Goal: Information Seeking & Learning: Learn about a topic

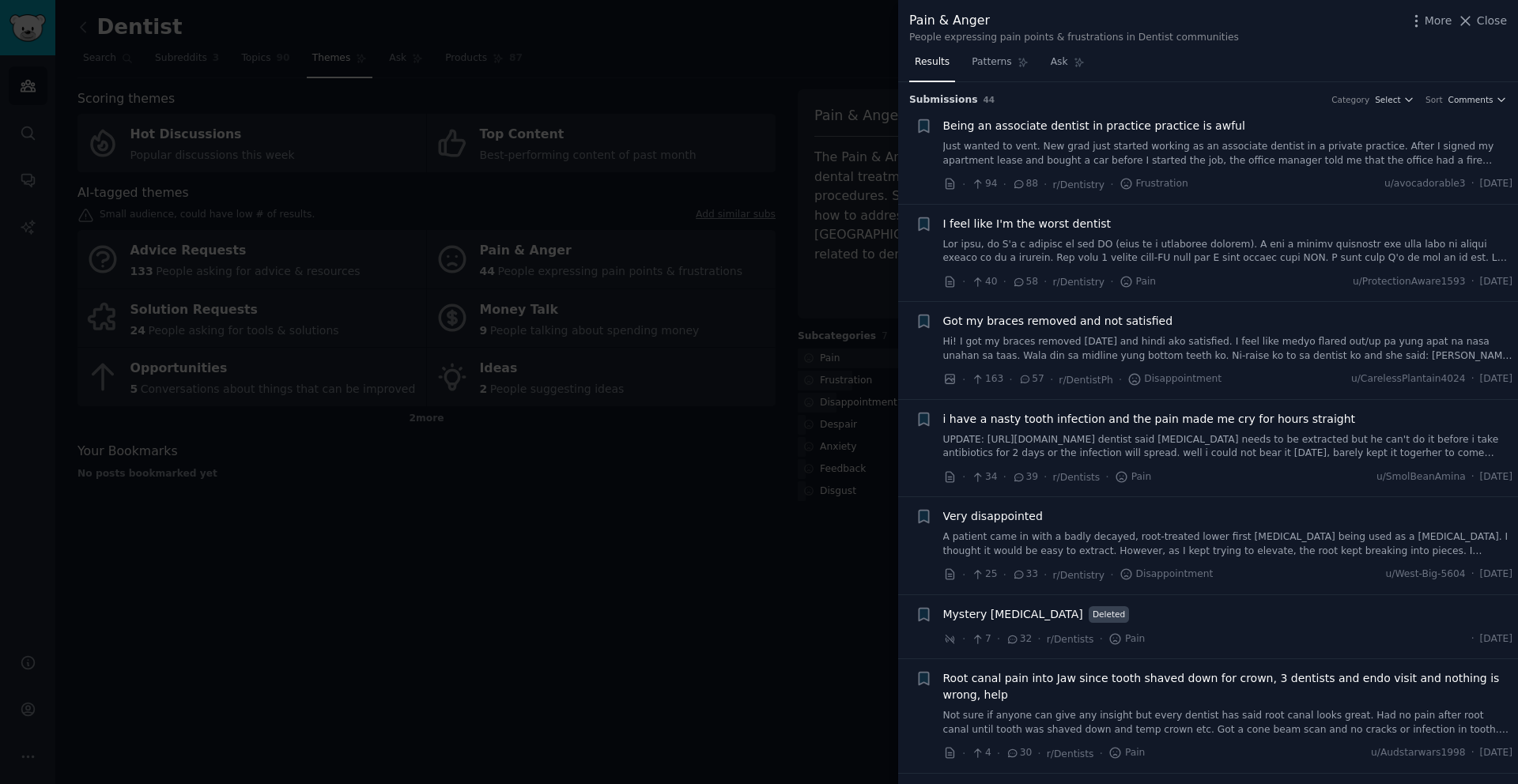
scroll to position [599, 0]
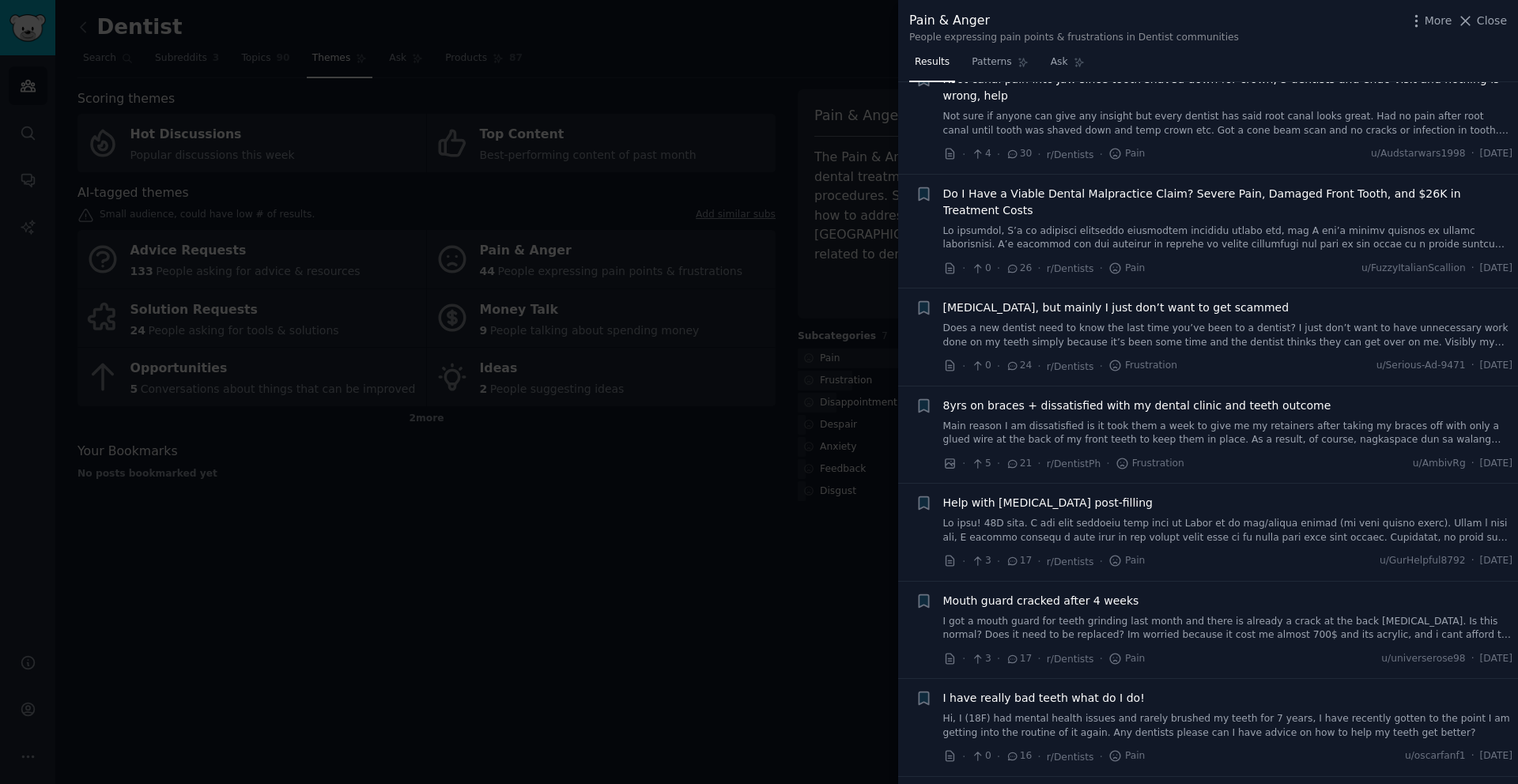
click at [531, 522] on div at bounding box center [759, 392] width 1518 height 784
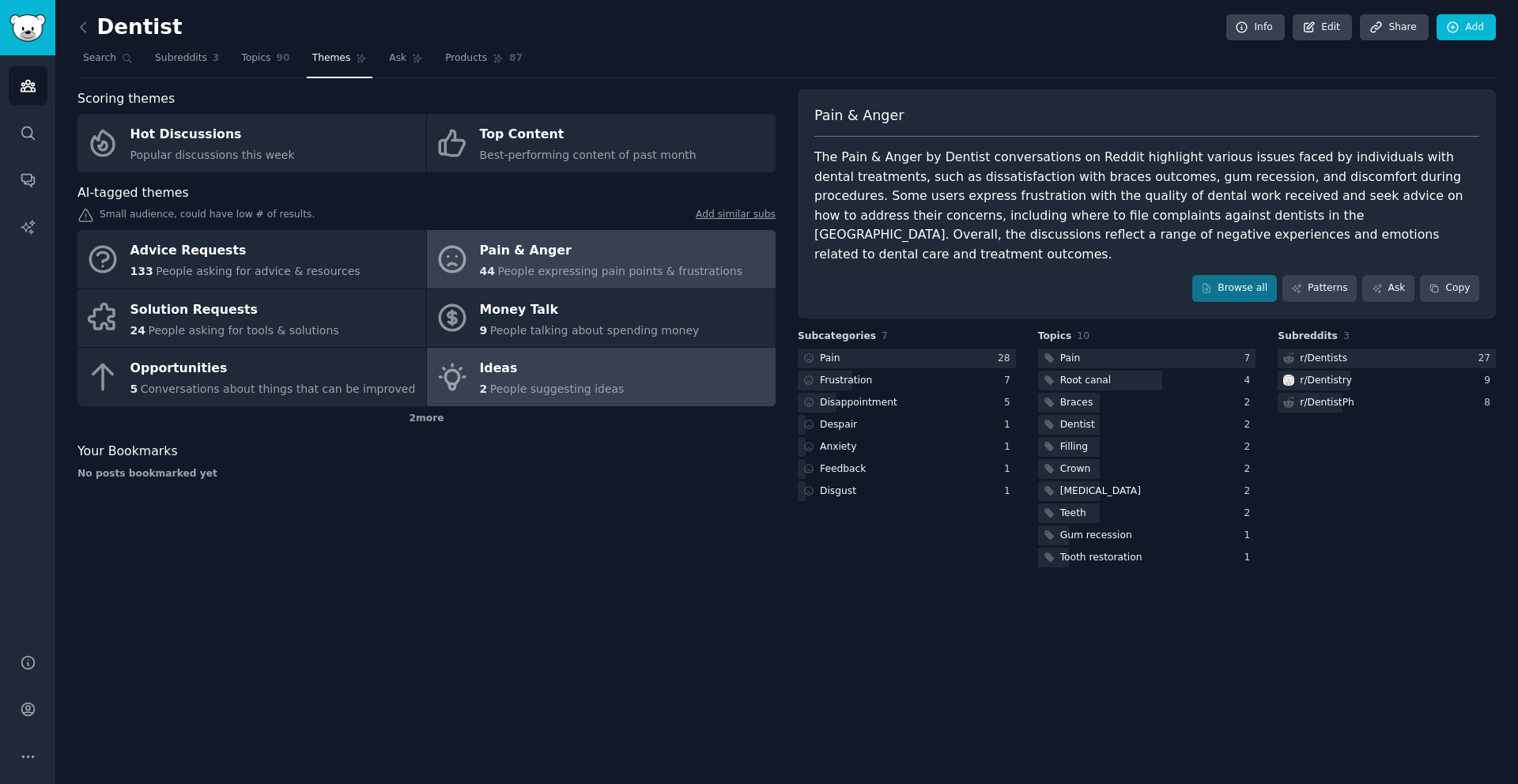
click at [505, 375] on div "Ideas" at bounding box center [552, 369] width 145 height 25
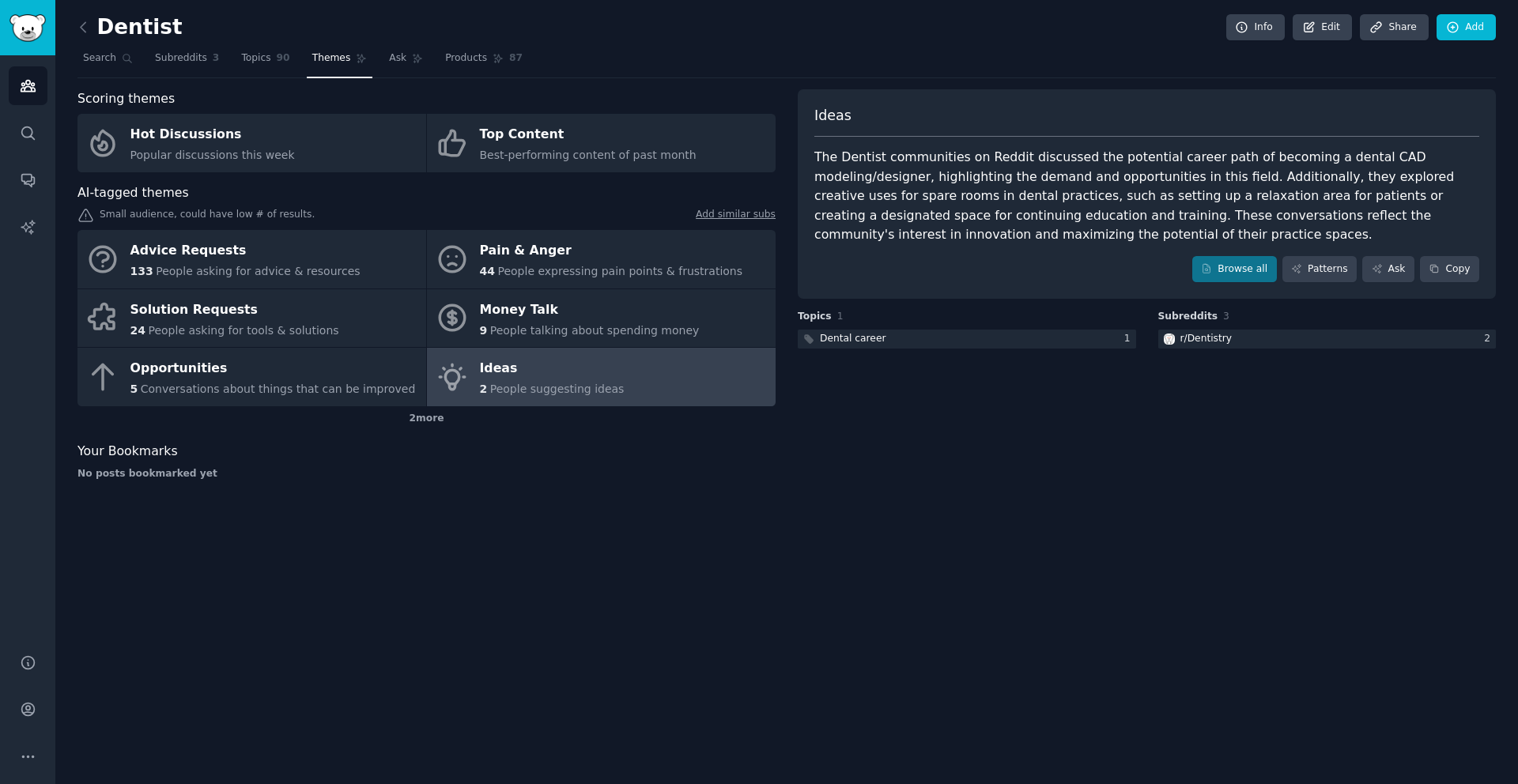
click at [1218, 288] on div "Ideas The Dentist communities on Reddit discussed the potential career path of …" at bounding box center [1147, 194] width 699 height 210
click at [1229, 271] on link "Browse all" at bounding box center [1235, 270] width 84 height 27
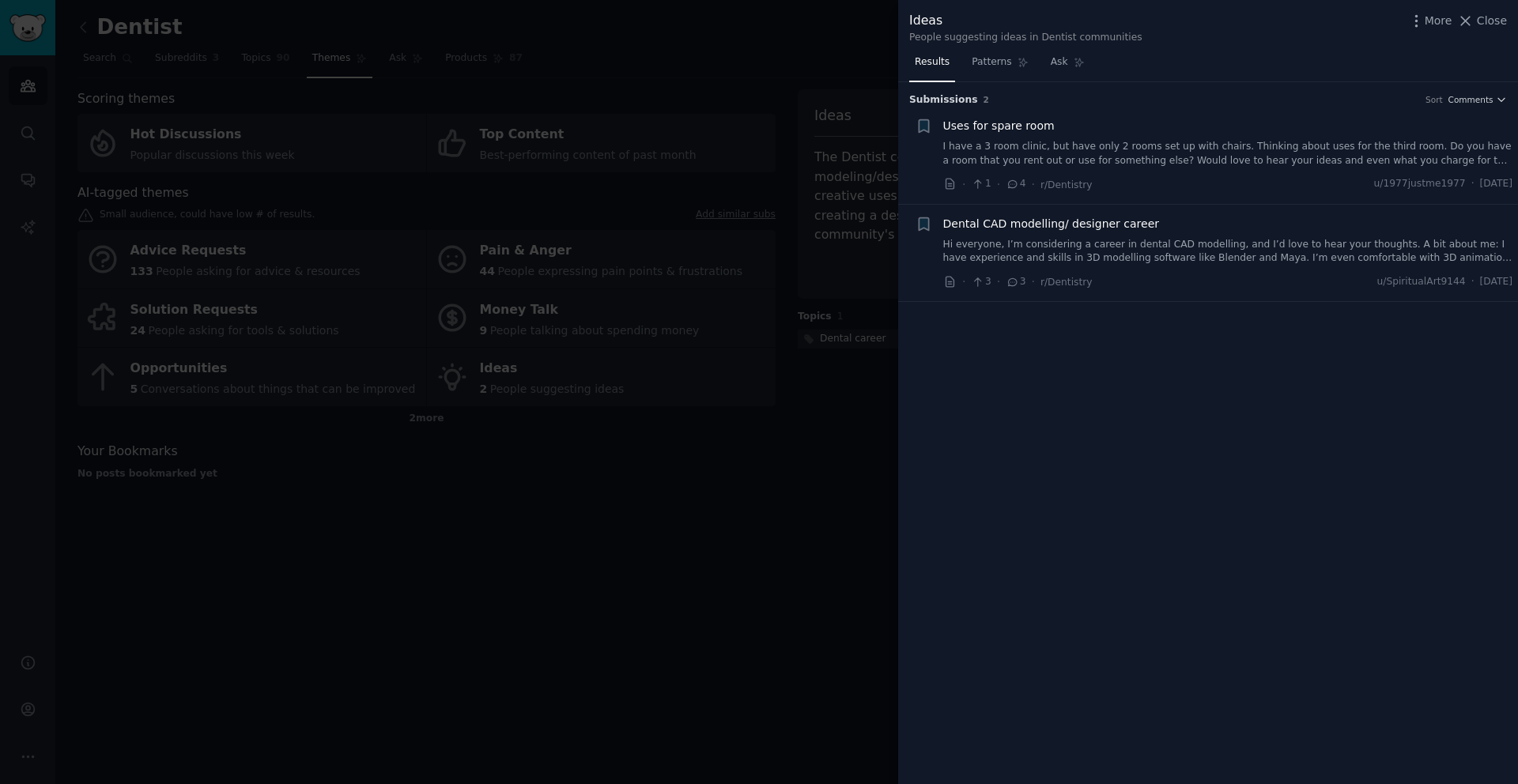
click at [517, 534] on div at bounding box center [759, 392] width 1518 height 784
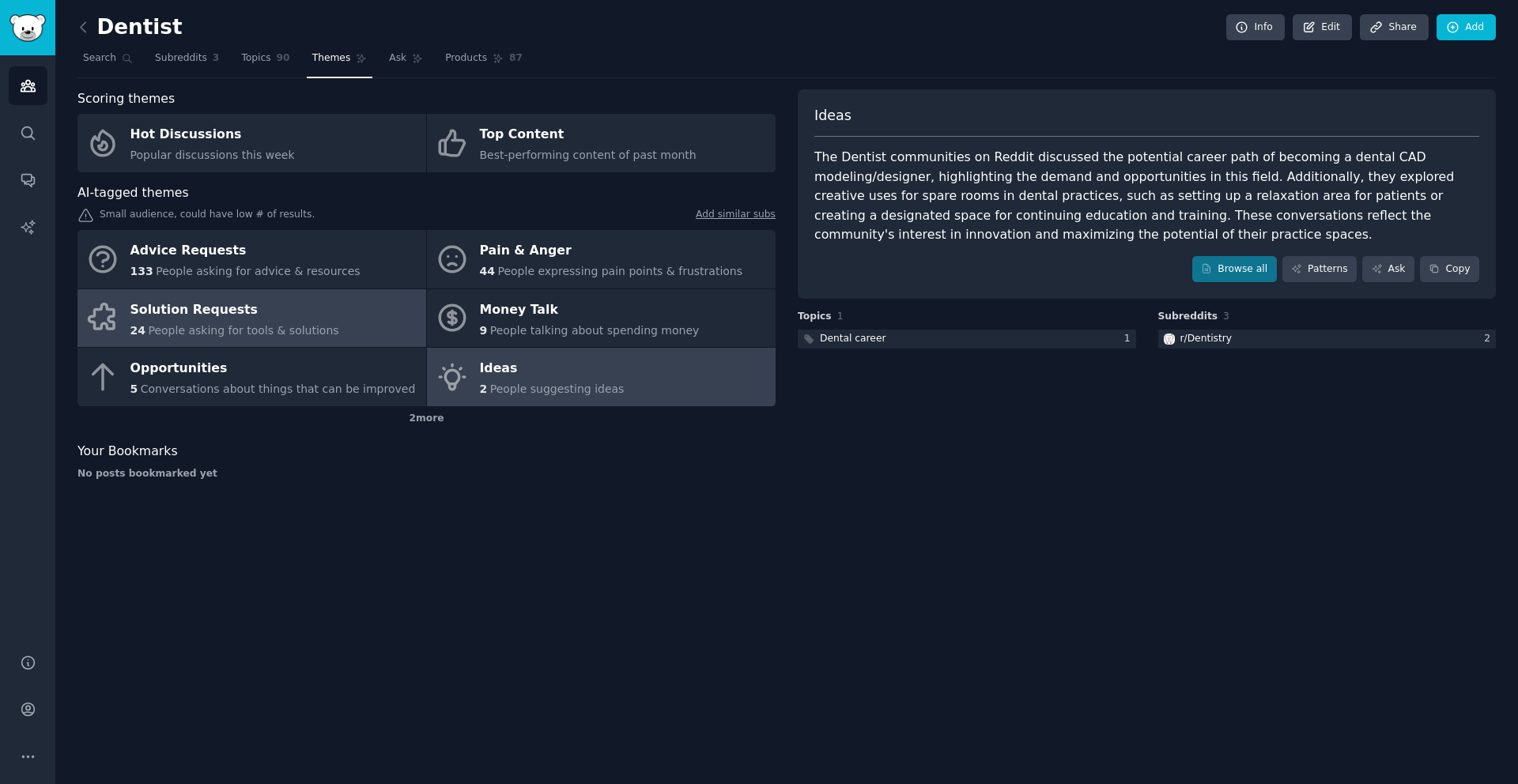
click at [243, 320] on div "Solution Requests" at bounding box center [235, 310] width 208 height 25
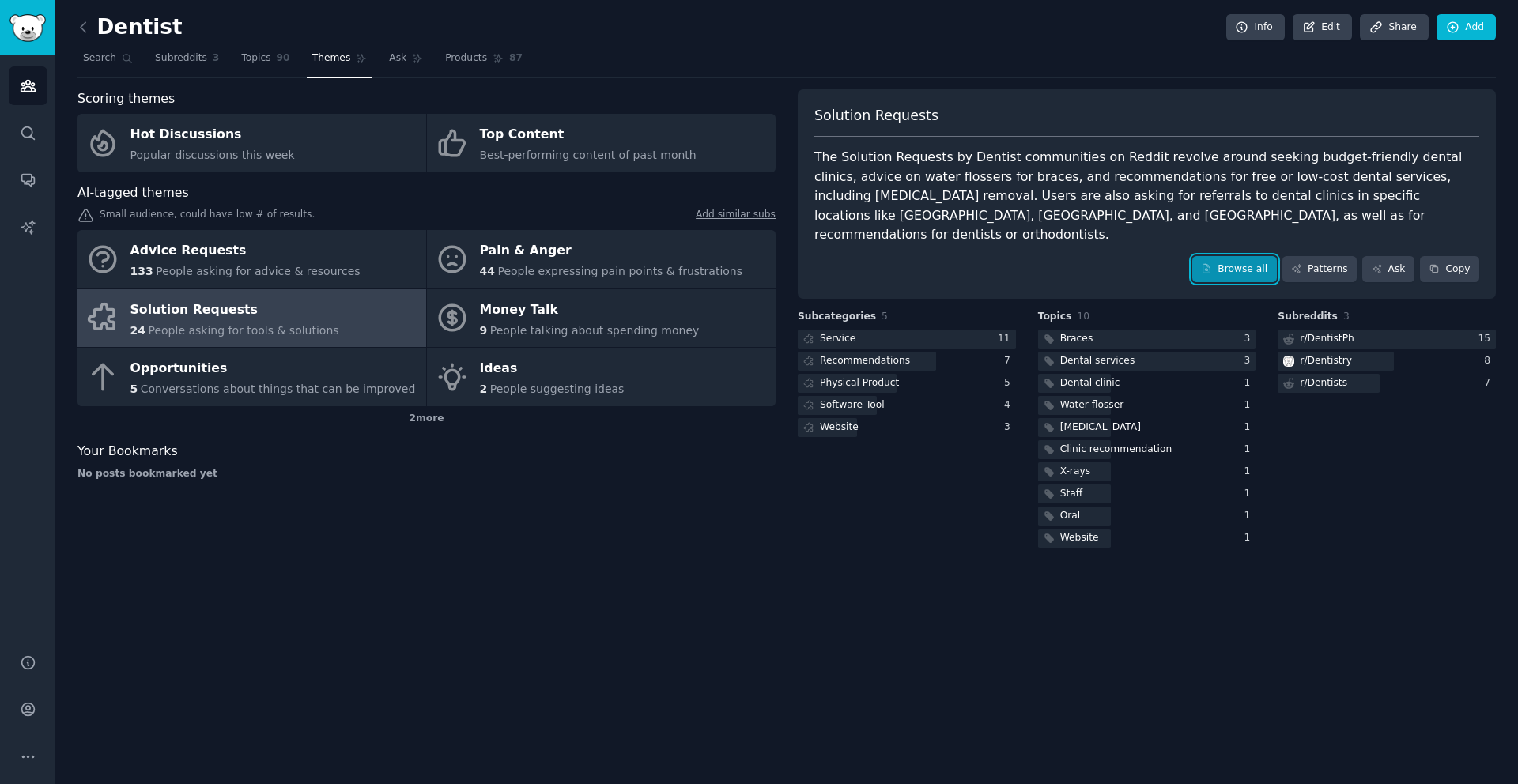
click at [1212, 263] on icon at bounding box center [1207, 269] width 11 height 11
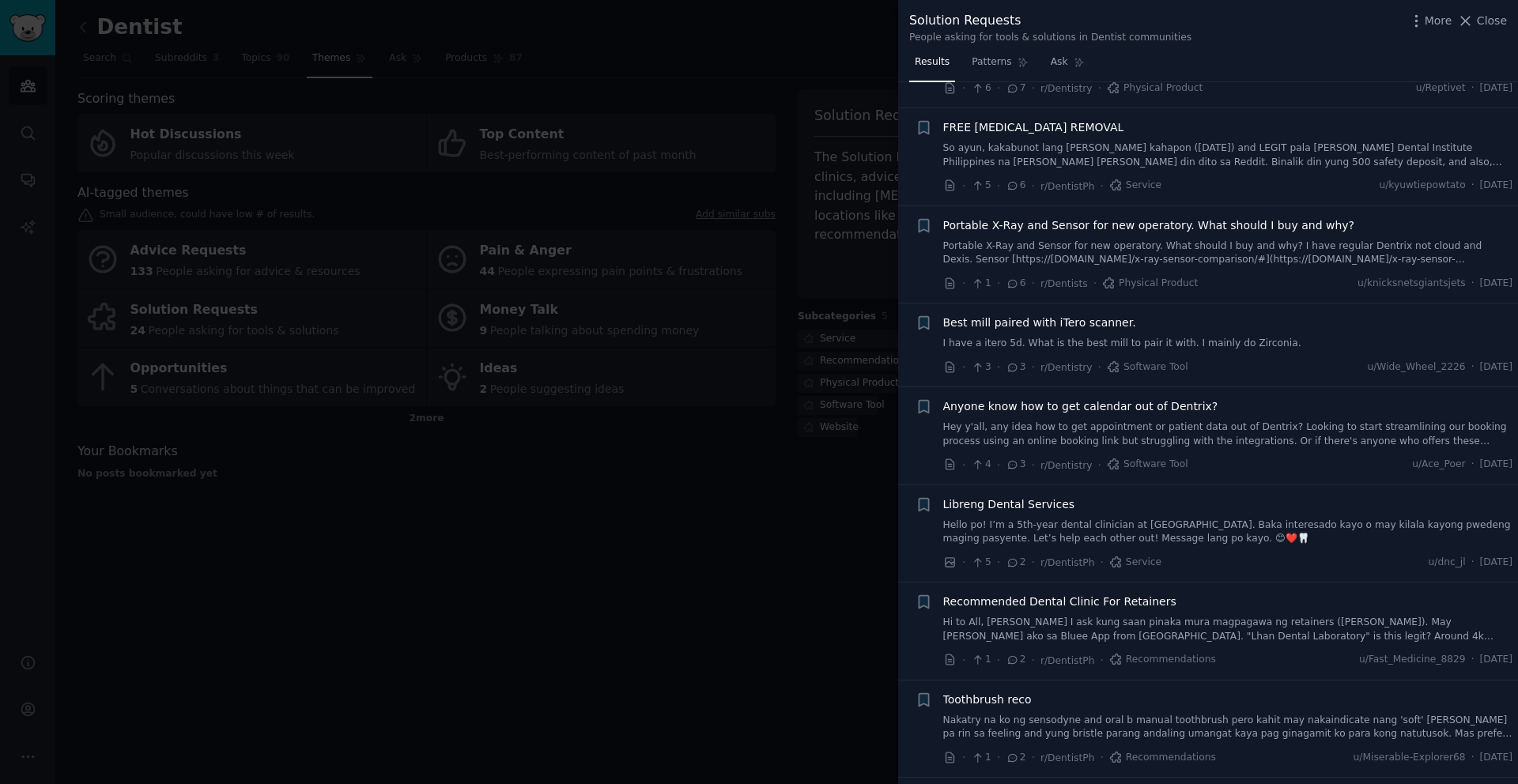
scroll to position [1098, 0]
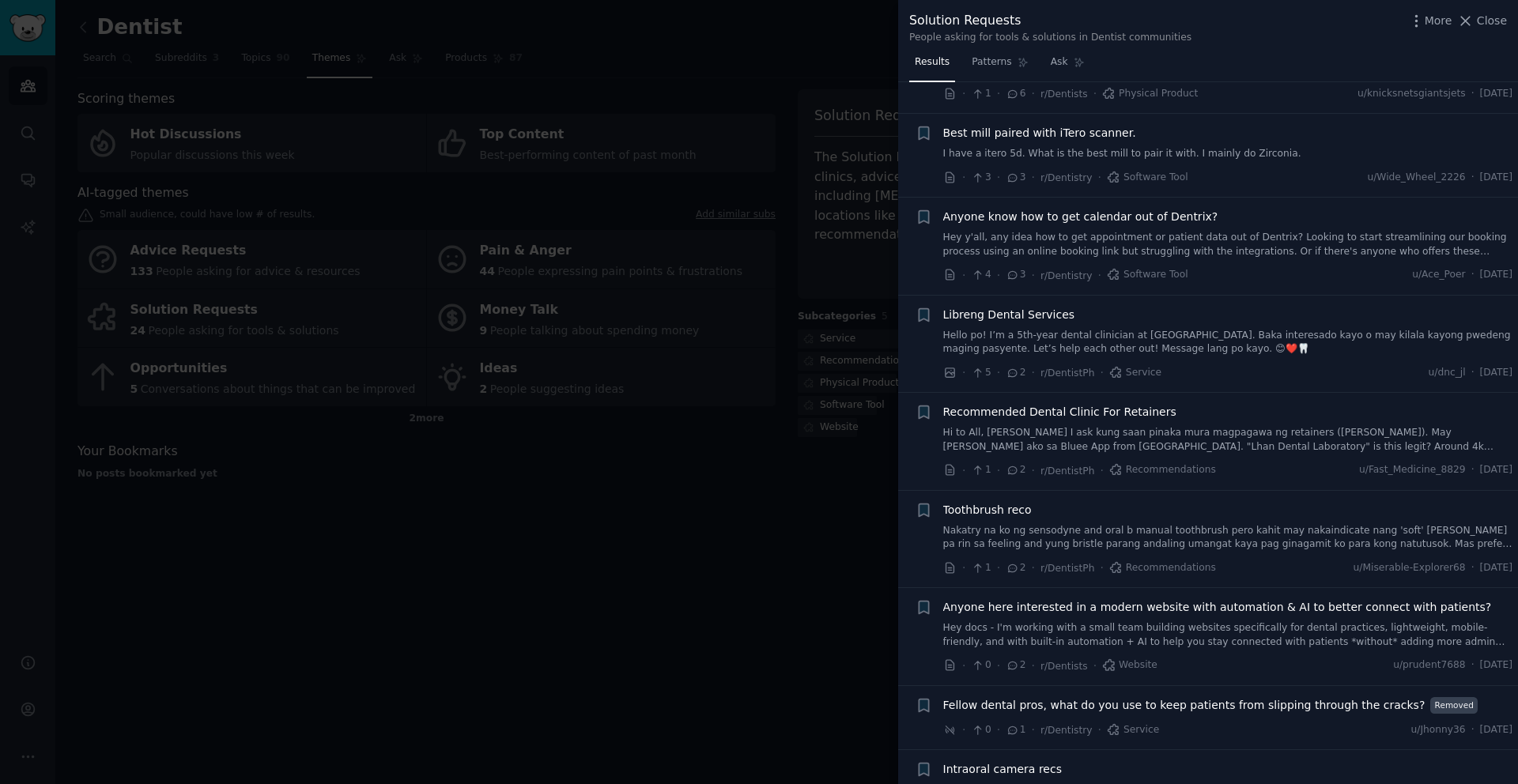
click at [819, 592] on div at bounding box center [759, 392] width 1518 height 784
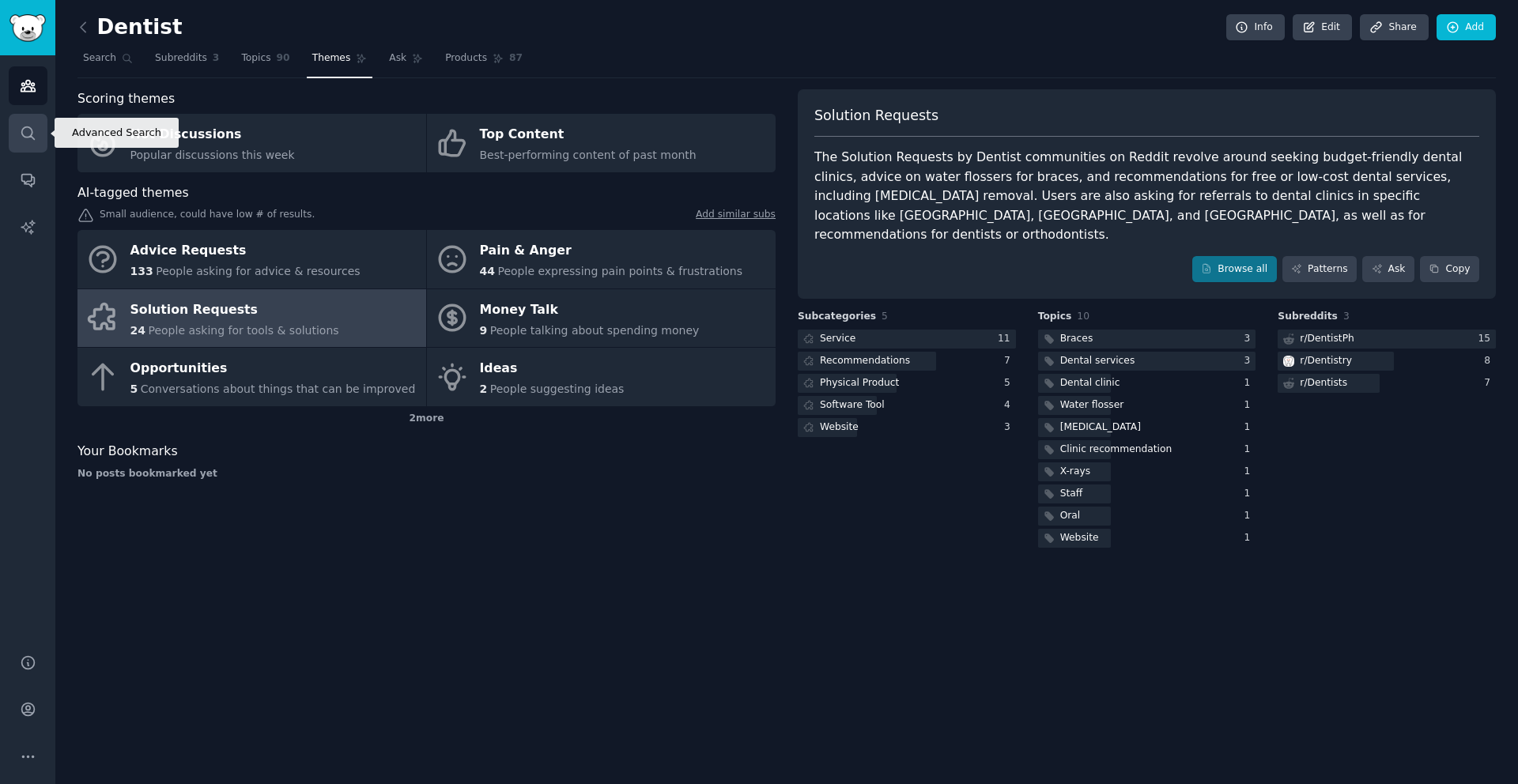
click at [37, 140] on link "Search" at bounding box center [28, 133] width 39 height 39
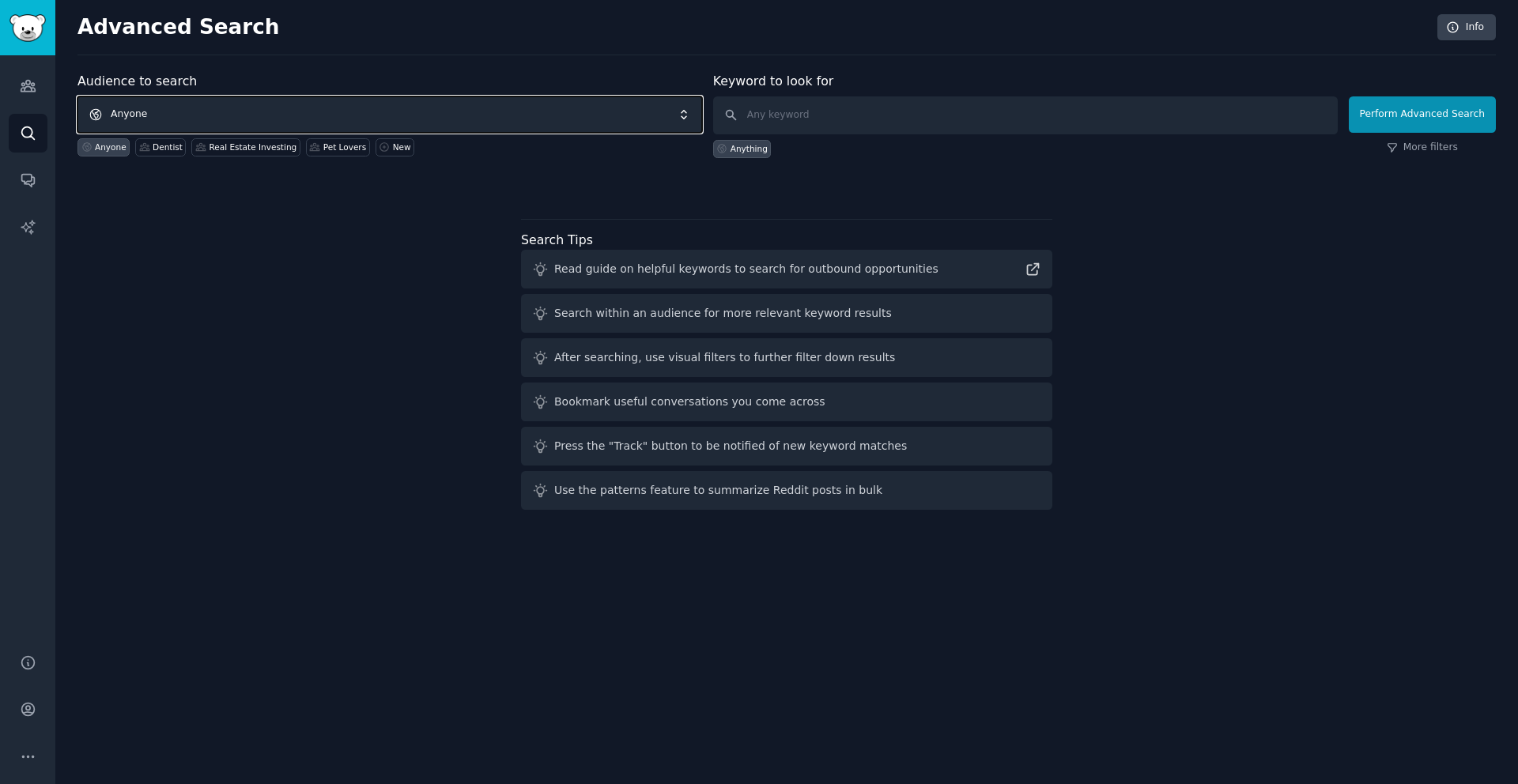
click at [492, 115] on span "Anyone" at bounding box center [389, 114] width 625 height 37
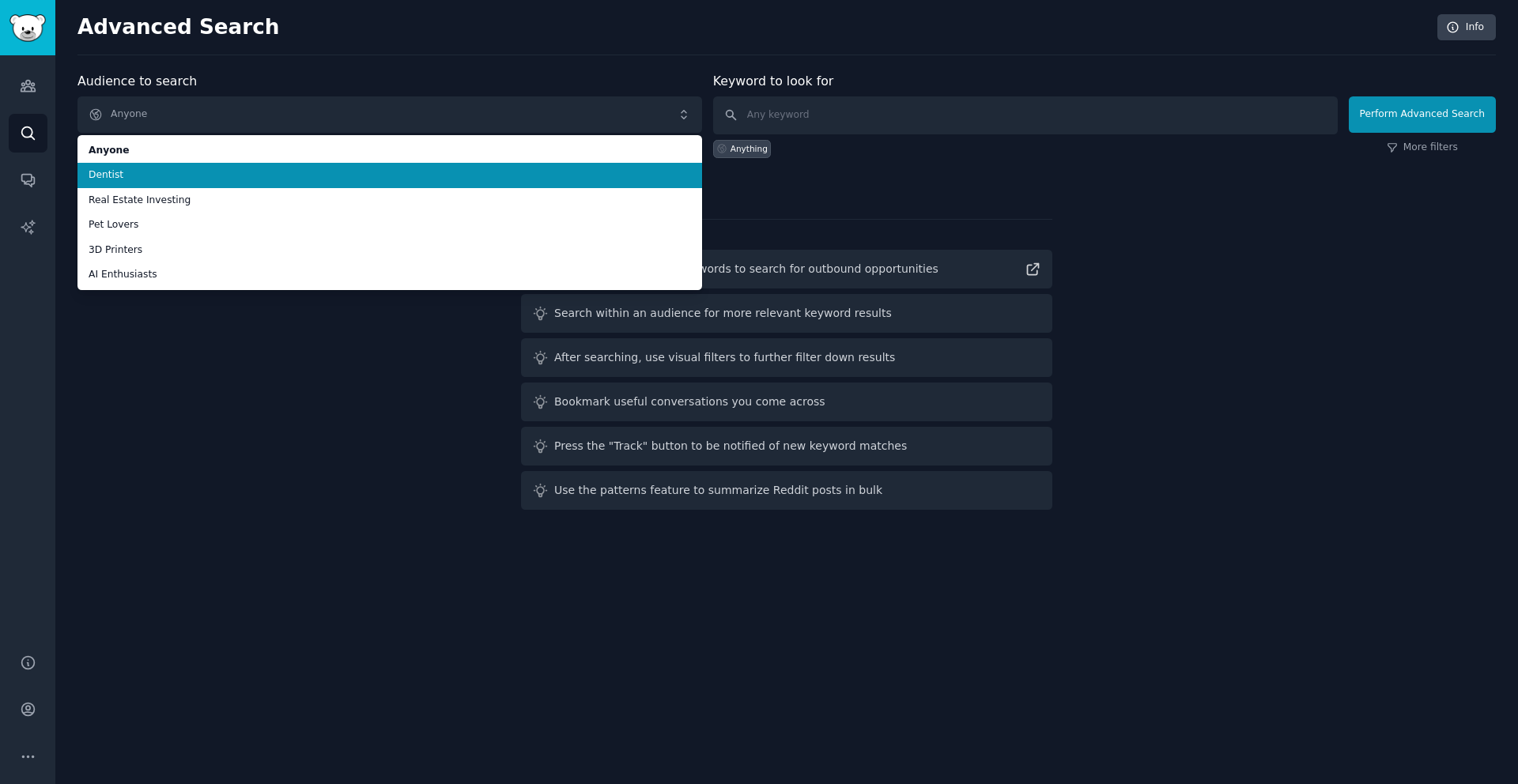
click at [461, 176] on span "Dentist" at bounding box center [389, 176] width 602 height 14
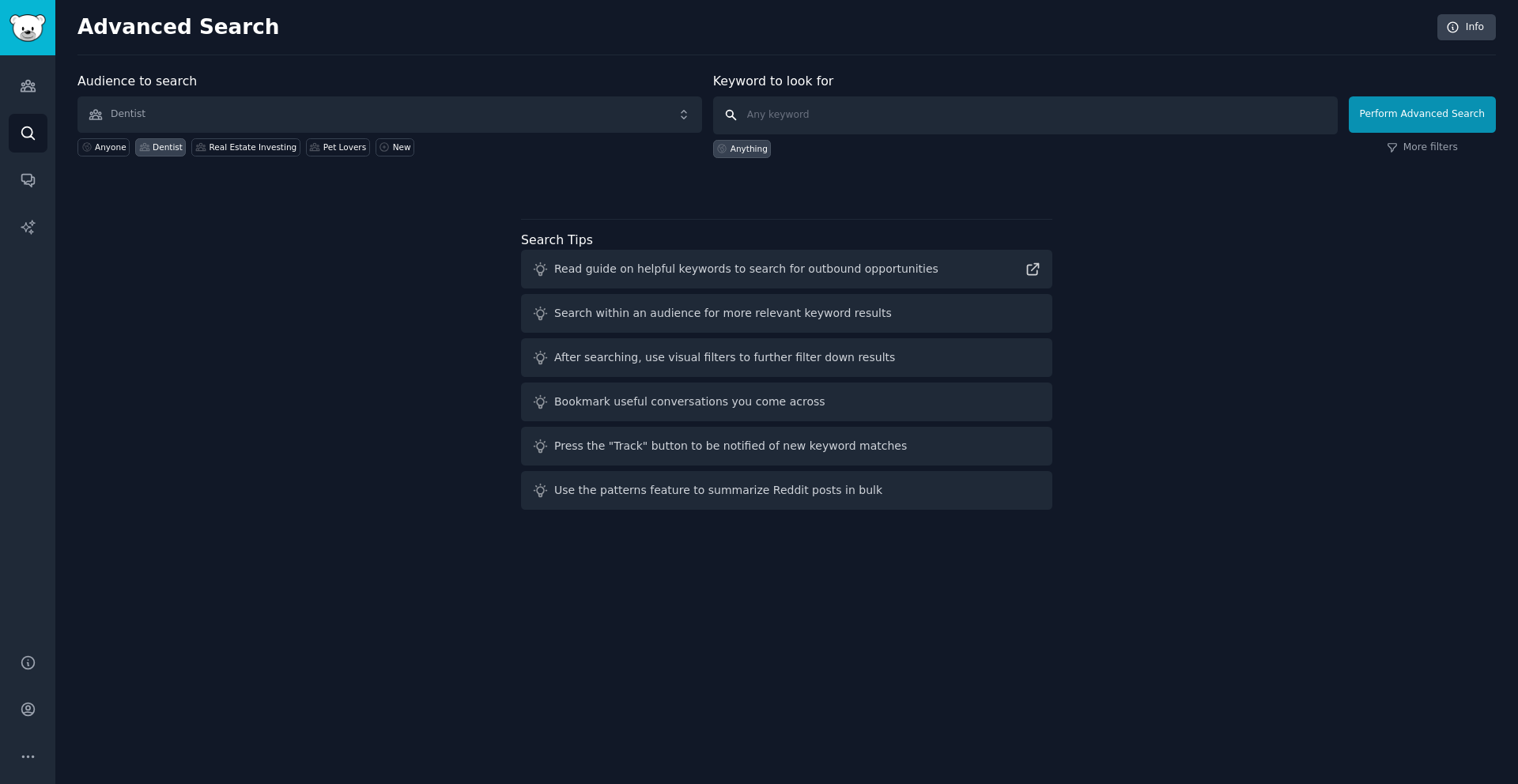
click at [843, 118] on input "text" at bounding box center [1026, 115] width 625 height 38
type input "reimbursements, billing, insurance approval, insurance denial"
click button "Perform Advanced Search" at bounding box center [1423, 114] width 147 height 37
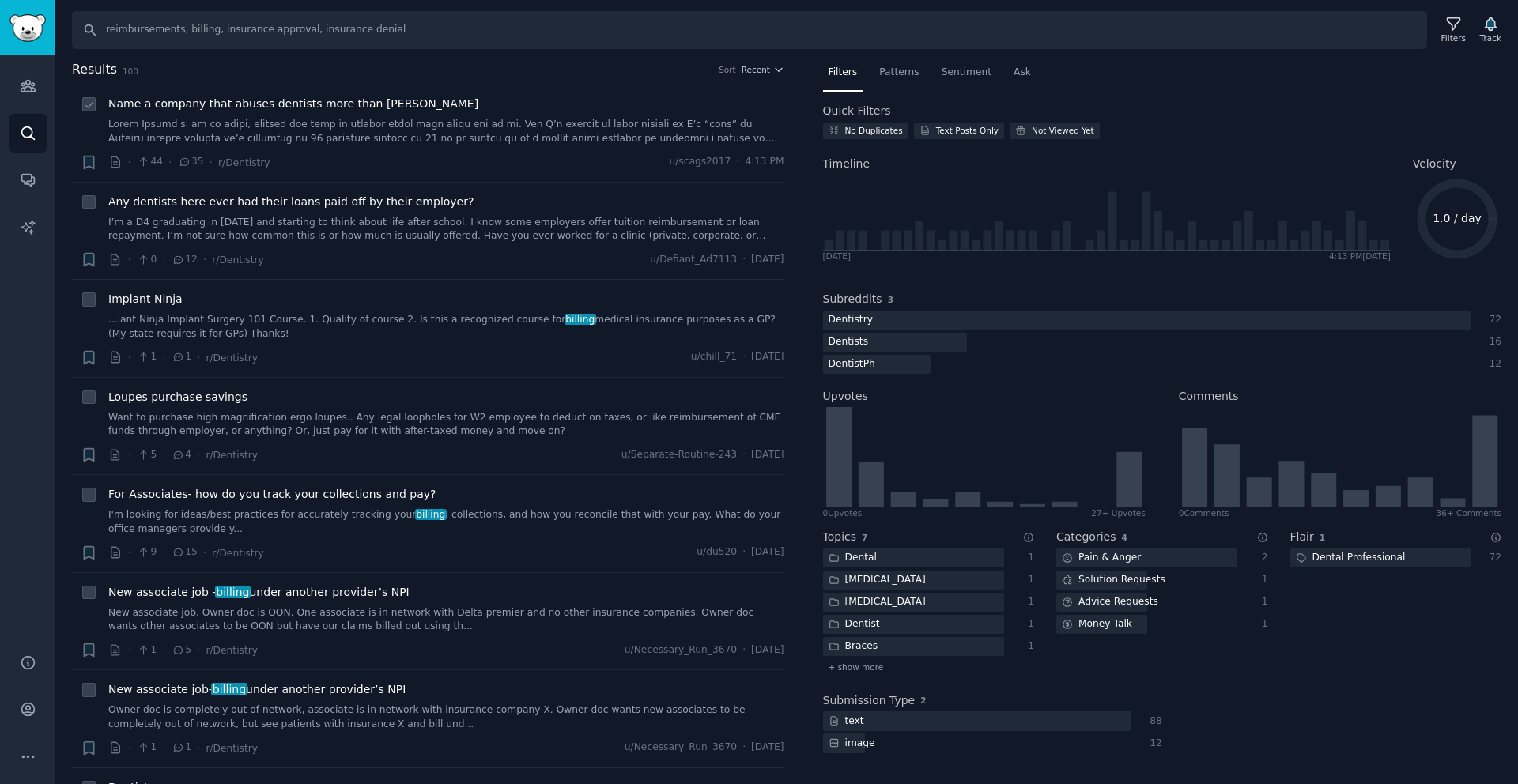
click at [339, 104] on span "Name a company that abuses dentists more than [PERSON_NAME]" at bounding box center [293, 103] width 370 height 17
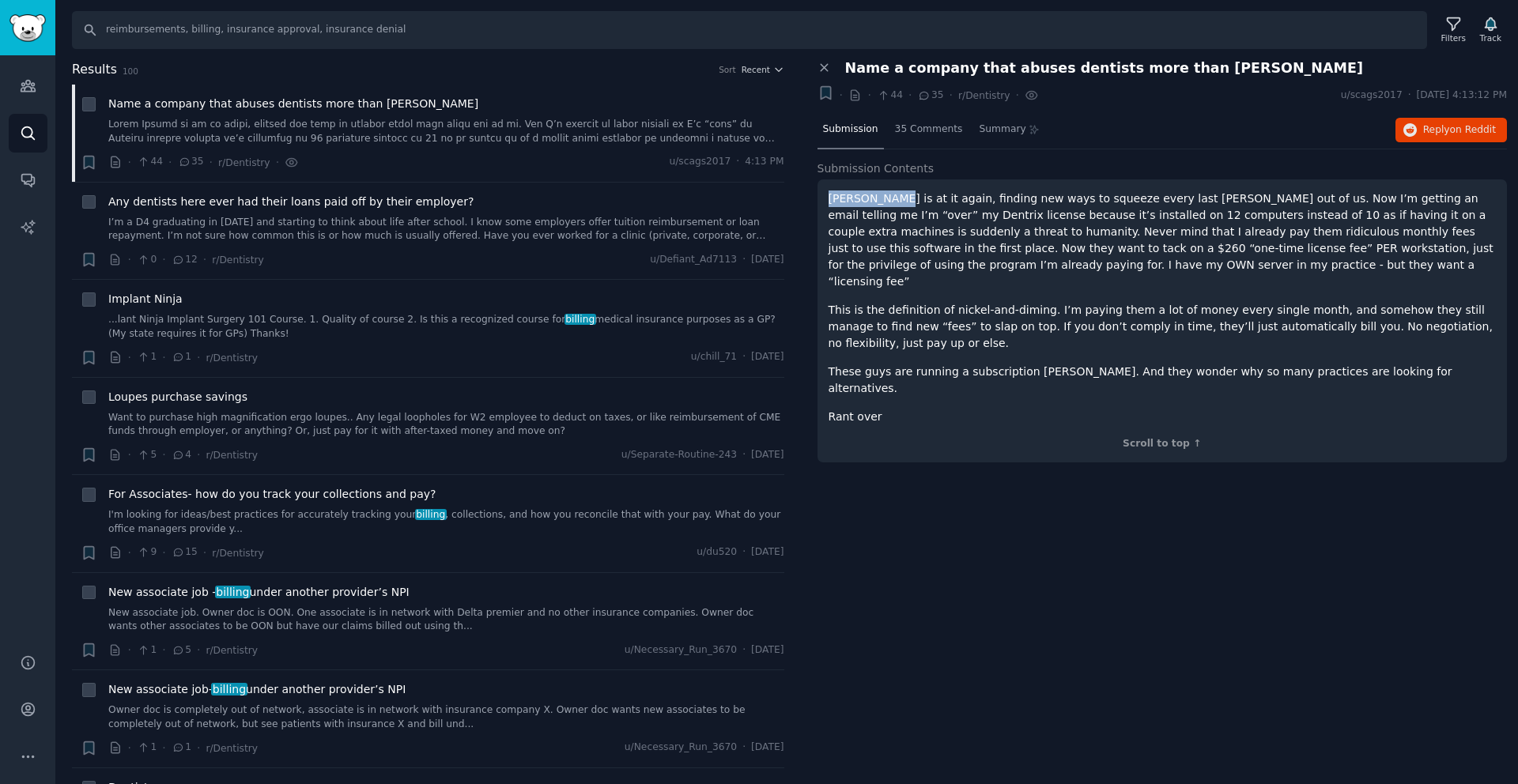
drag, startPoint x: 897, startPoint y: 200, endPoint x: 822, endPoint y: 200, distance: 75.0
click at [822, 200] on div "[PERSON_NAME] is at it again, finding new ways to squeeze every last [PERSON_NA…" at bounding box center [1163, 321] width 691 height 283
copy p "[PERSON_NAME]"
click at [940, 126] on span "35 Comments" at bounding box center [928, 130] width 68 height 14
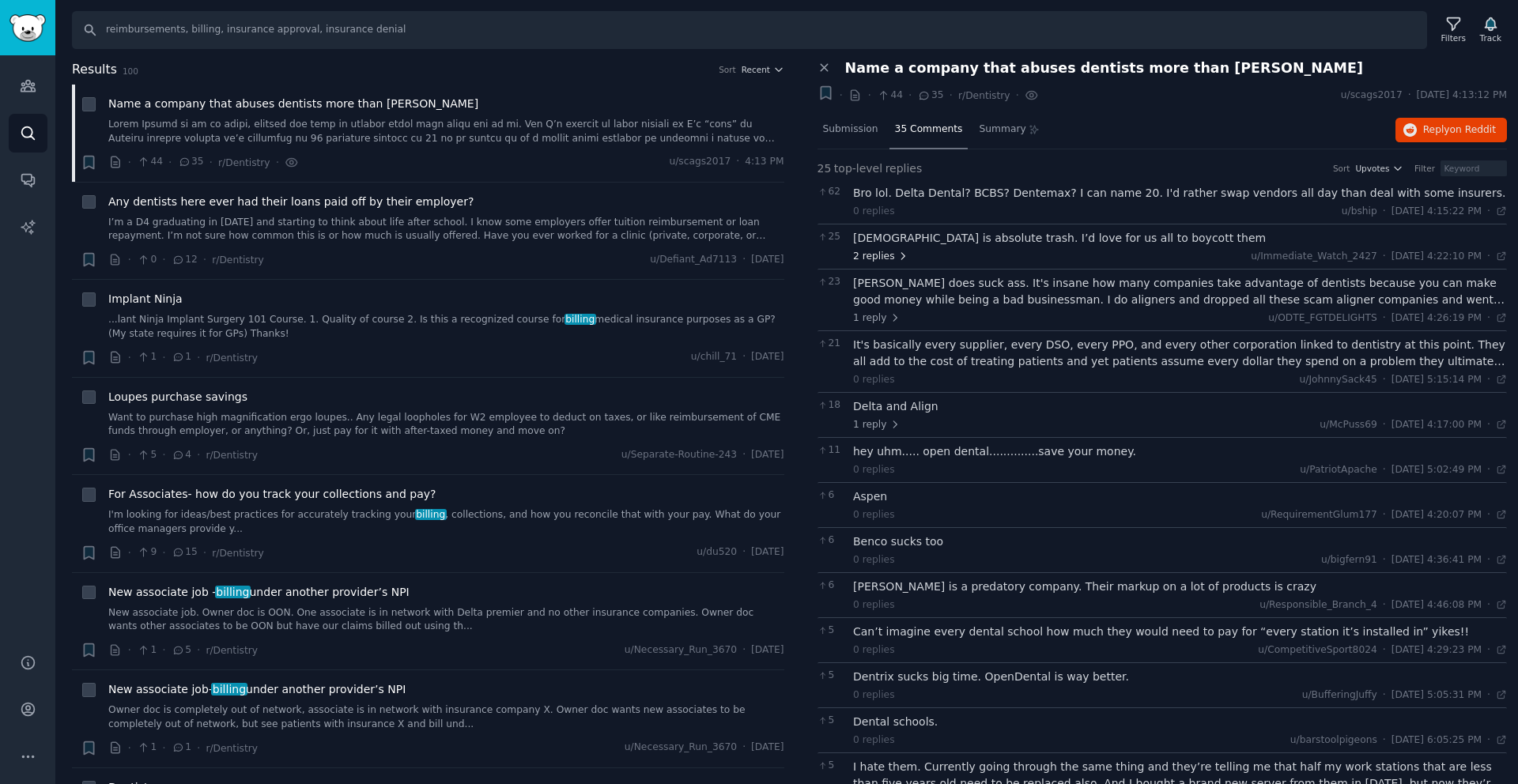
click at [869, 258] on span "2 replies" at bounding box center [882, 257] width 56 height 14
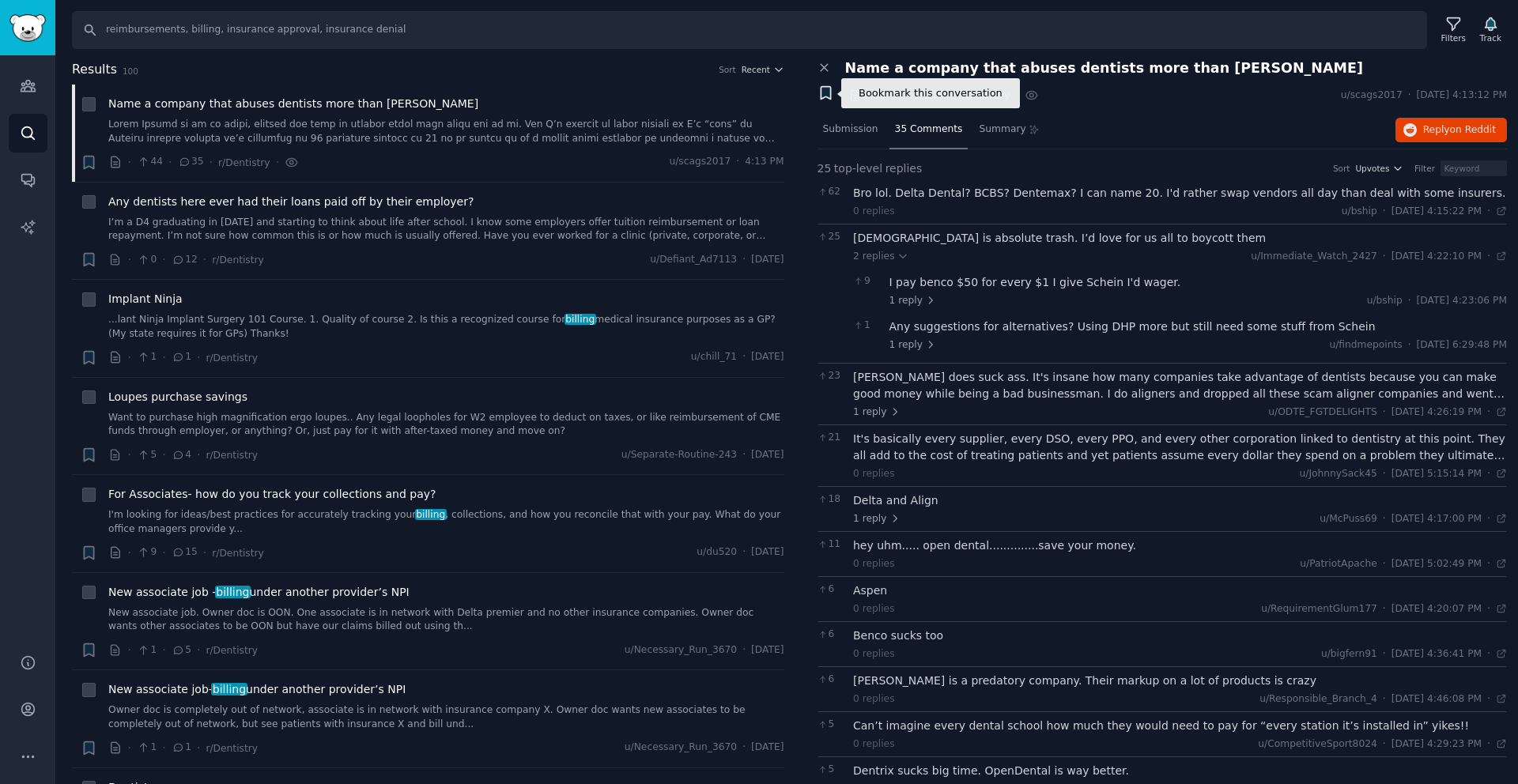
click at [826, 96] on icon "button" at bounding box center [826, 93] width 10 height 13
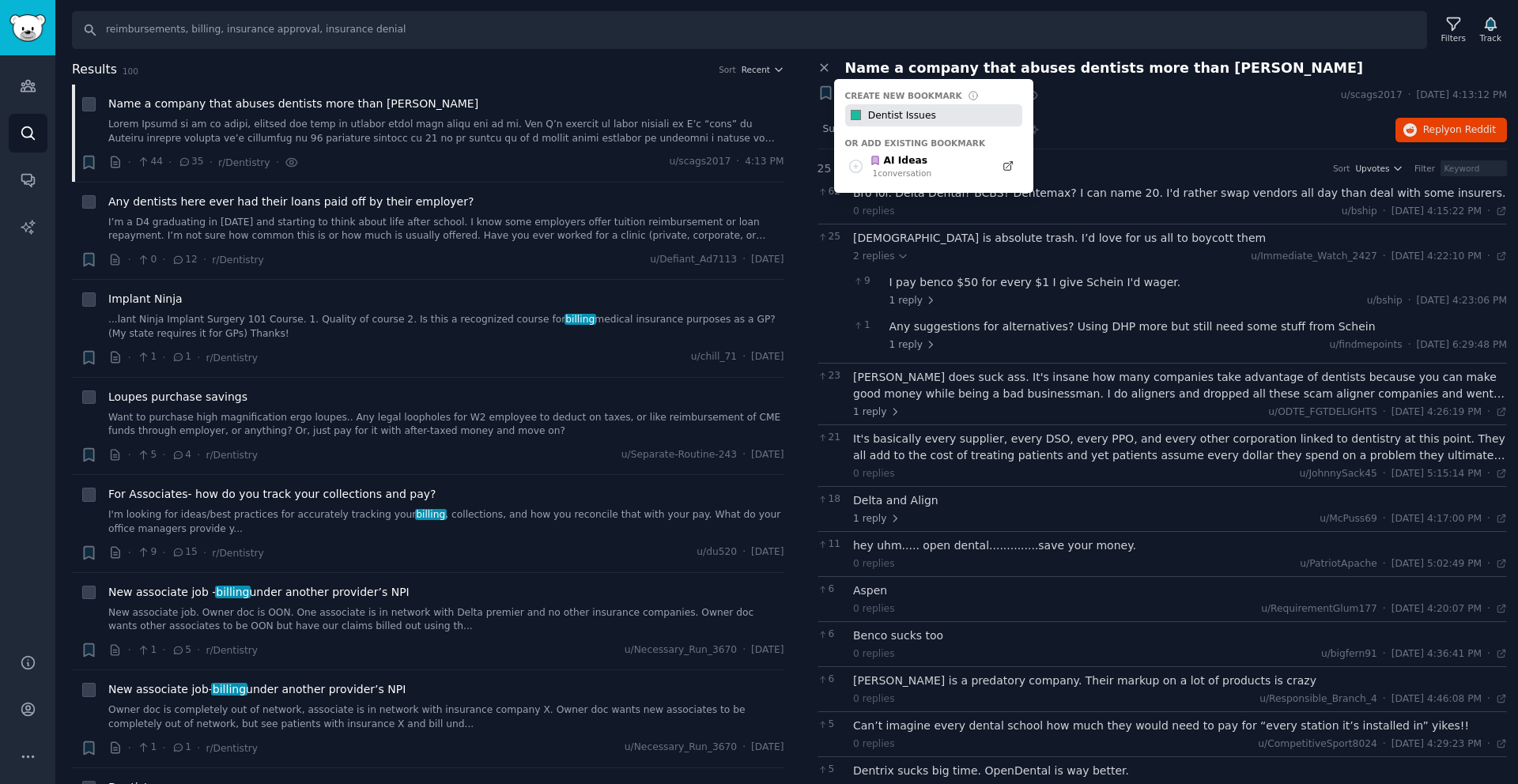
type input "Dentist Issues"
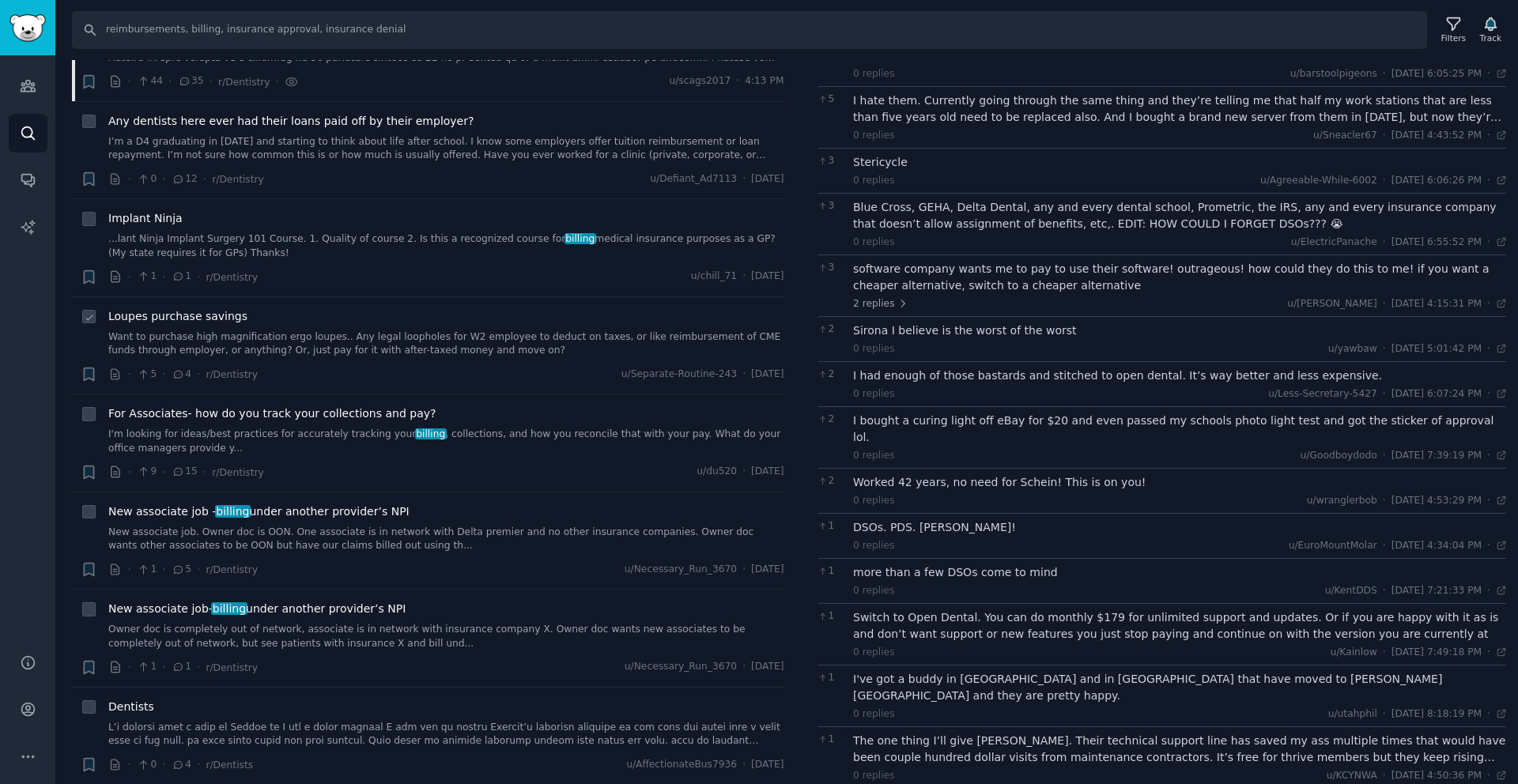
scroll to position [112, 0]
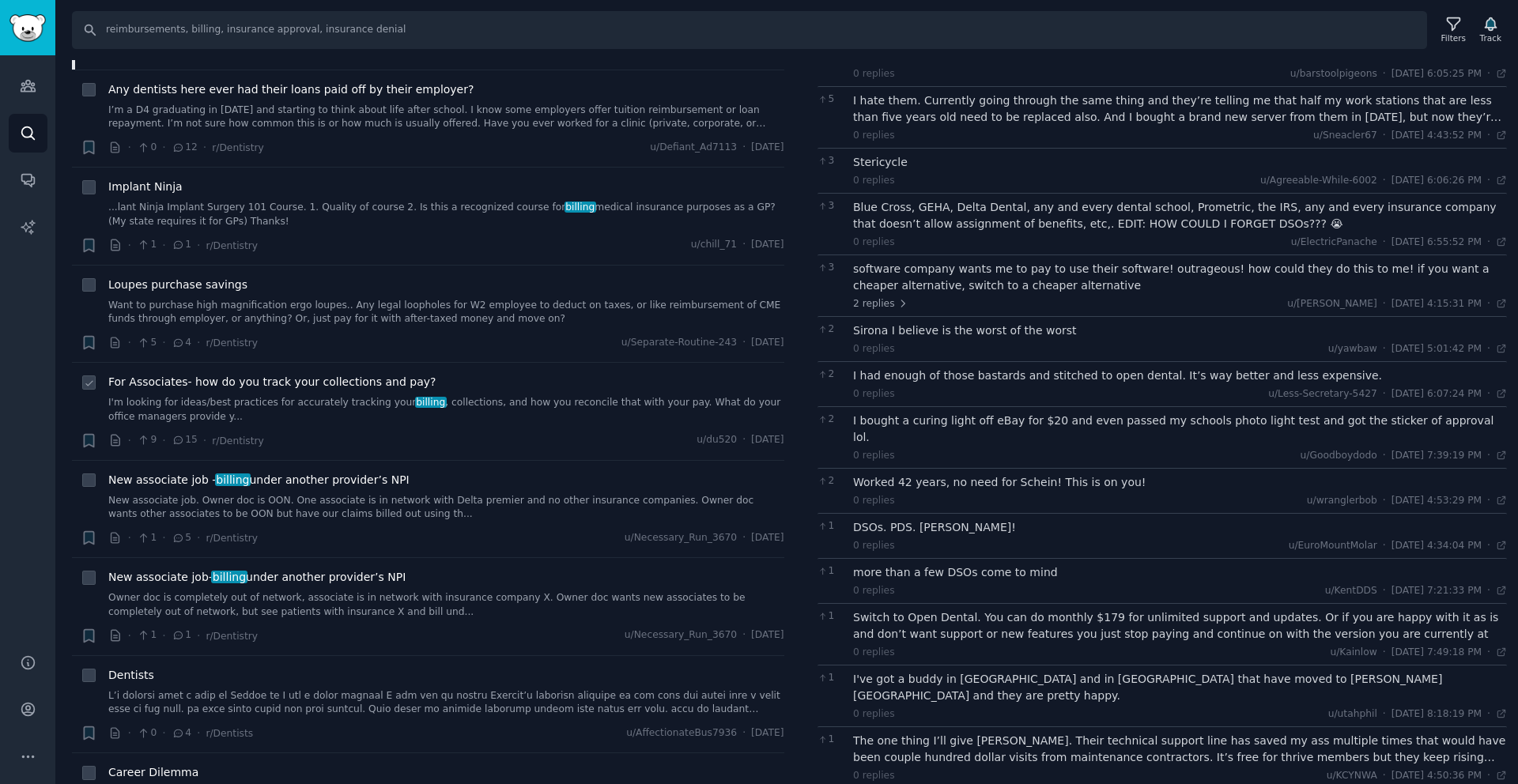
click at [310, 377] on span "For Associates- how do you track your collections and pay?" at bounding box center [272, 382] width 328 height 17
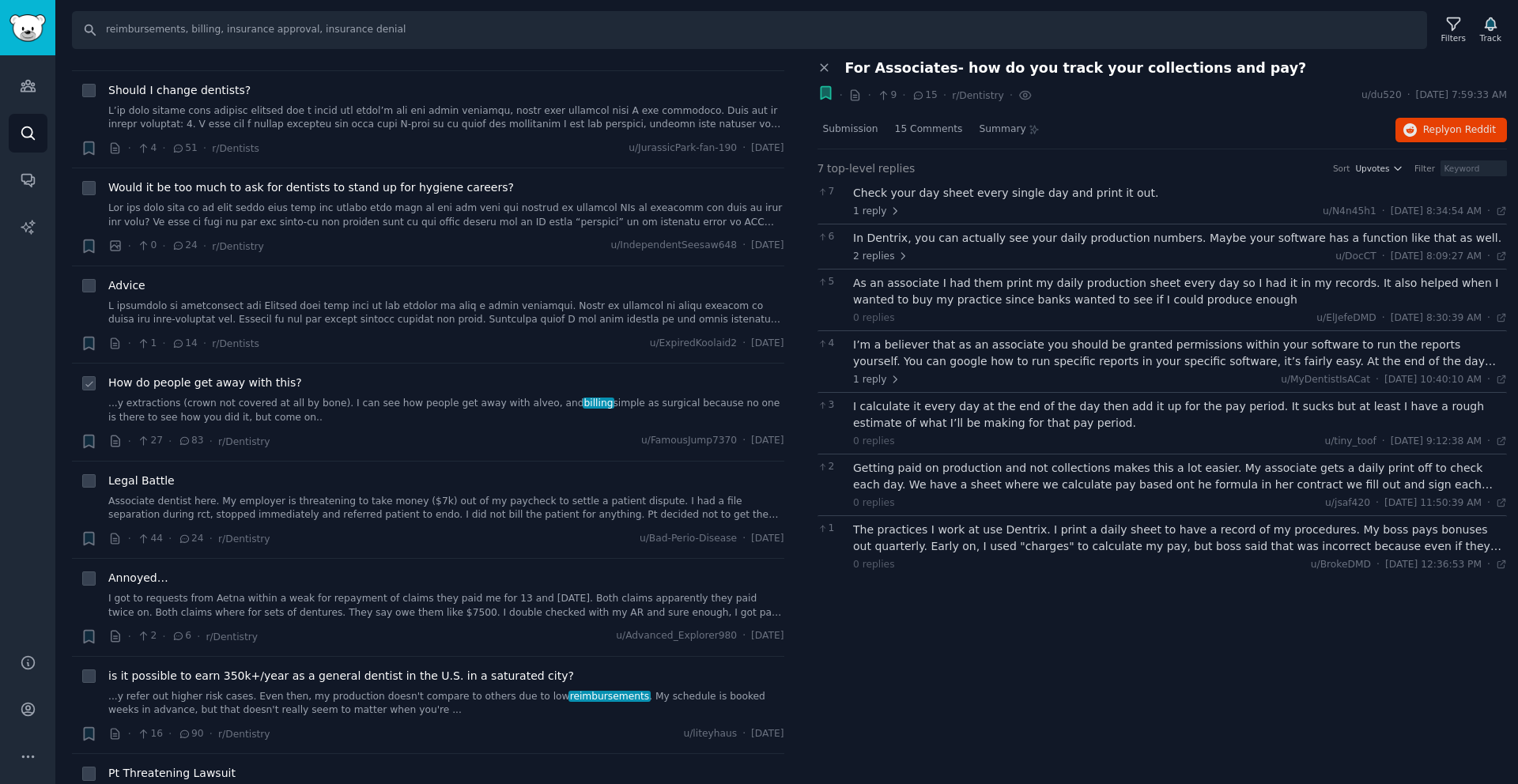
scroll to position [8445, 0]
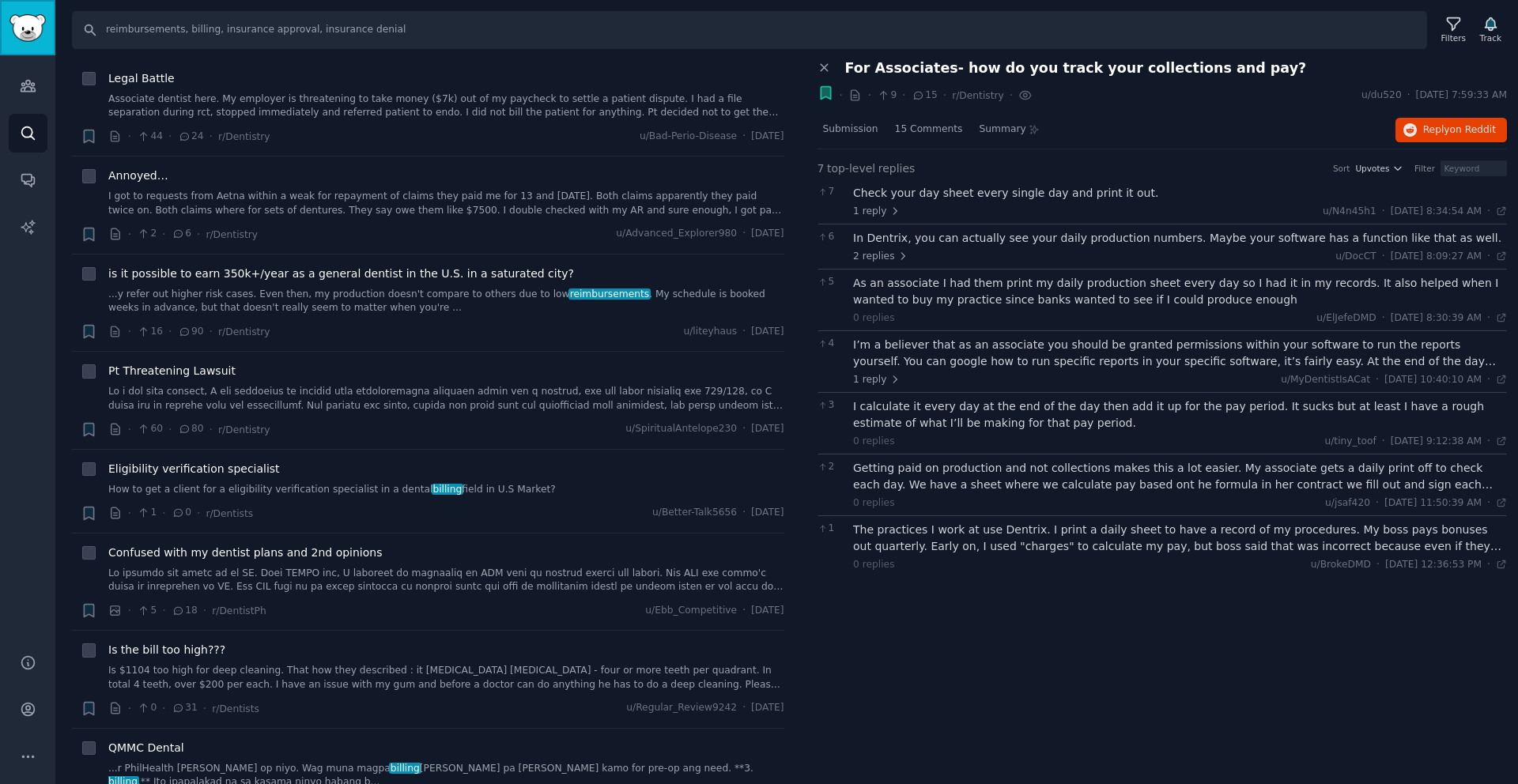
click at [22, 34] on img "Sidebar" at bounding box center [28, 28] width 37 height 28
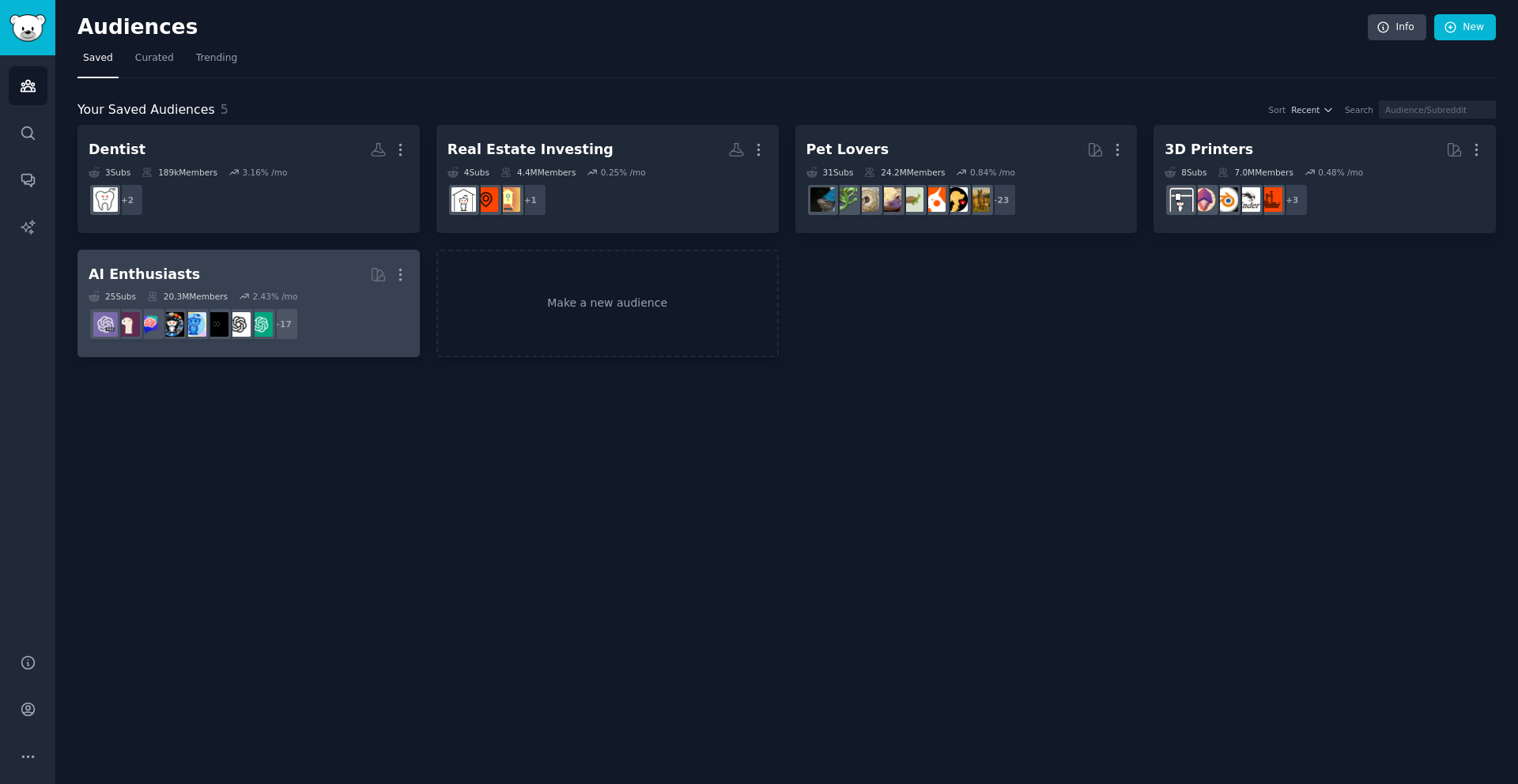
click at [154, 278] on div "AI Enthusiasts" at bounding box center [144, 274] width 111 height 20
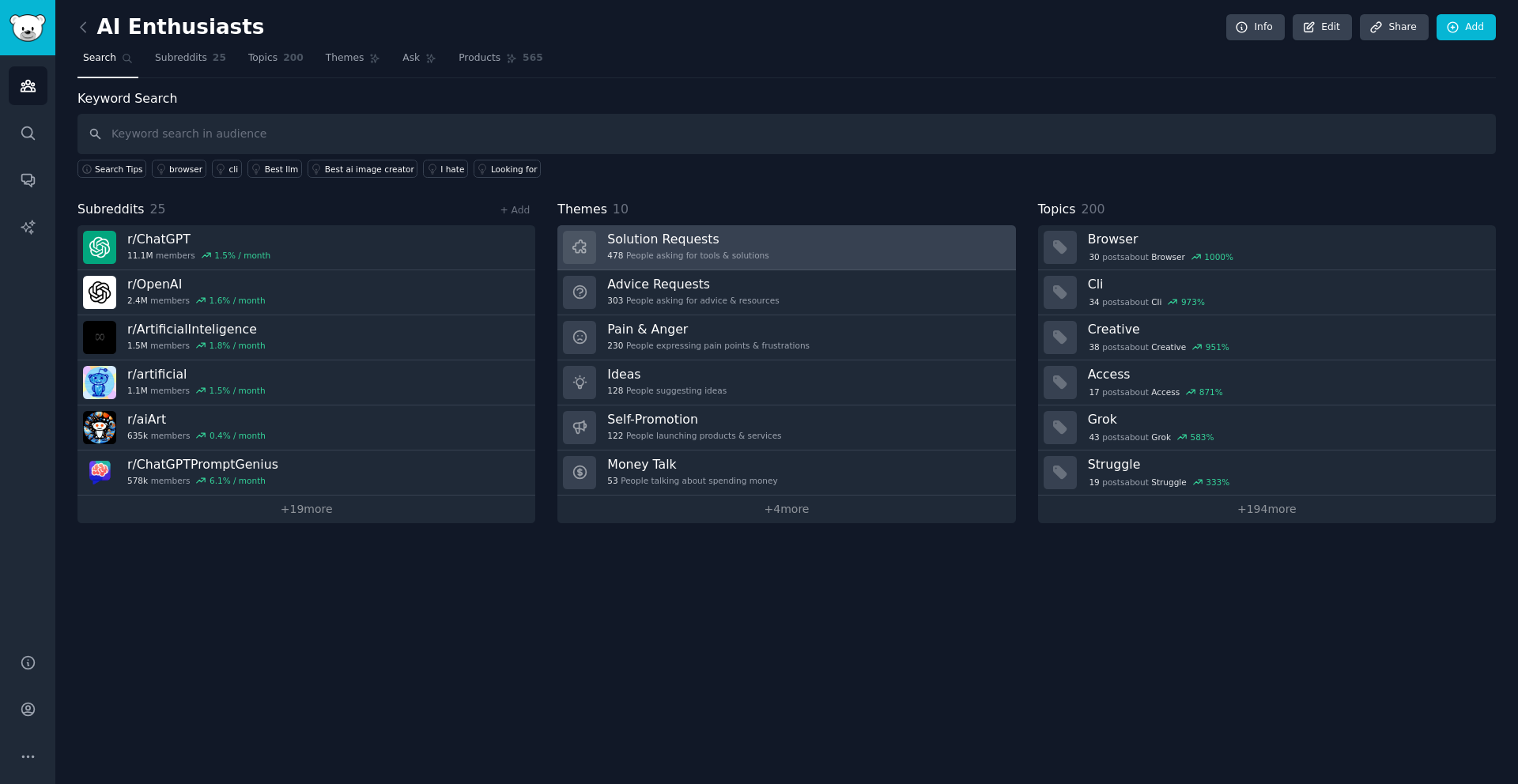
click at [648, 246] on h3 "Solution Requests" at bounding box center [687, 239] width 162 height 17
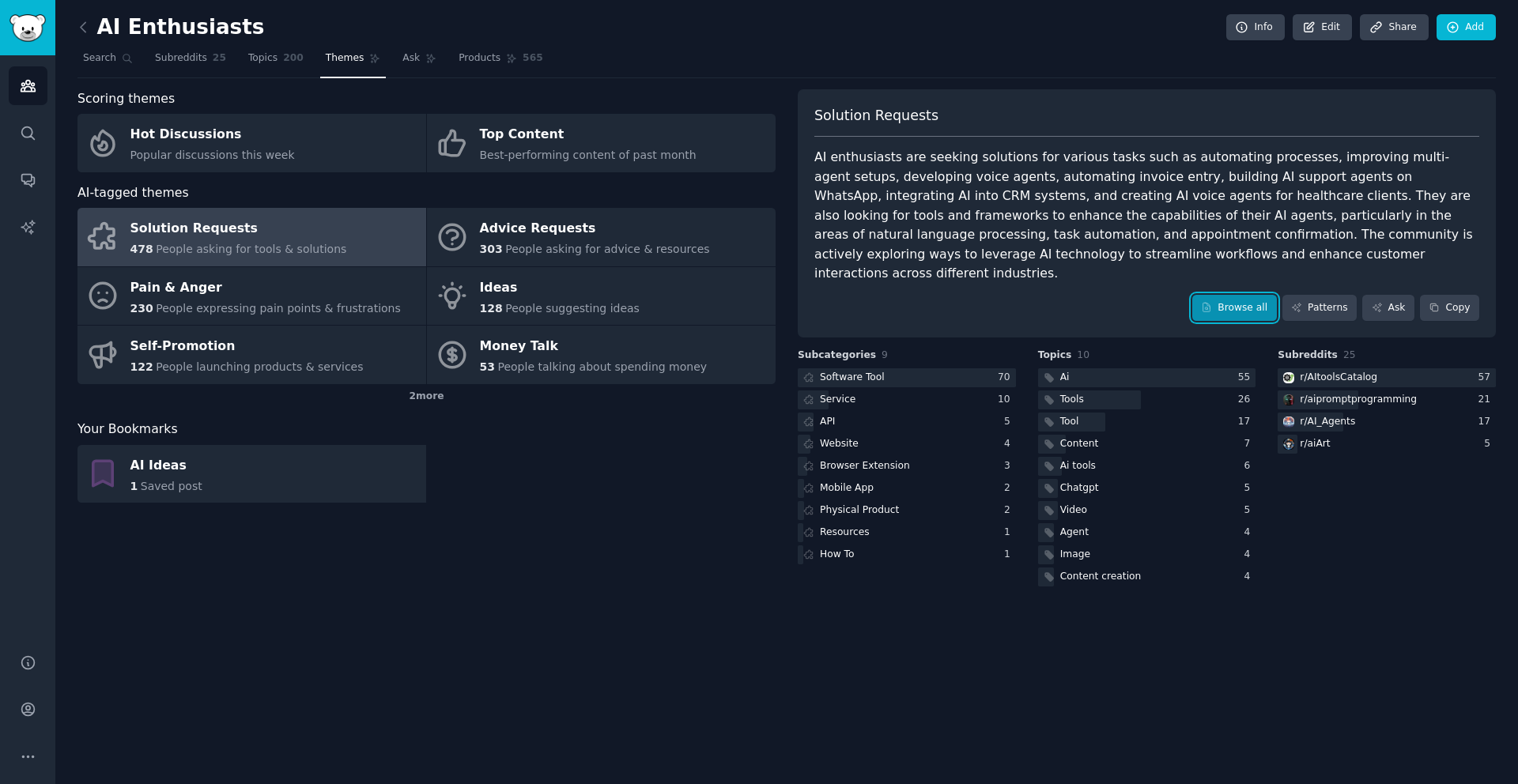
click at [1245, 295] on link "Browse all" at bounding box center [1235, 309] width 84 height 27
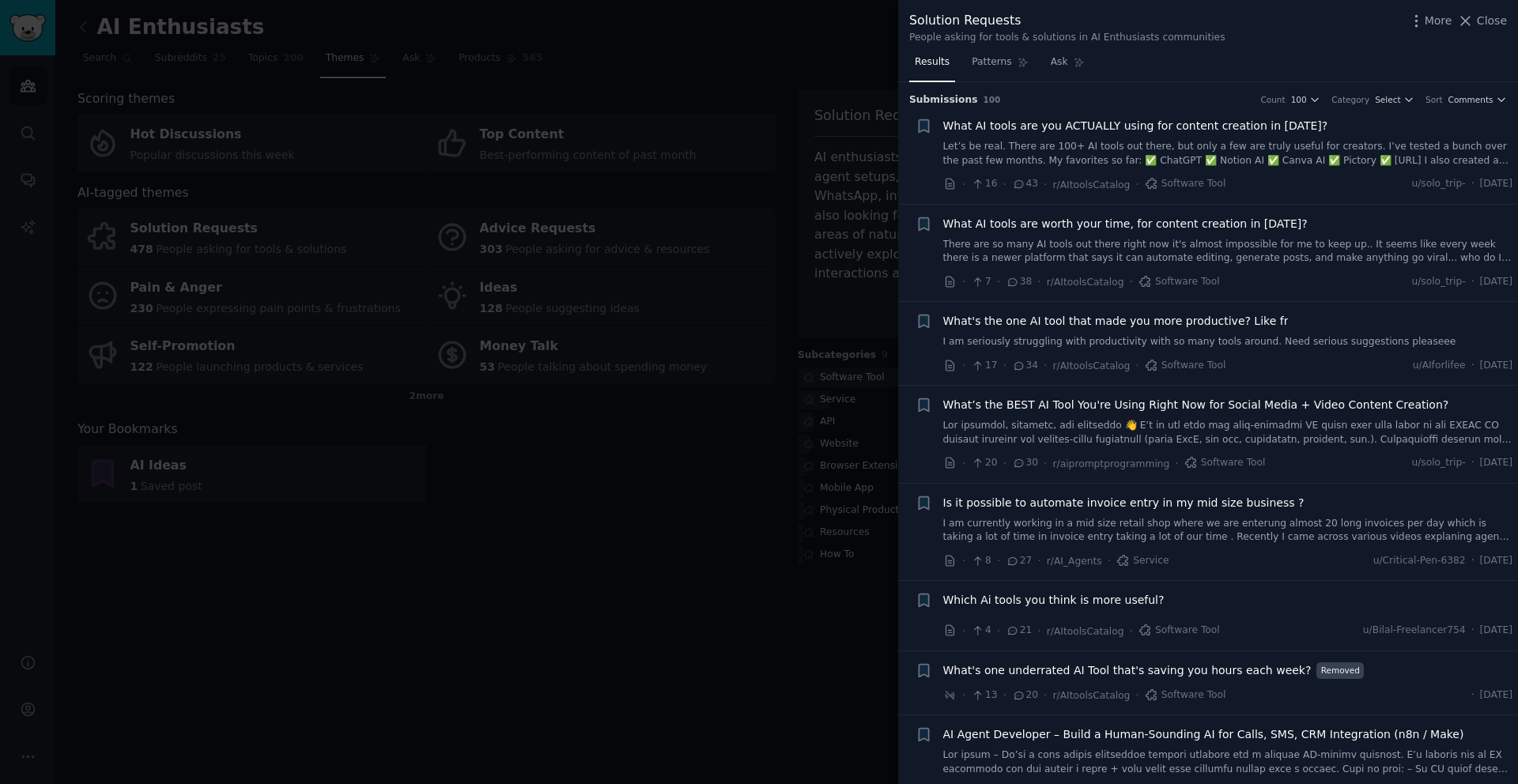
click at [1157, 501] on span "Is it possible to automate invoice entry in my mid size business ?" at bounding box center [1124, 503] width 361 height 17
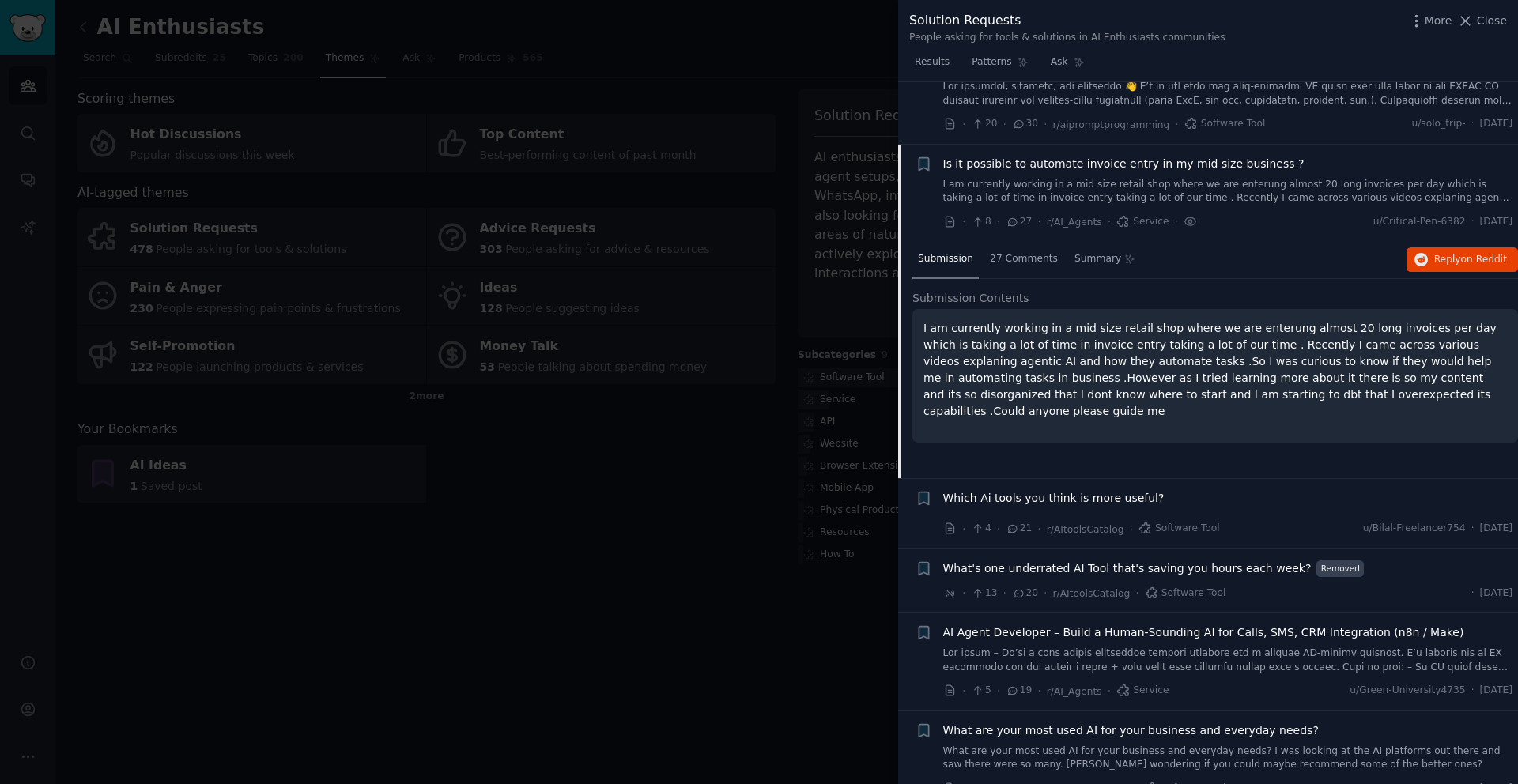
scroll to position [402, 0]
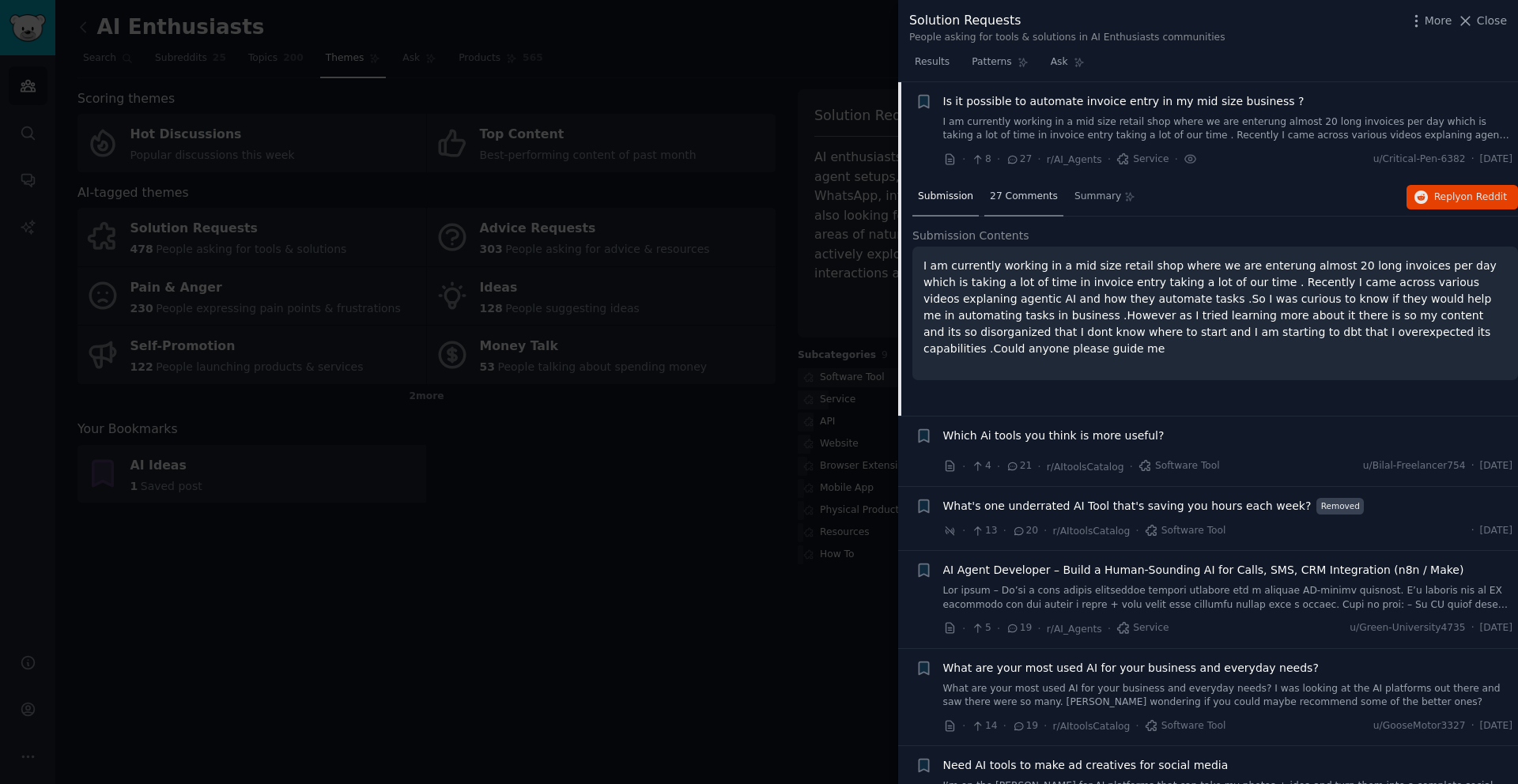
click at [1014, 201] on span "27 Comments" at bounding box center [1023, 197] width 68 height 14
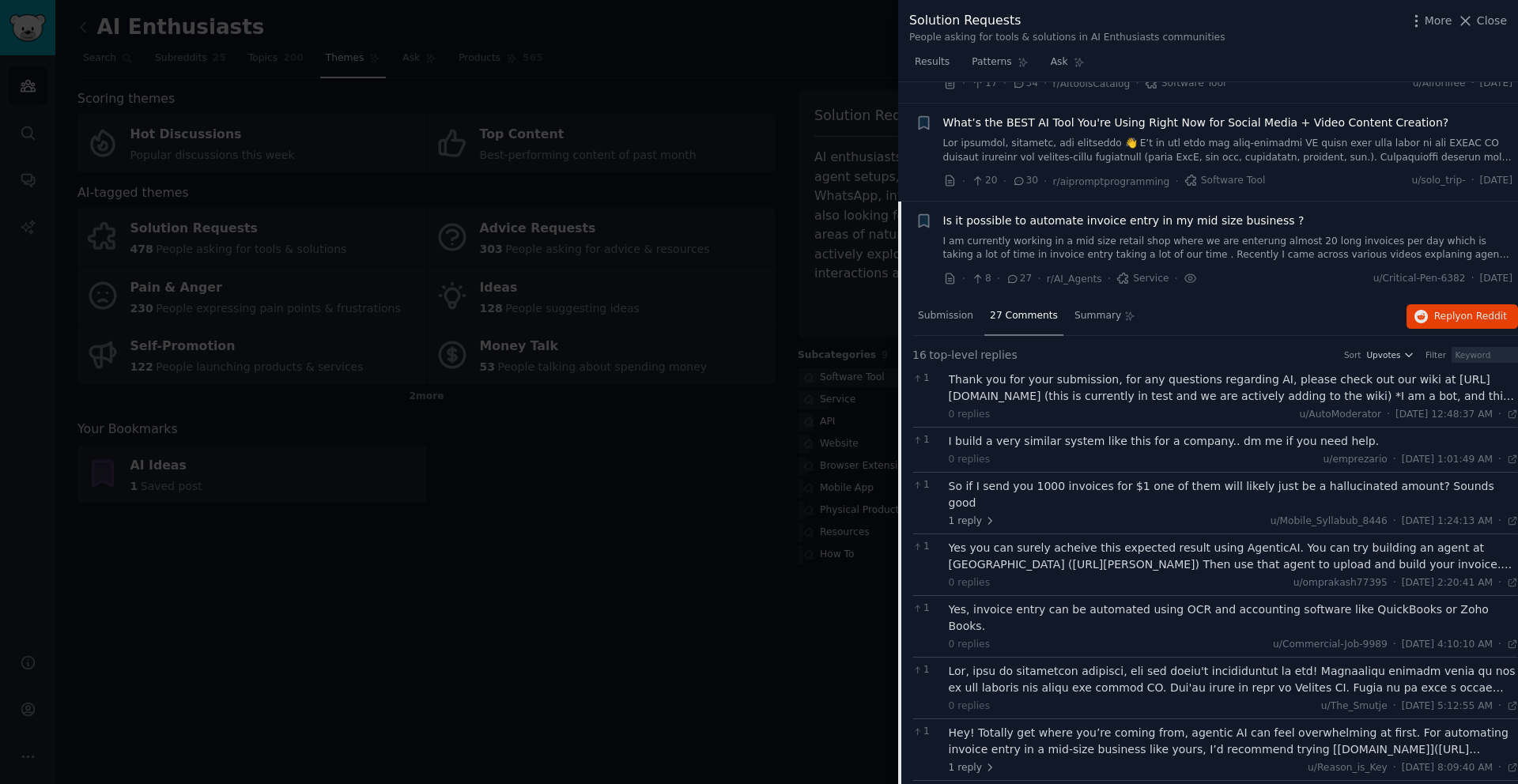
scroll to position [253, 0]
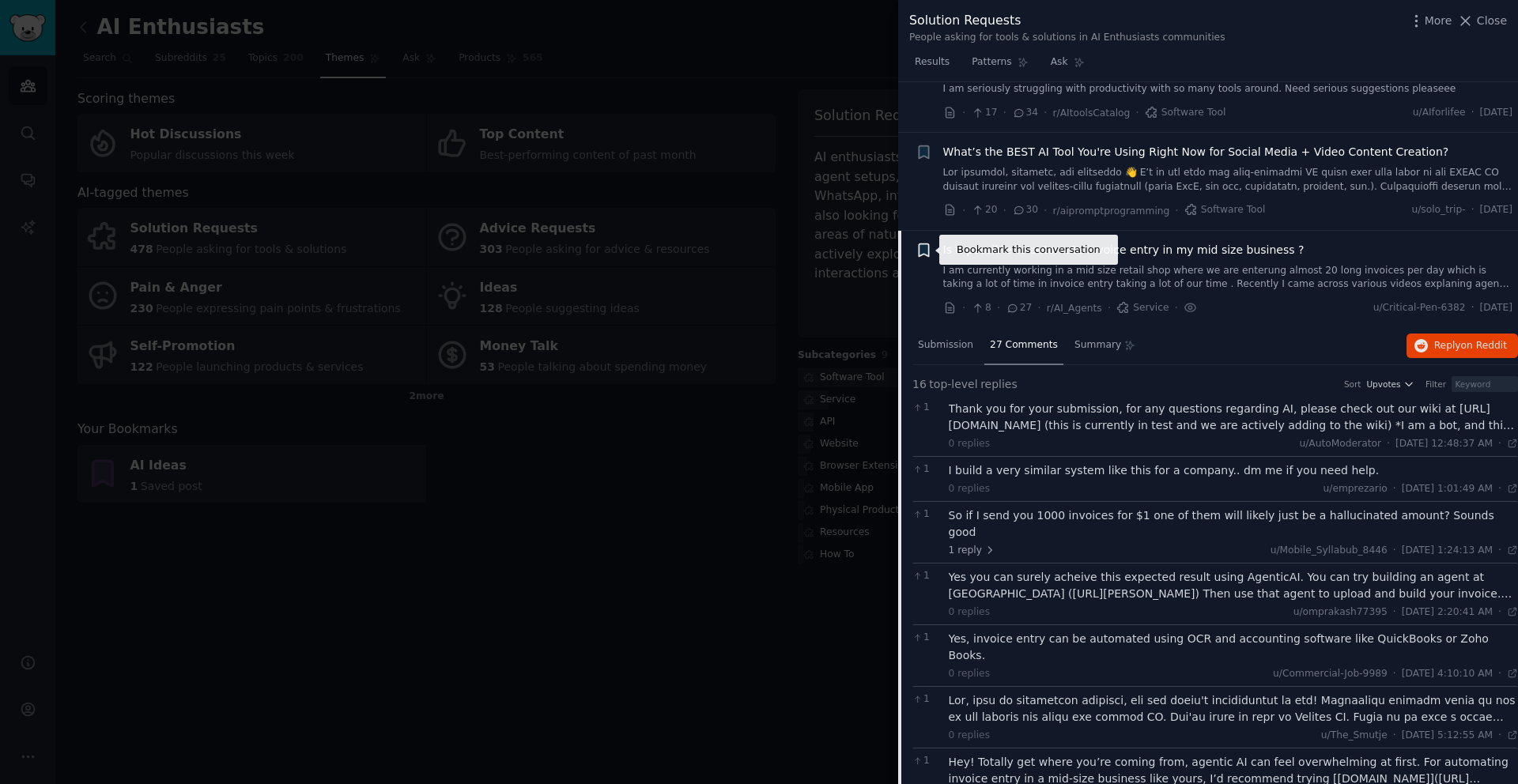
click at [927, 252] on icon "button" at bounding box center [924, 250] width 10 height 13
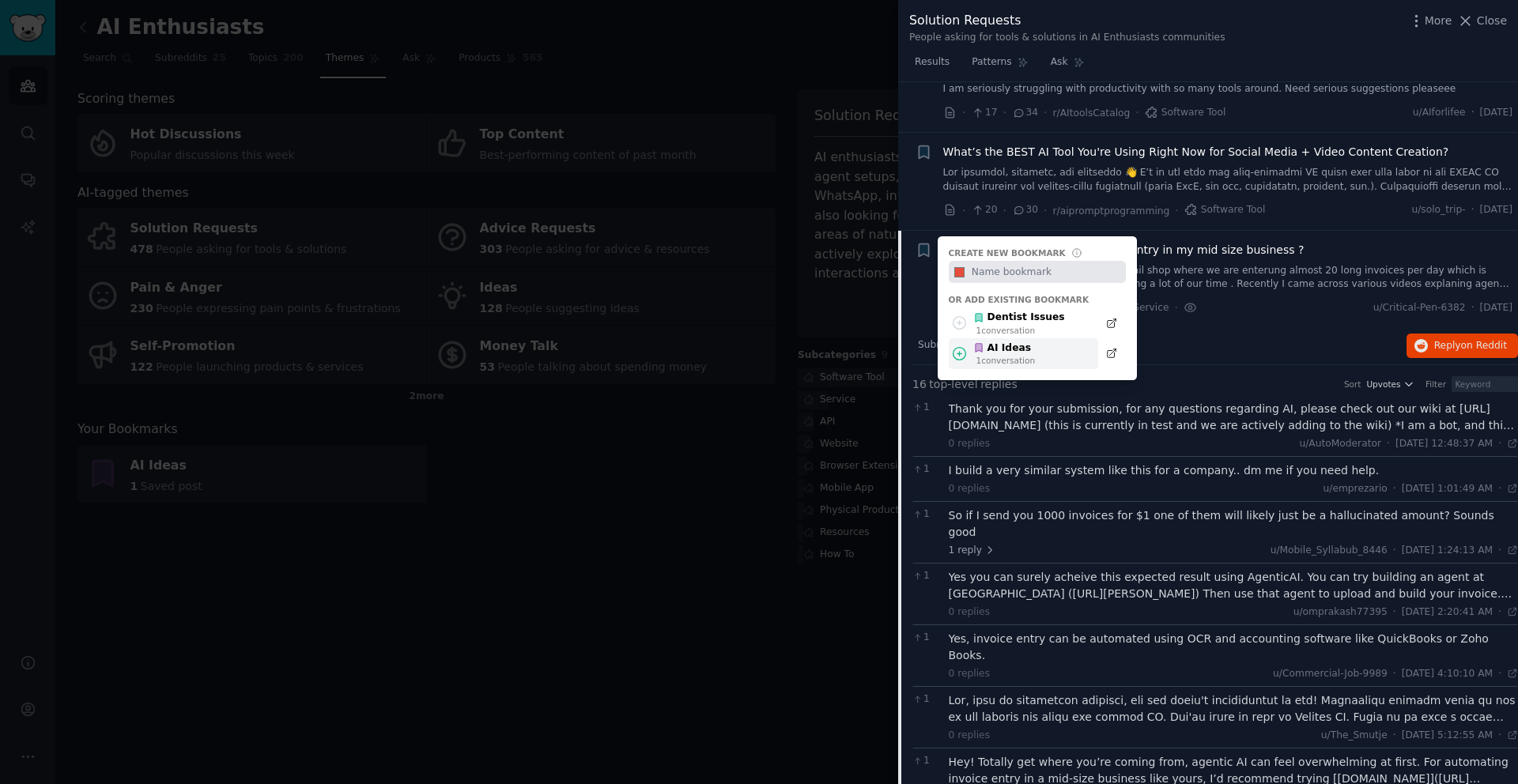
click at [956, 351] on icon at bounding box center [959, 353] width 17 height 17
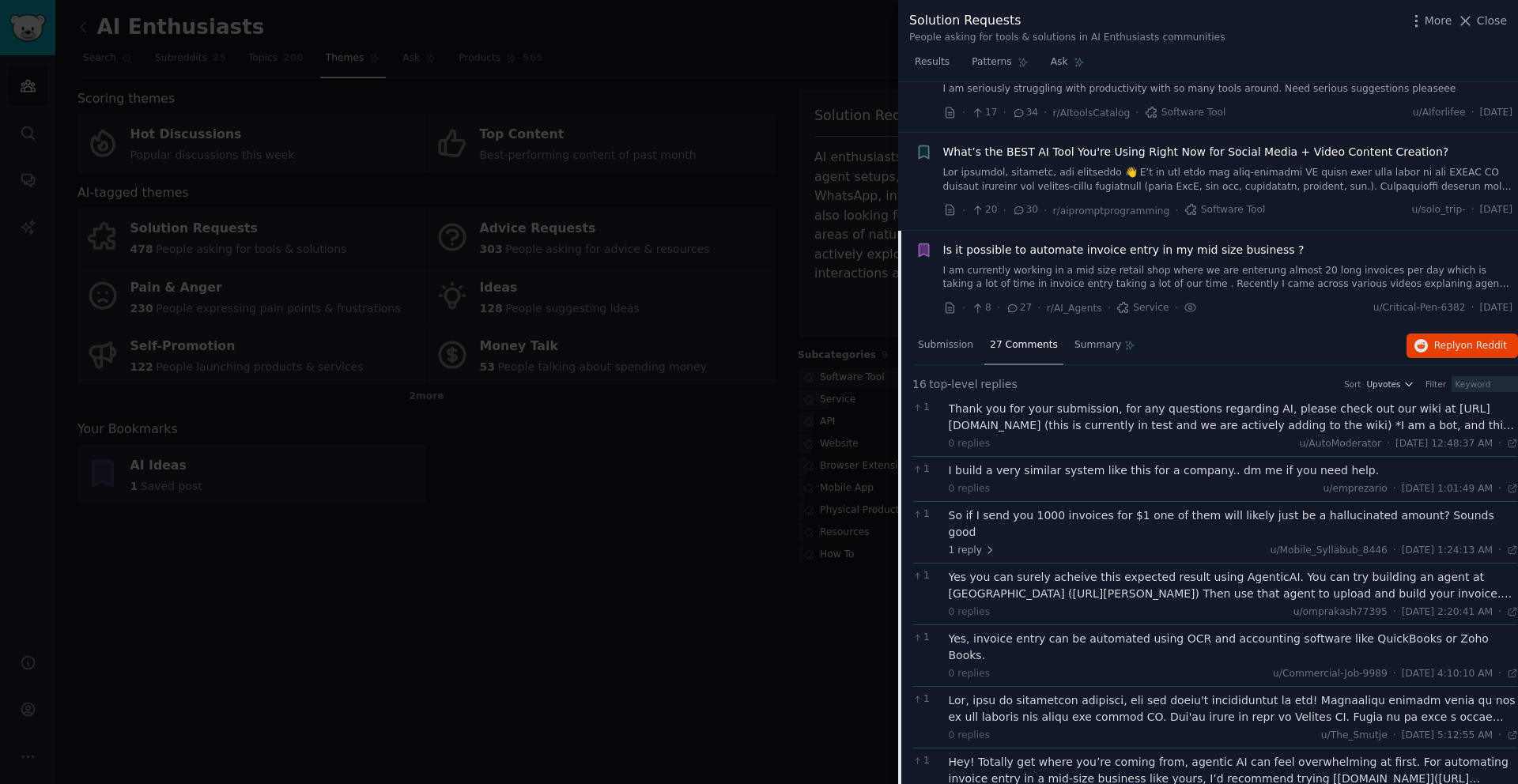
click at [906, 235] on li "Reddit text submission Bookmark this conversation Is it possible to automate in…" at bounding box center [1208, 279] width 620 height 97
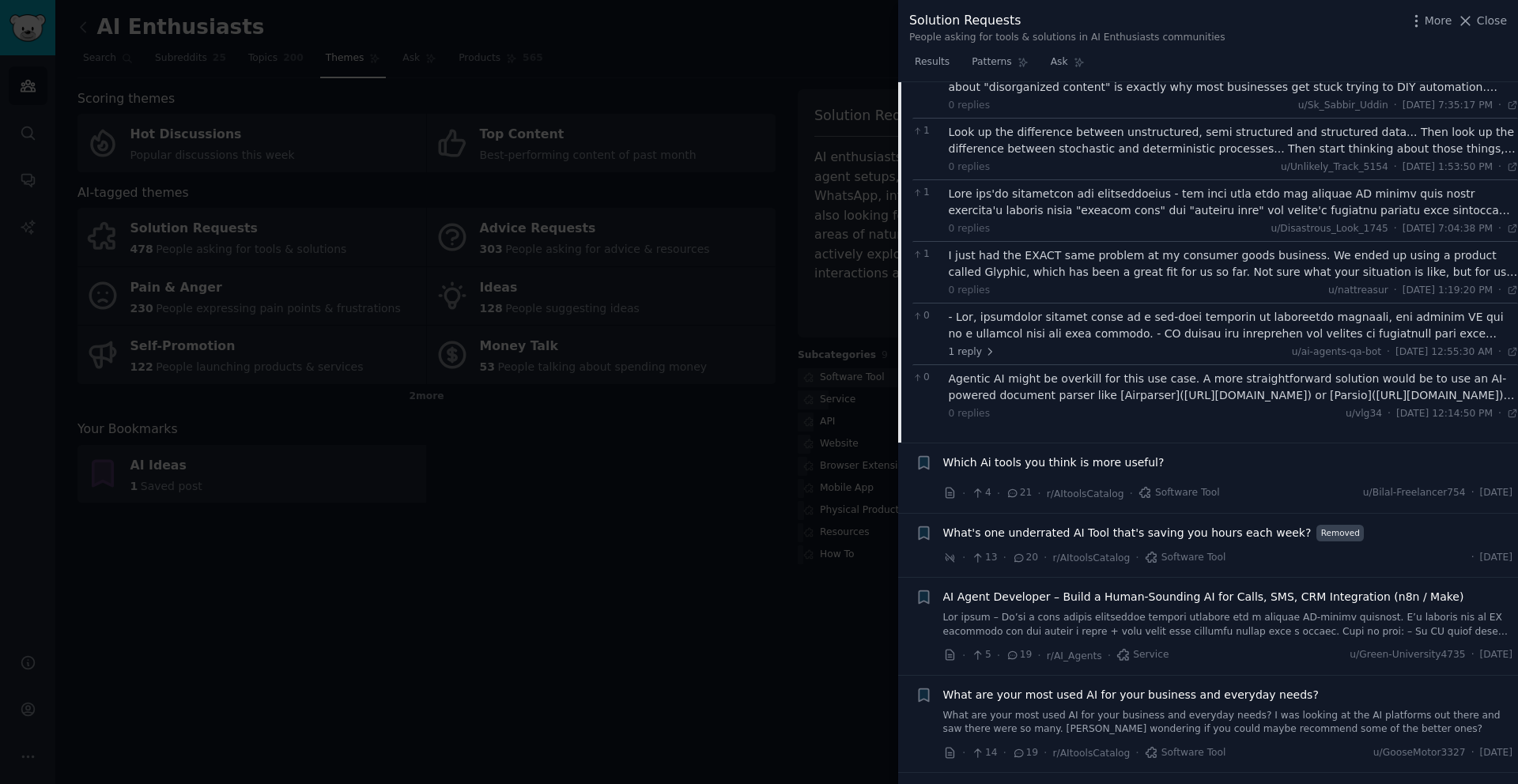
scroll to position [1204, 0]
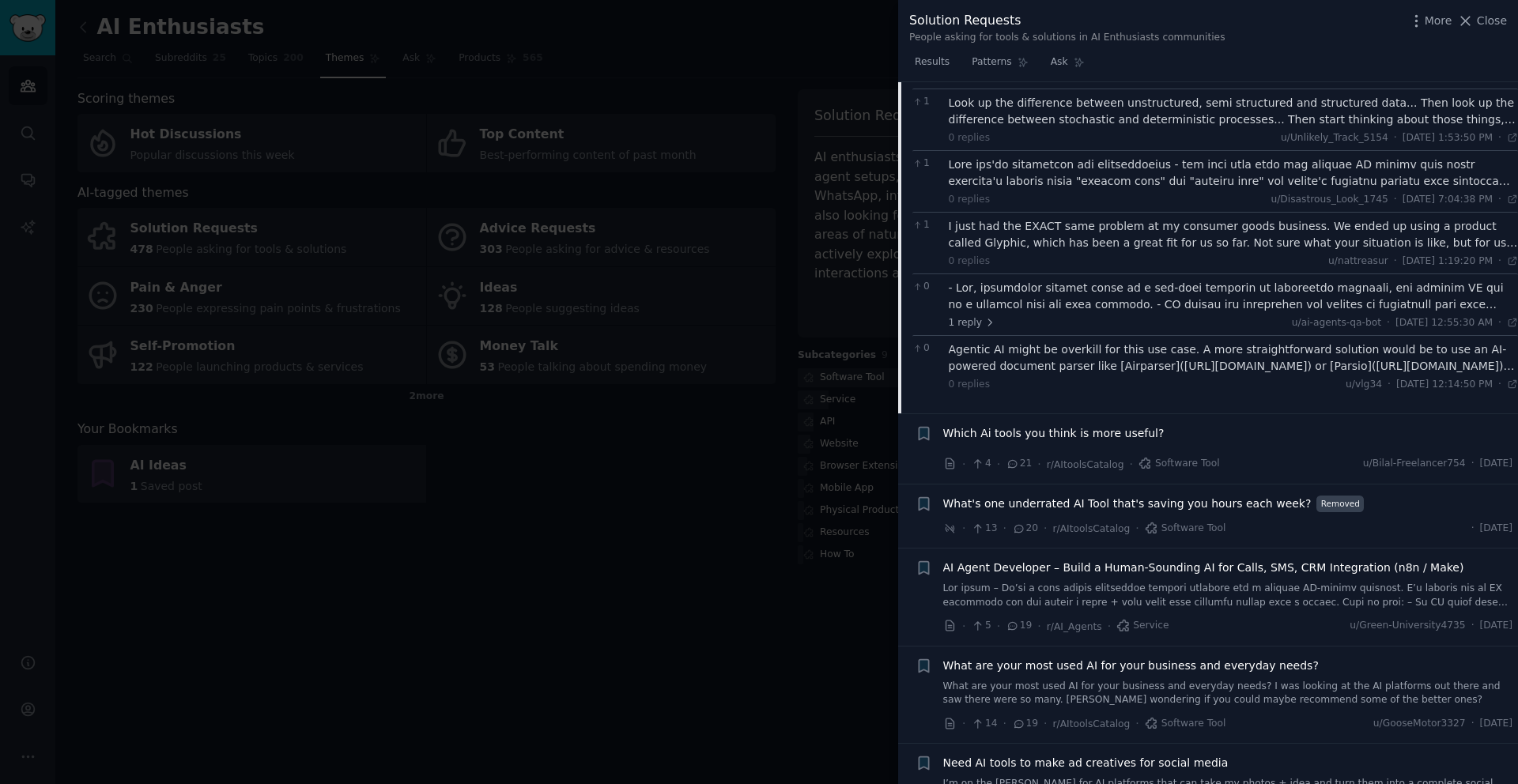
click at [1181, 560] on span "AI Agent Developer – Build a Human-Sounding AI for Calls, SMS, CRM Integration …" at bounding box center [1204, 568] width 521 height 17
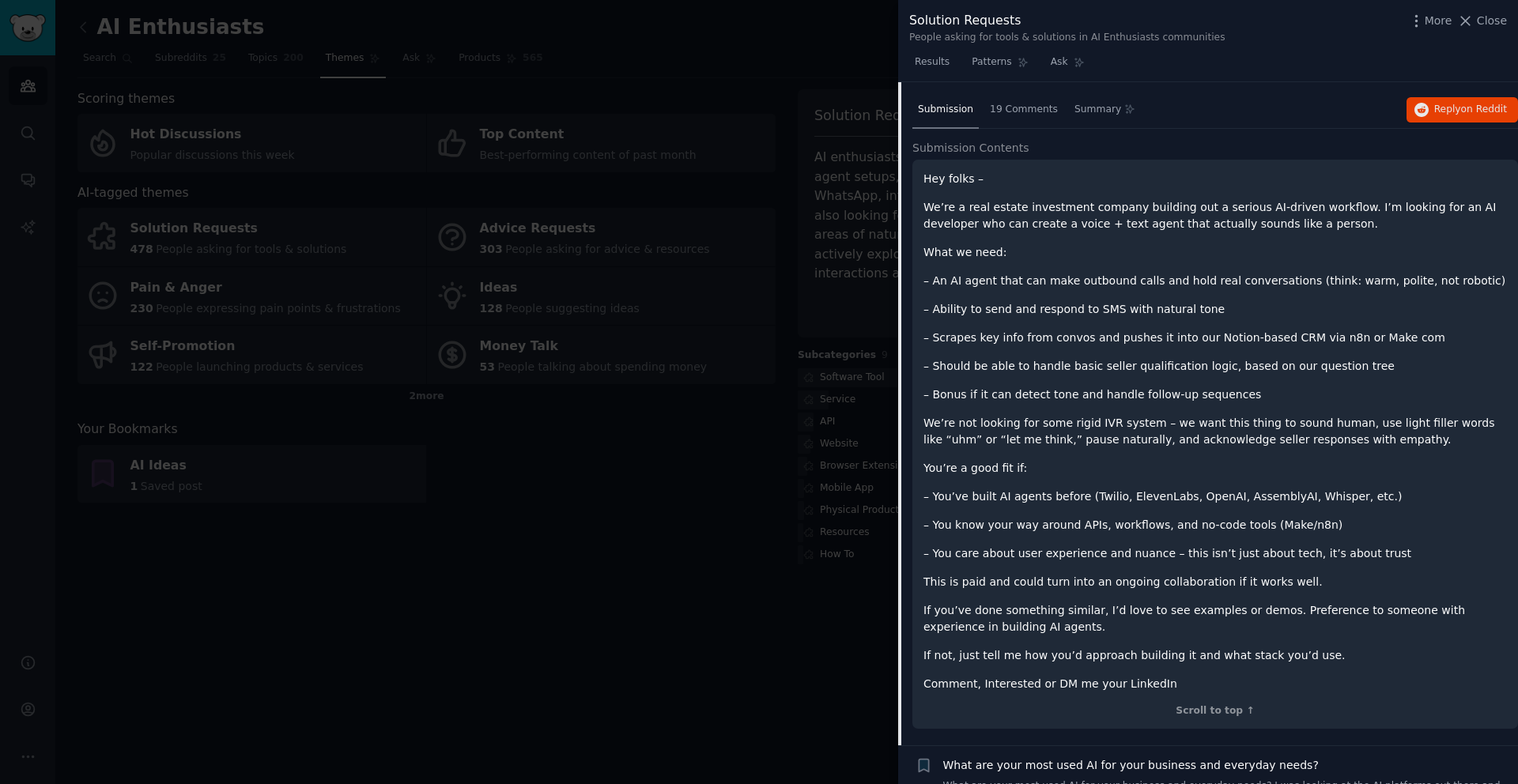
scroll to position [751, 0]
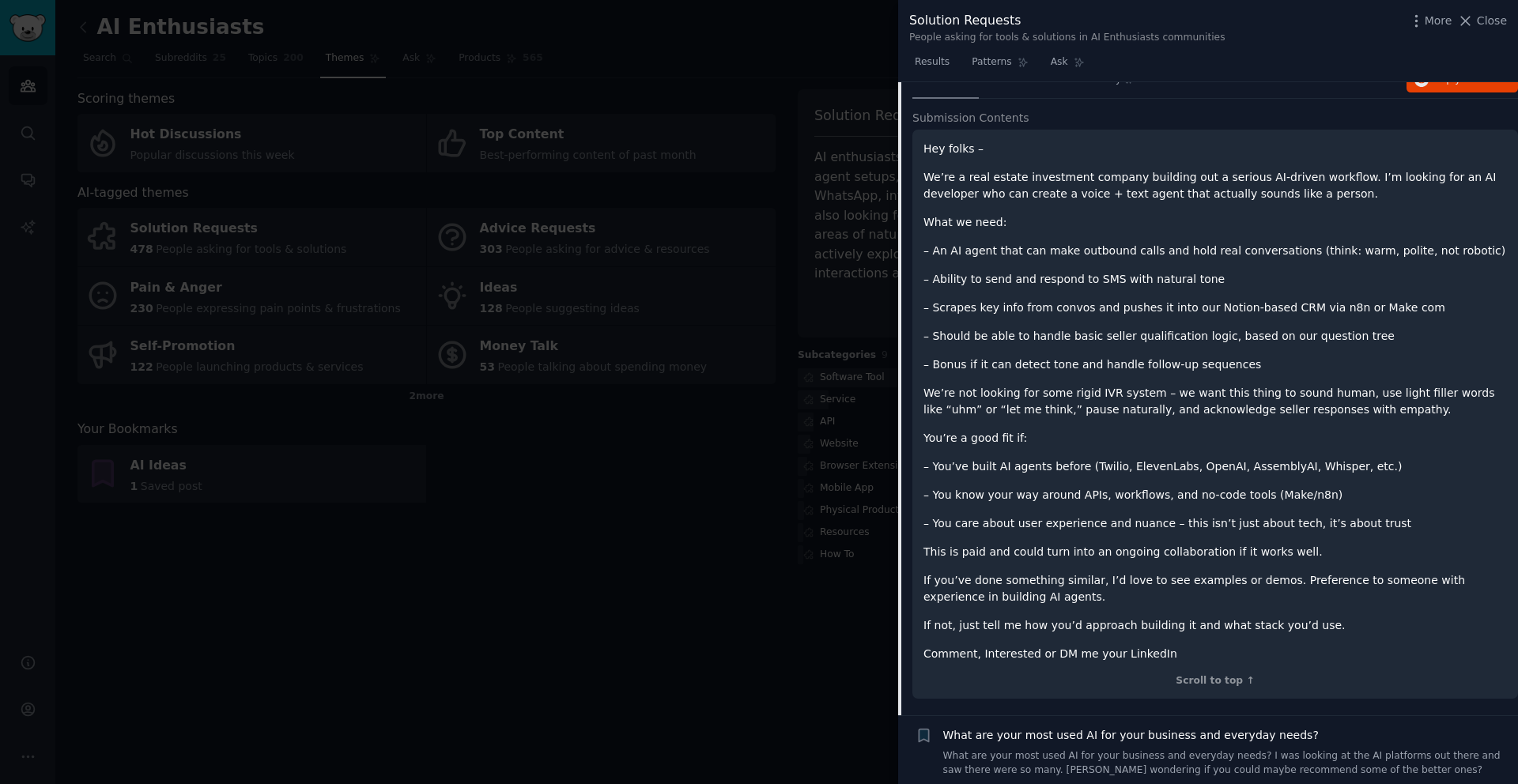
click at [1143, 654] on p "Comment, Interested or DM me your LinkedIn" at bounding box center [1216, 654] width 584 height 17
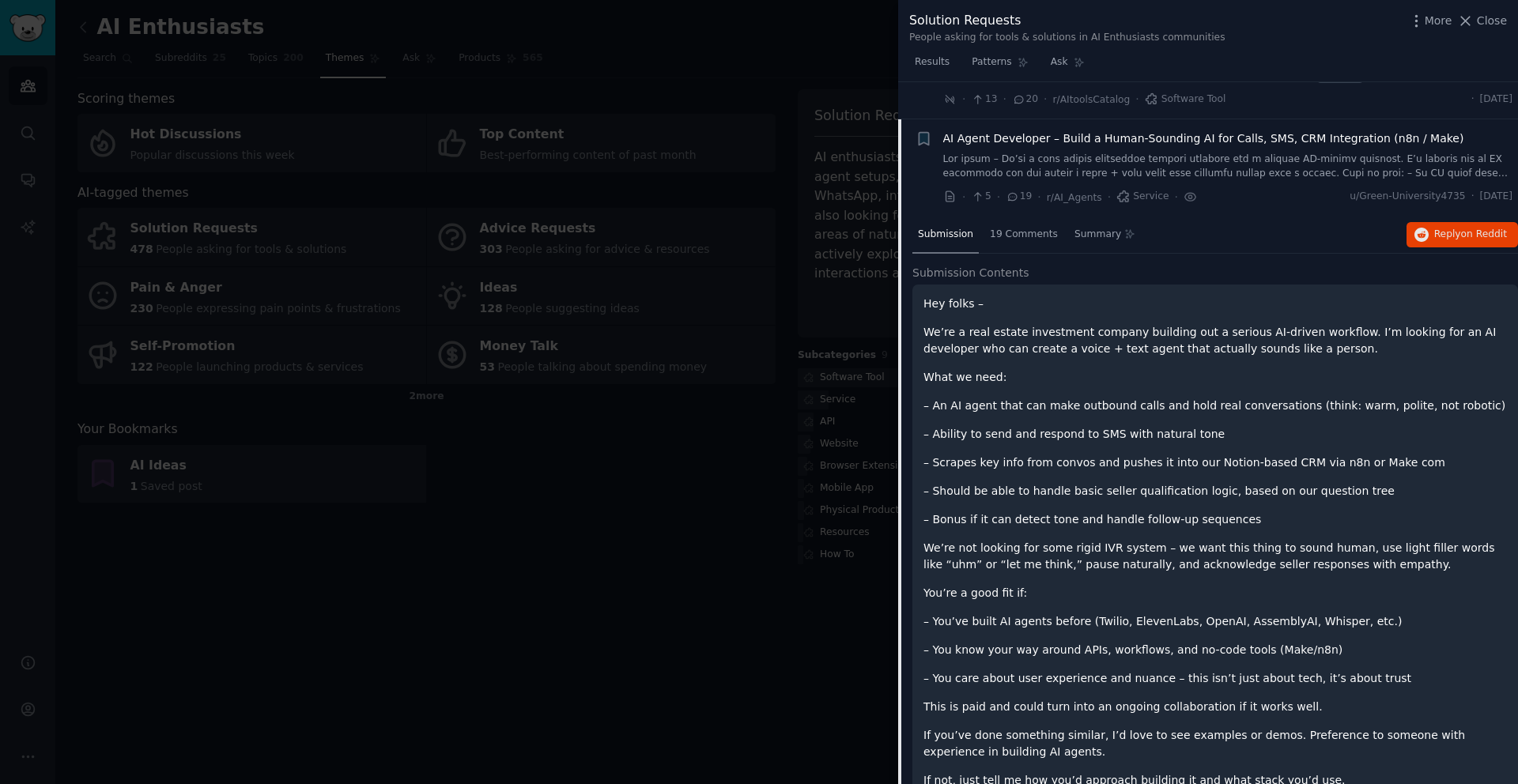
scroll to position [484, 0]
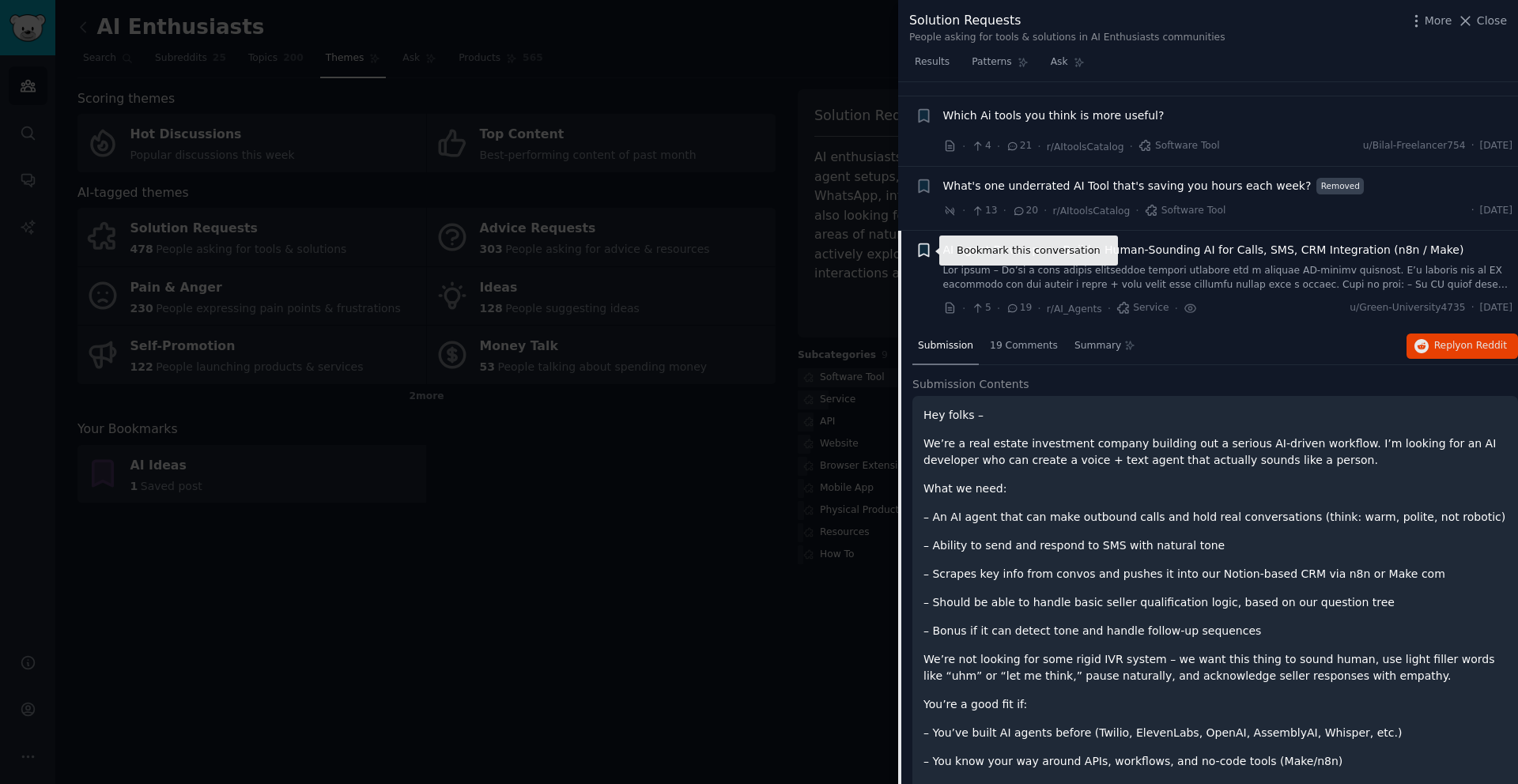
click at [924, 254] on icon "button" at bounding box center [924, 250] width 10 height 13
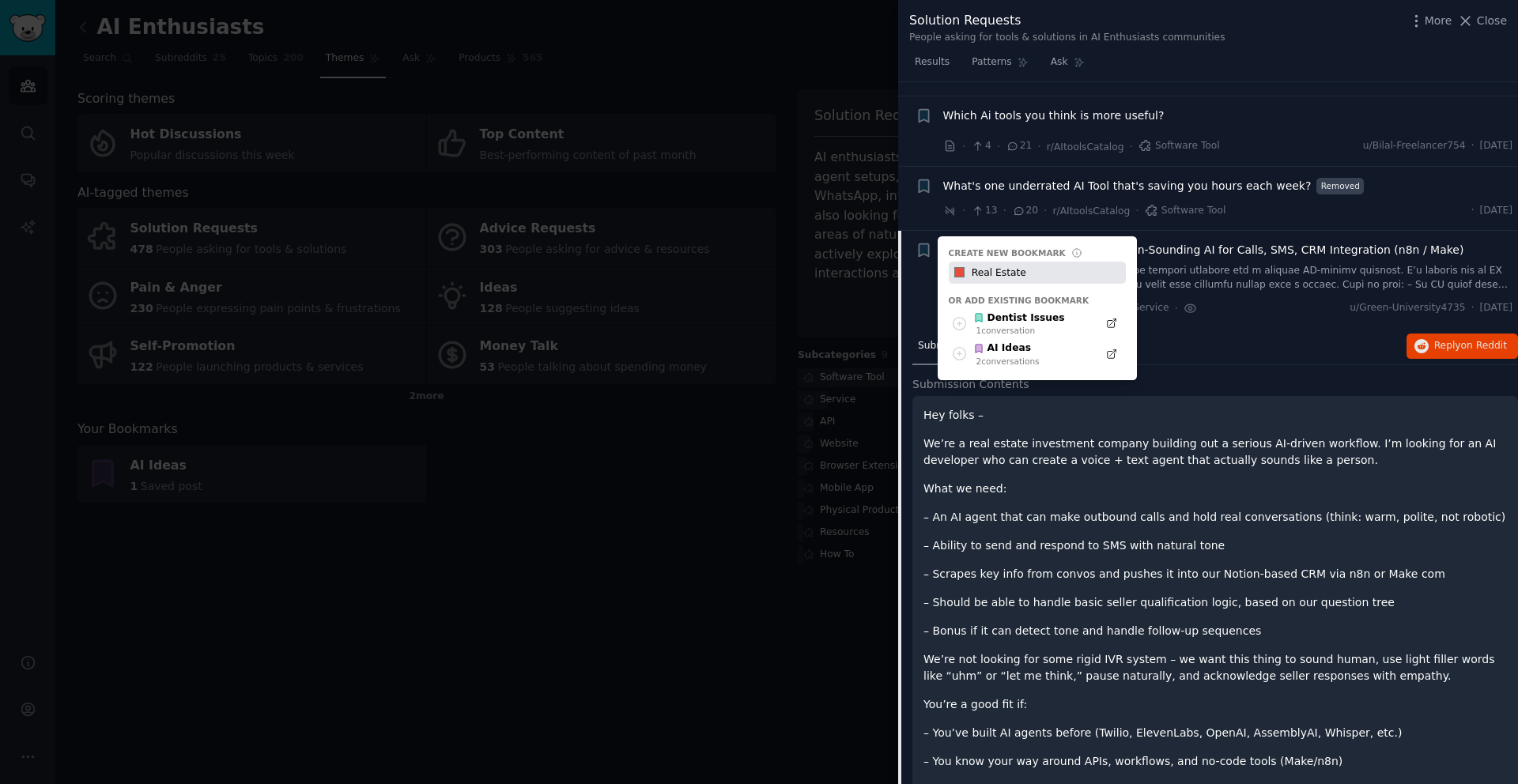
type input "Real Estate"
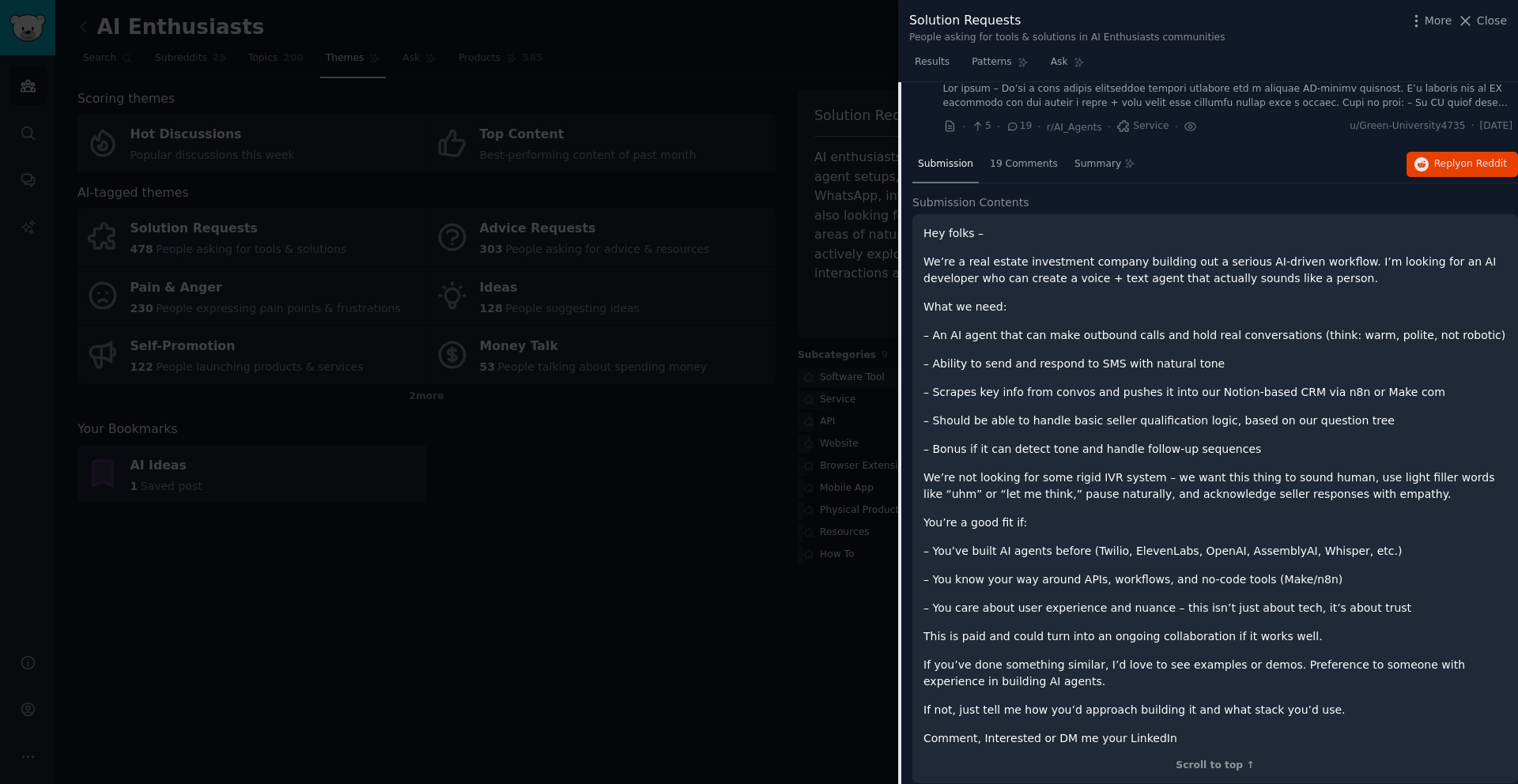
scroll to position [1023, 0]
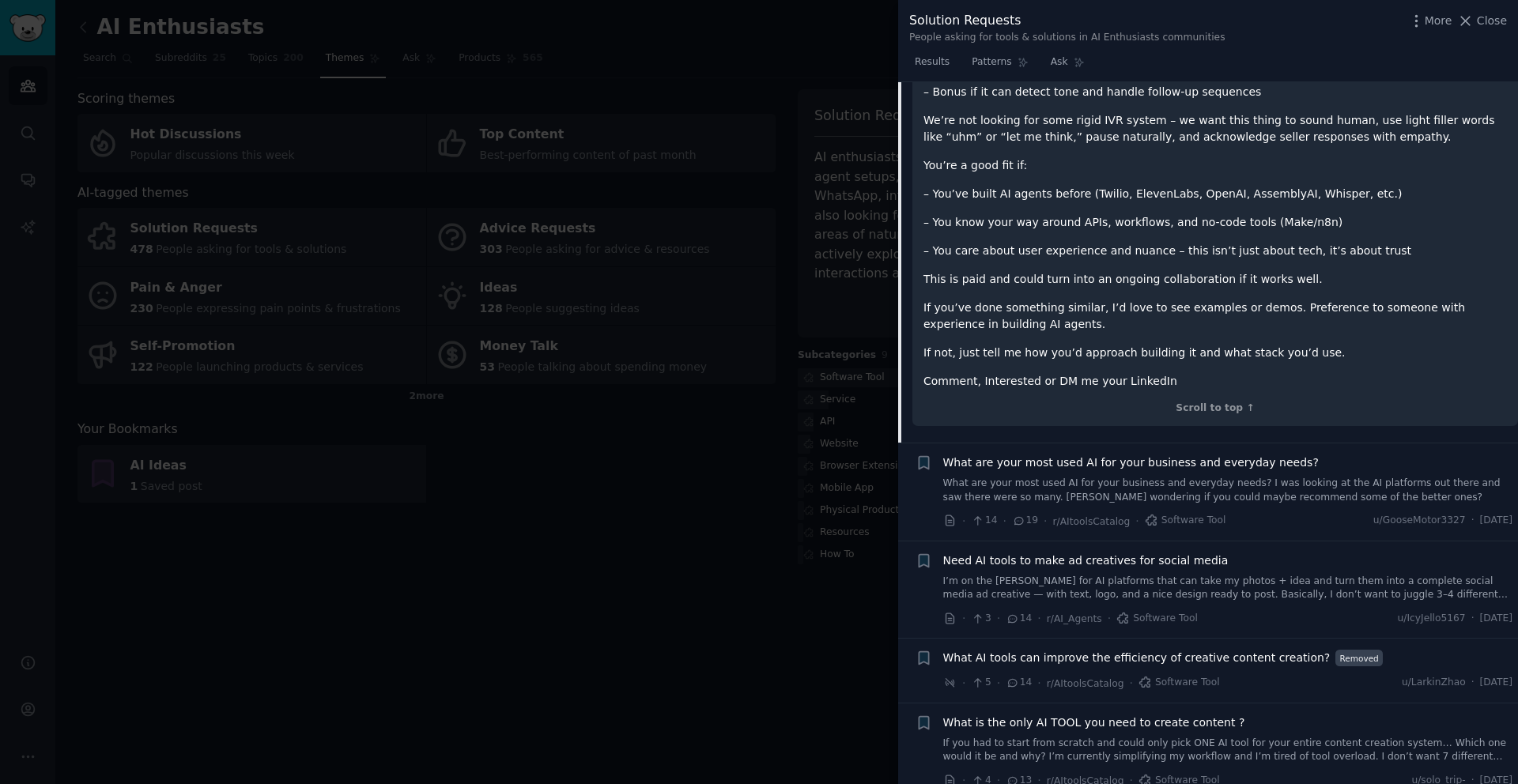
click at [1166, 557] on span "Need AI tools to make ad creatives for social media" at bounding box center [1086, 561] width 286 height 17
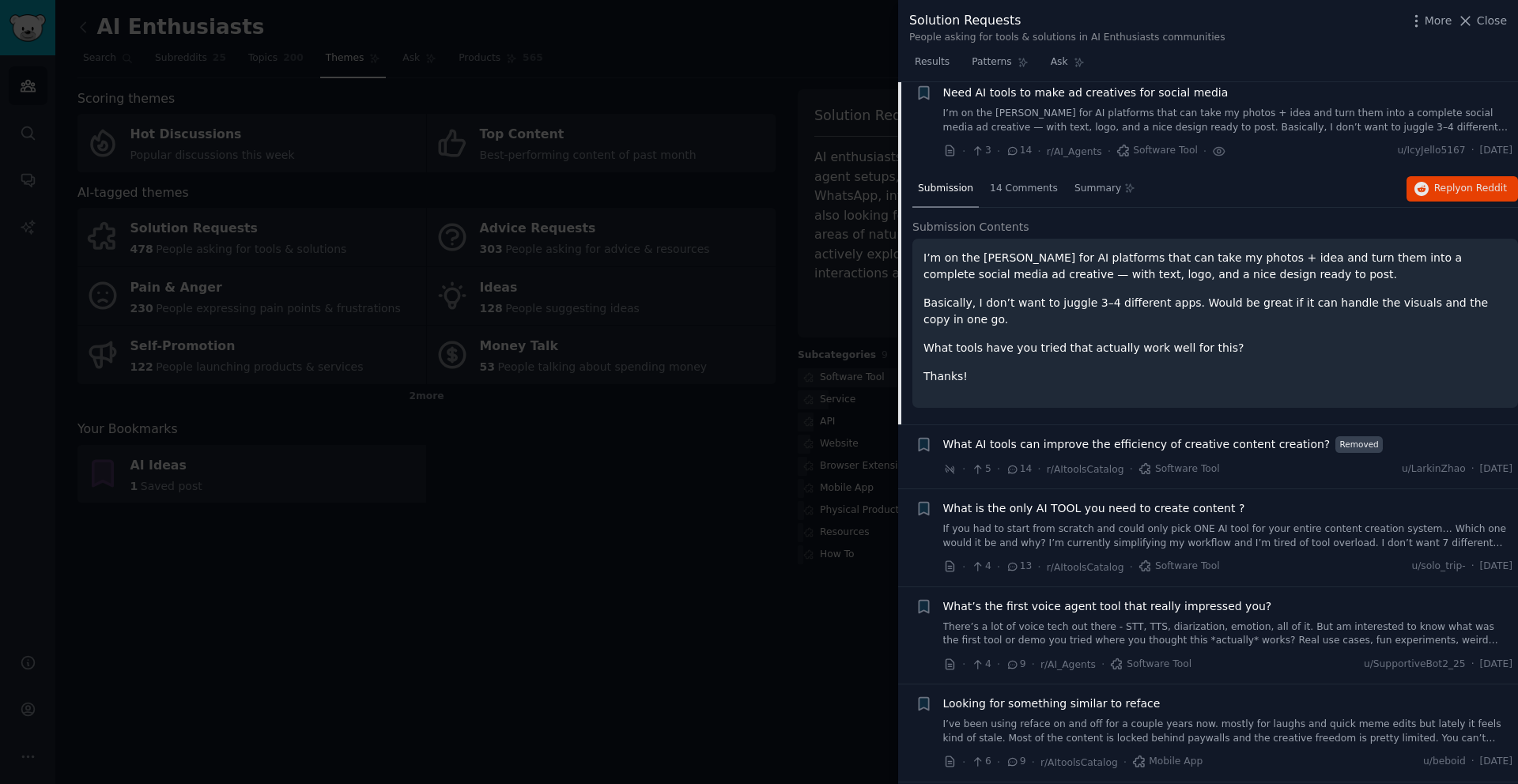
scroll to position [829, 0]
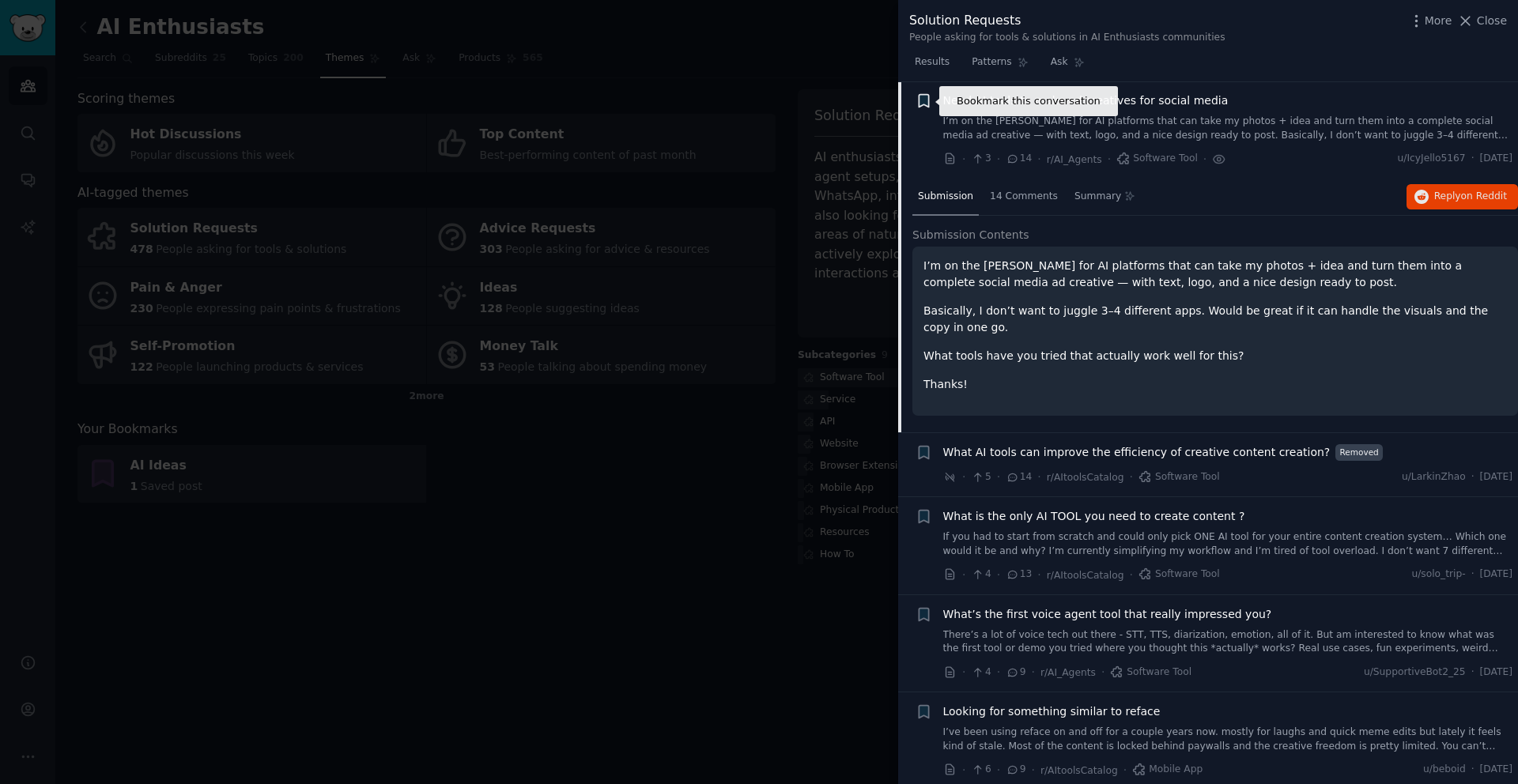
click at [928, 99] on icon "button" at bounding box center [924, 101] width 10 height 13
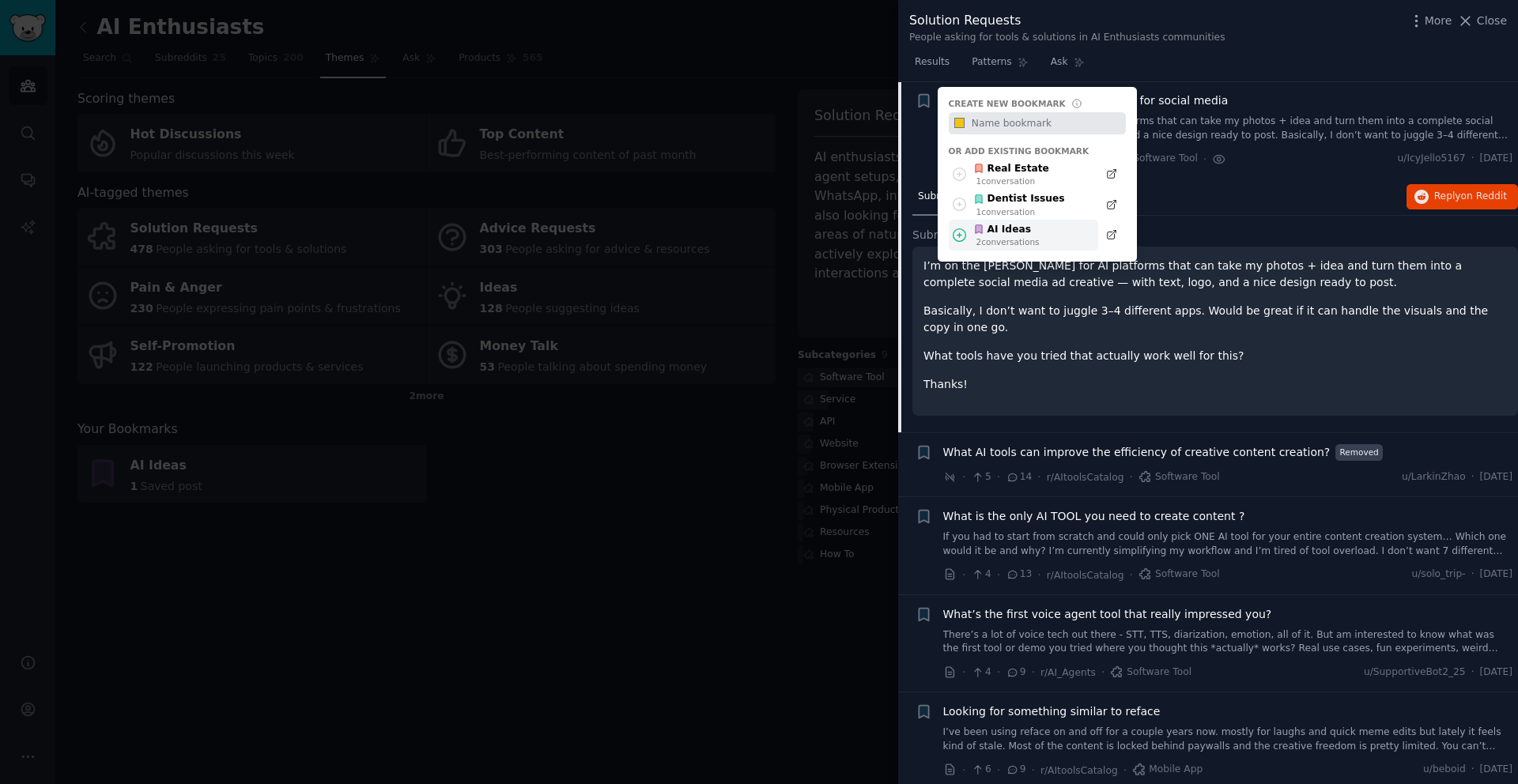
click at [1000, 237] on div "2 conversation s" at bounding box center [1009, 242] width 64 height 11
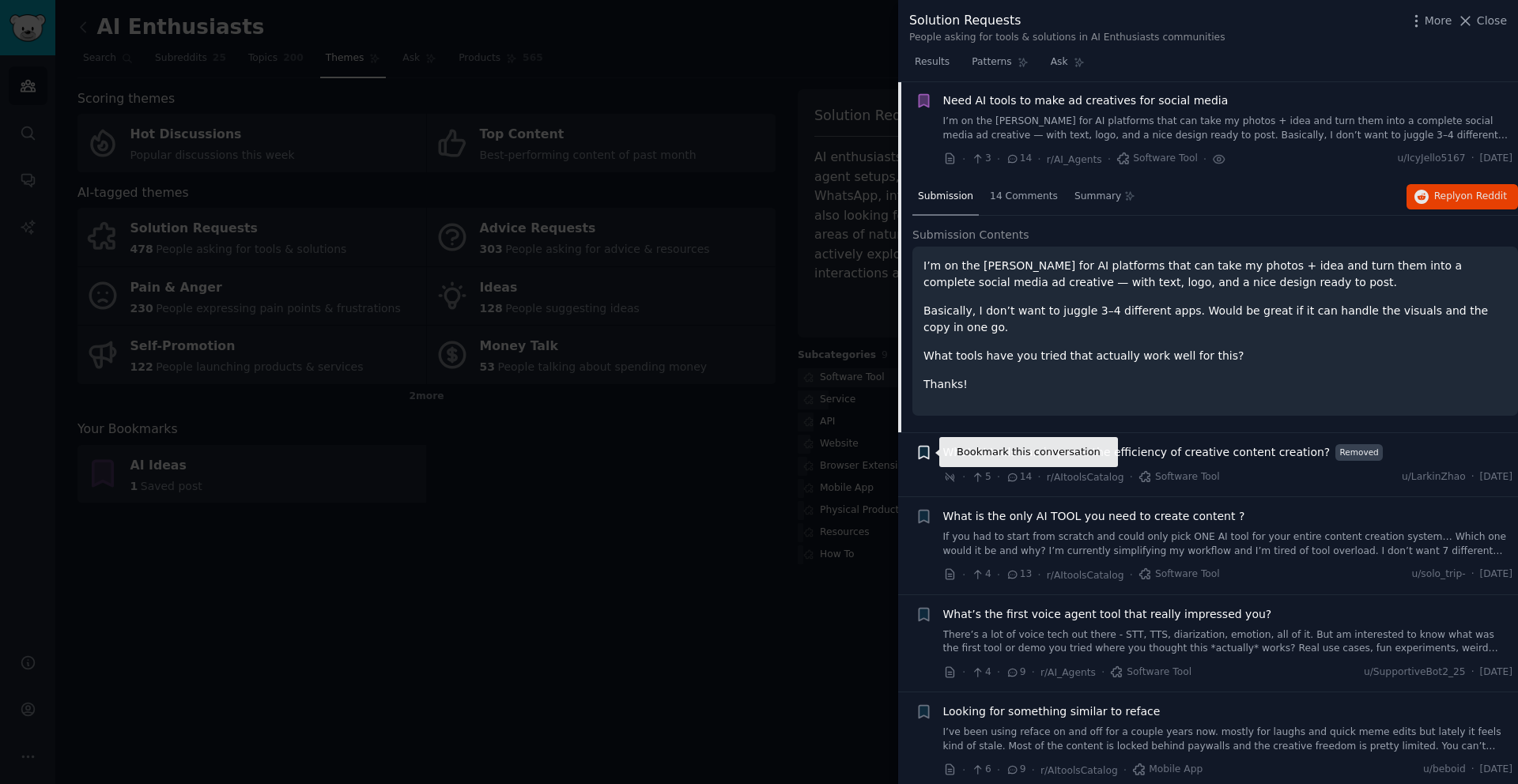
click at [926, 456] on icon "button" at bounding box center [924, 452] width 10 height 13
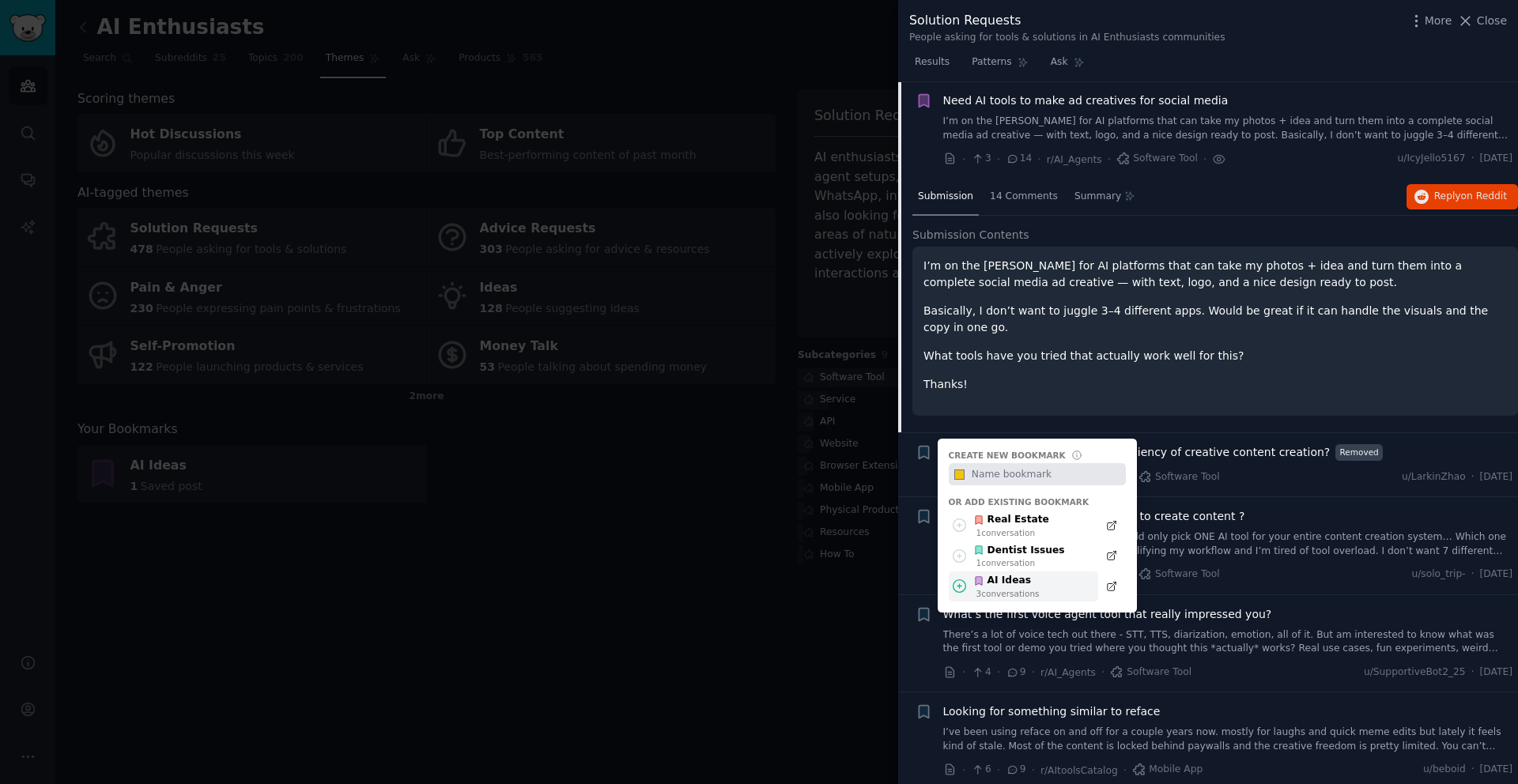
click at [959, 588] on icon at bounding box center [960, 587] width 13 height 13
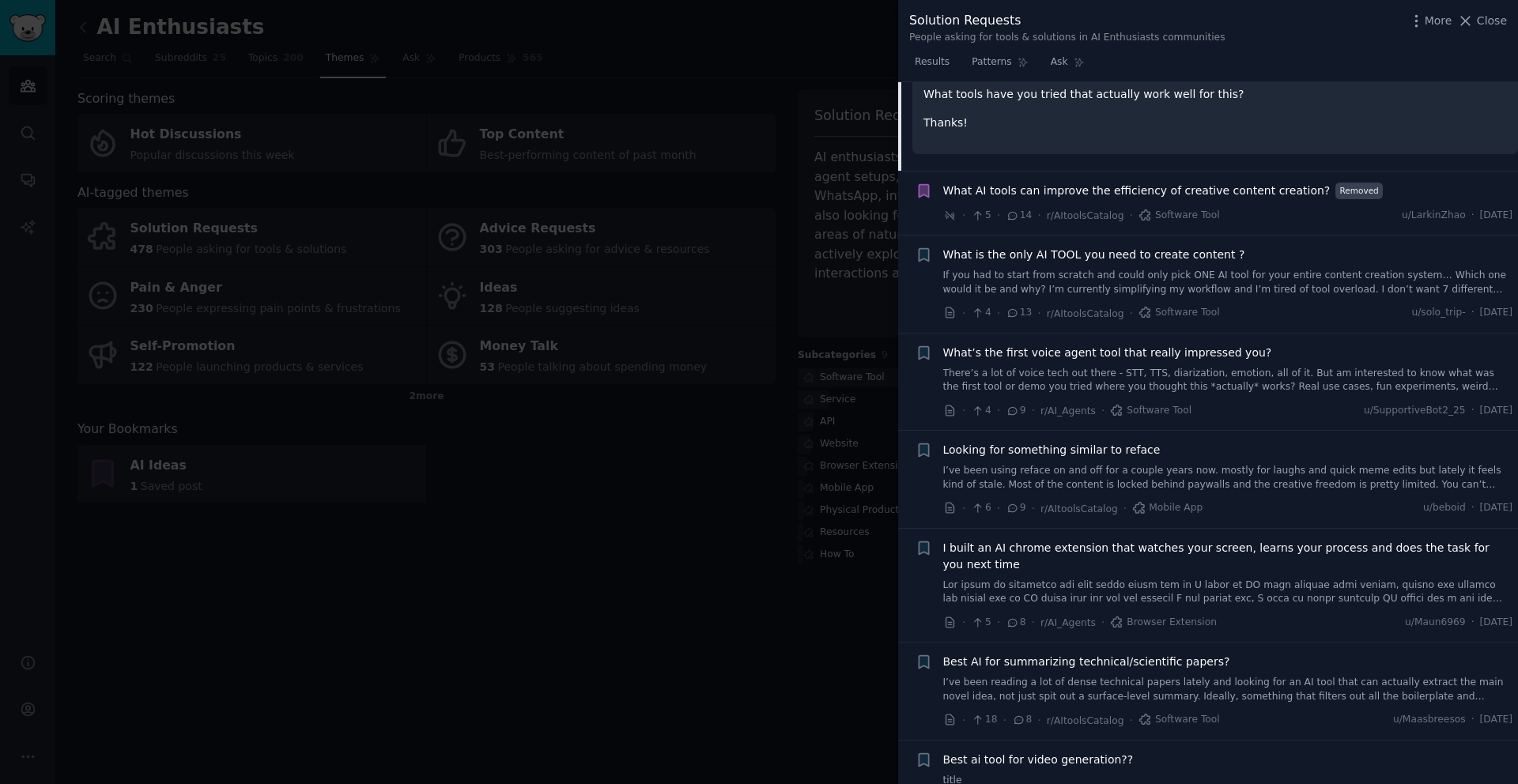
scroll to position [1104, 0]
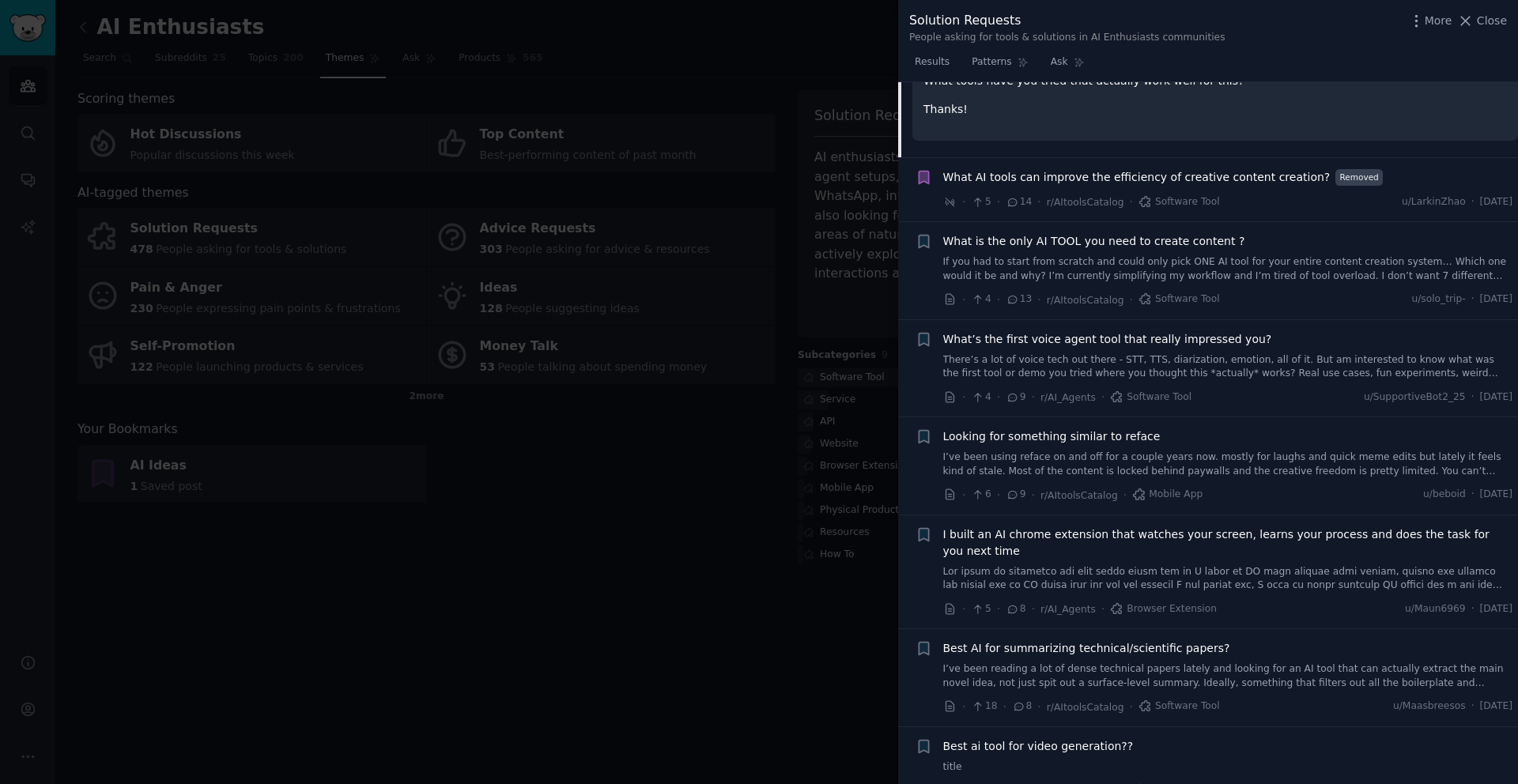
click at [1297, 544] on span "I built an AI chrome extension that watches your screen, learns your process an…" at bounding box center [1228, 543] width 570 height 33
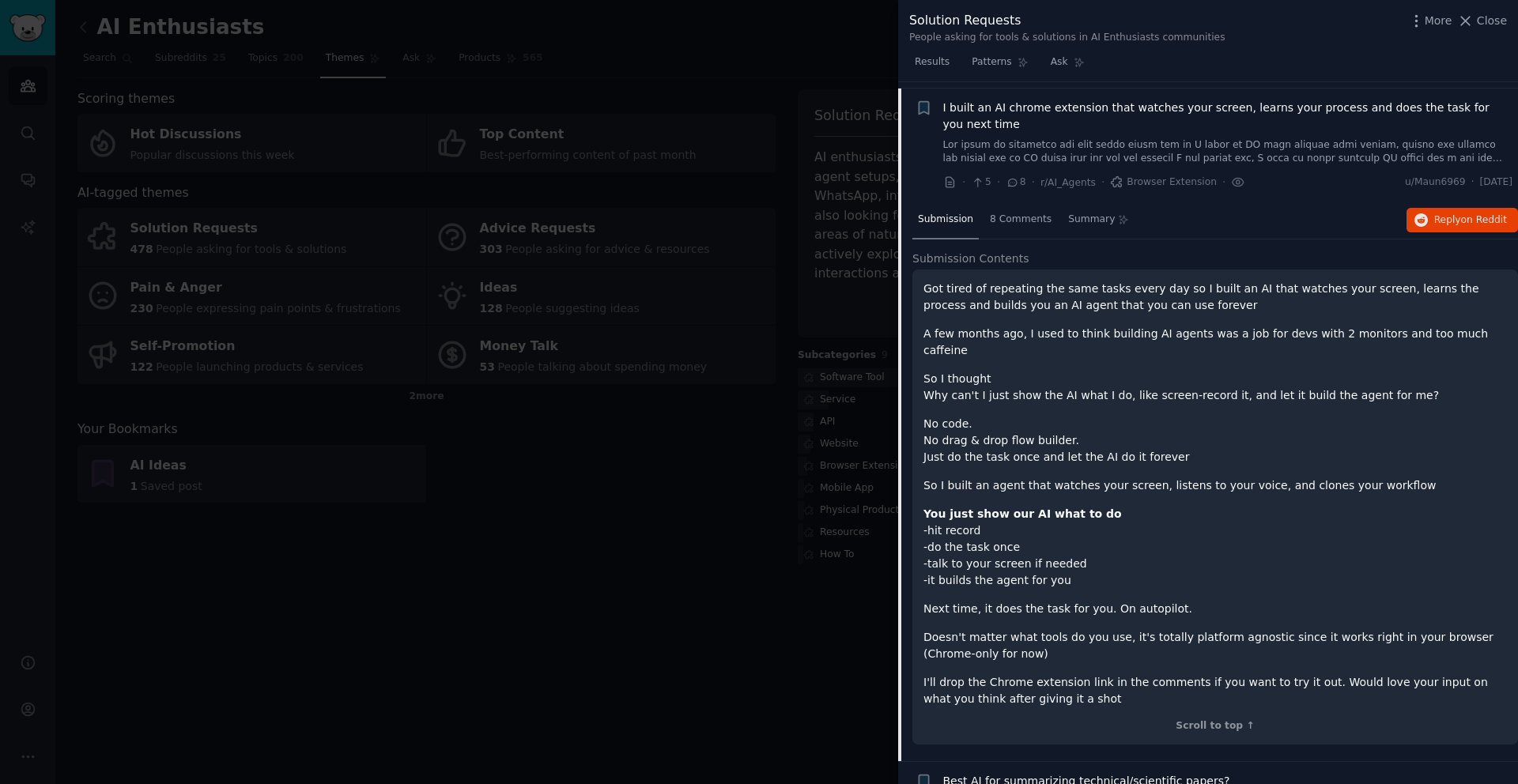
scroll to position [1283, 0]
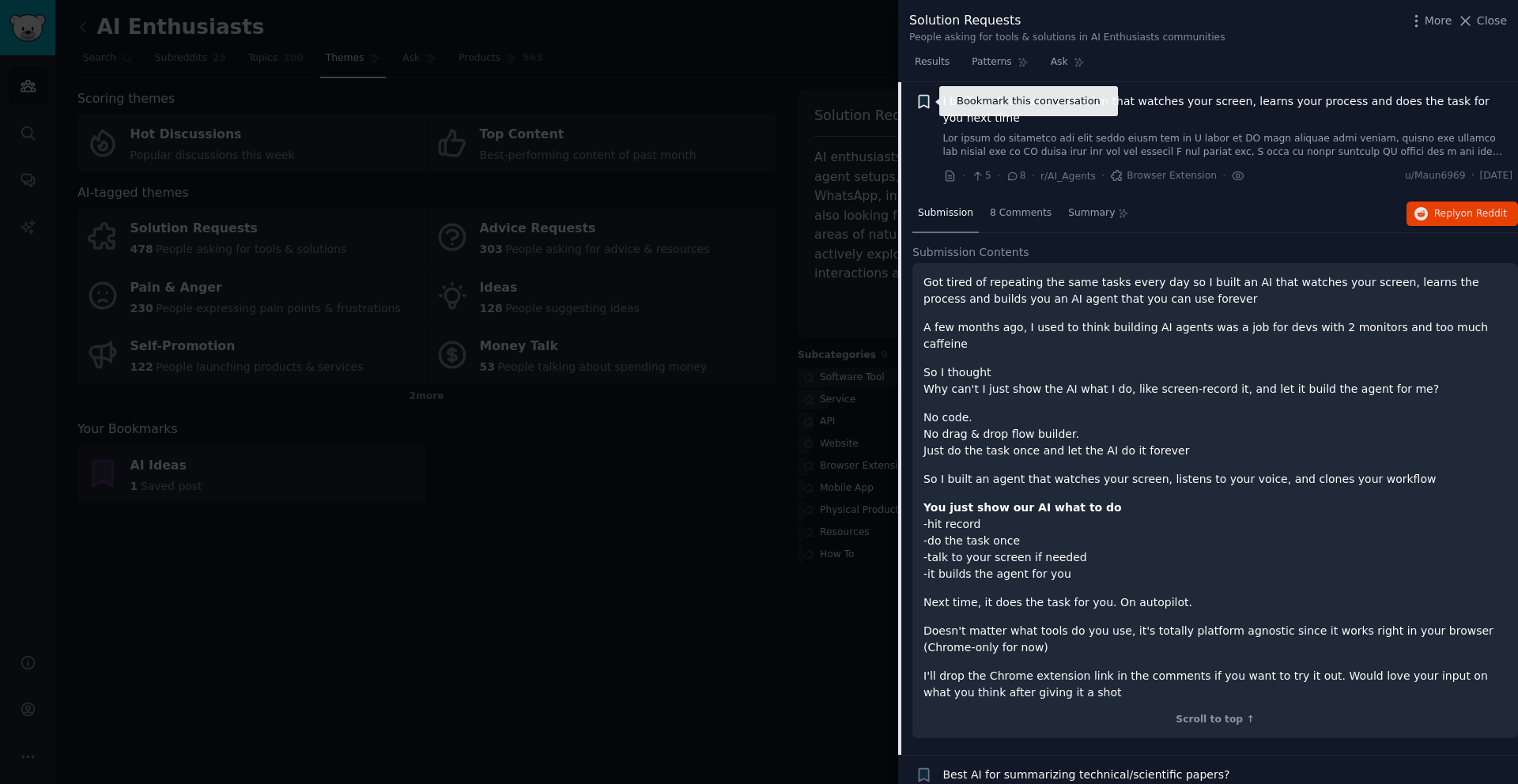
click at [924, 106] on icon "button" at bounding box center [924, 101] width 17 height 17
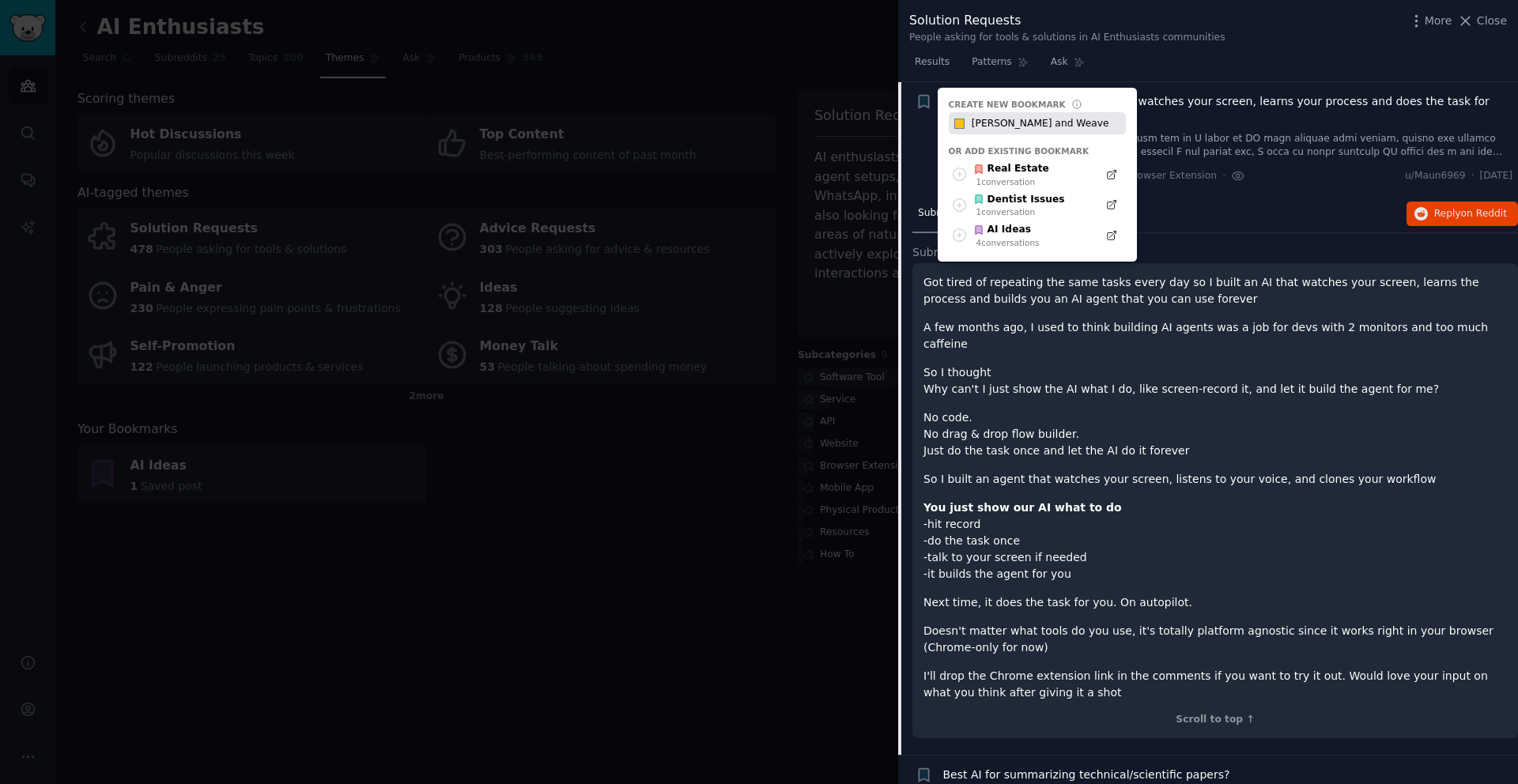
type input "[PERSON_NAME] and Weave"
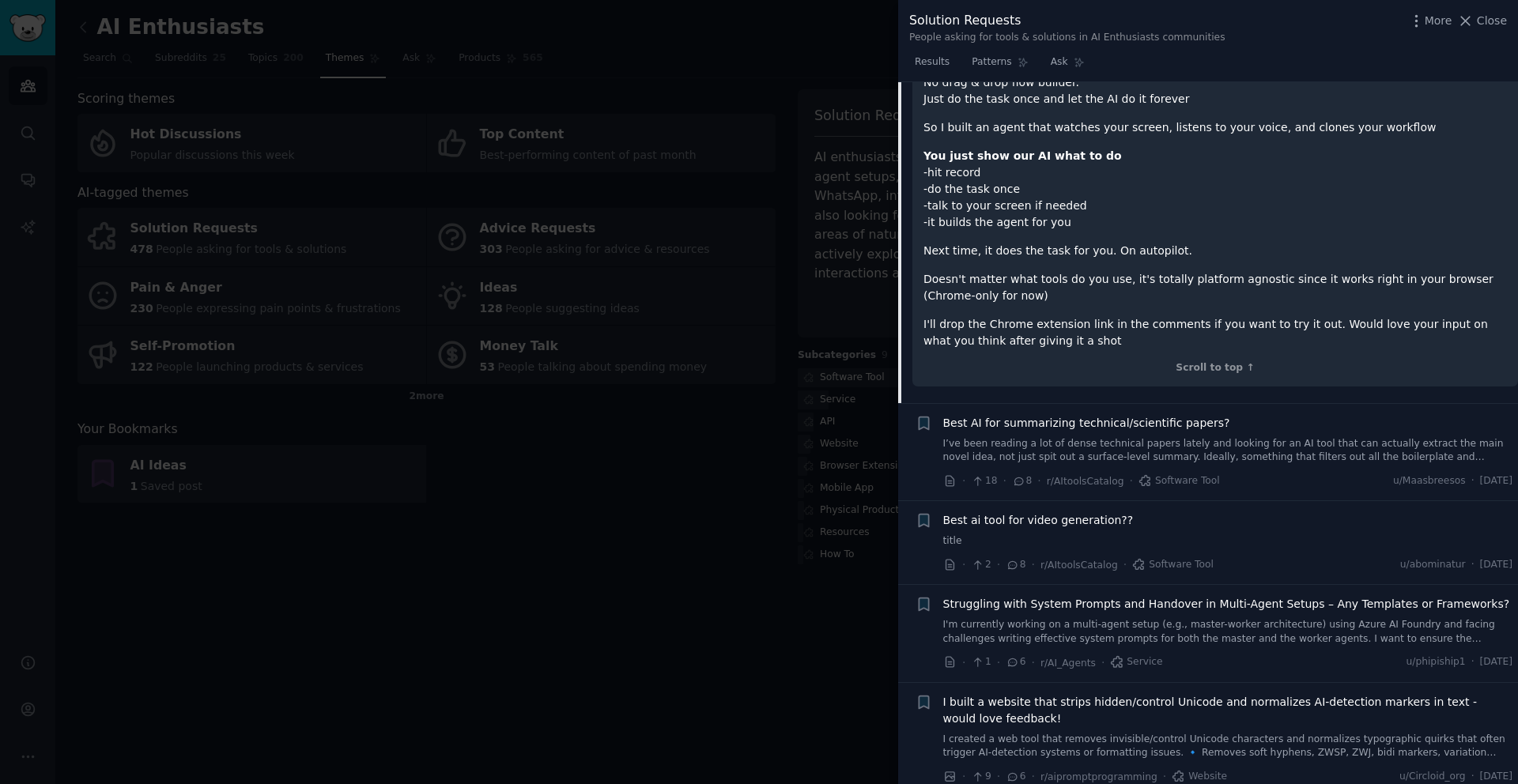
scroll to position [1656, 0]
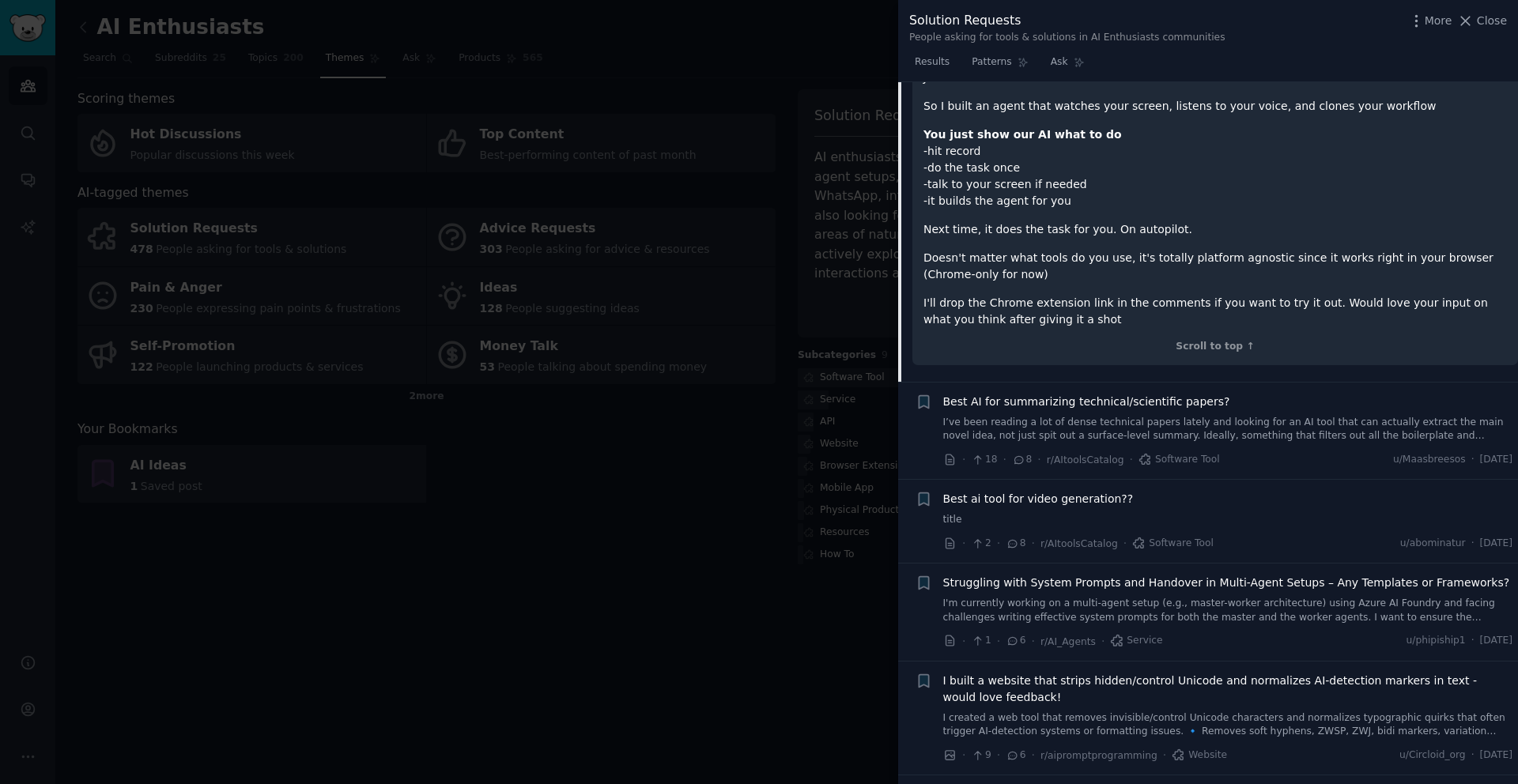
click at [1095, 394] on span "Best AI for summarizing technical/scientific papers?" at bounding box center [1087, 402] width 287 height 17
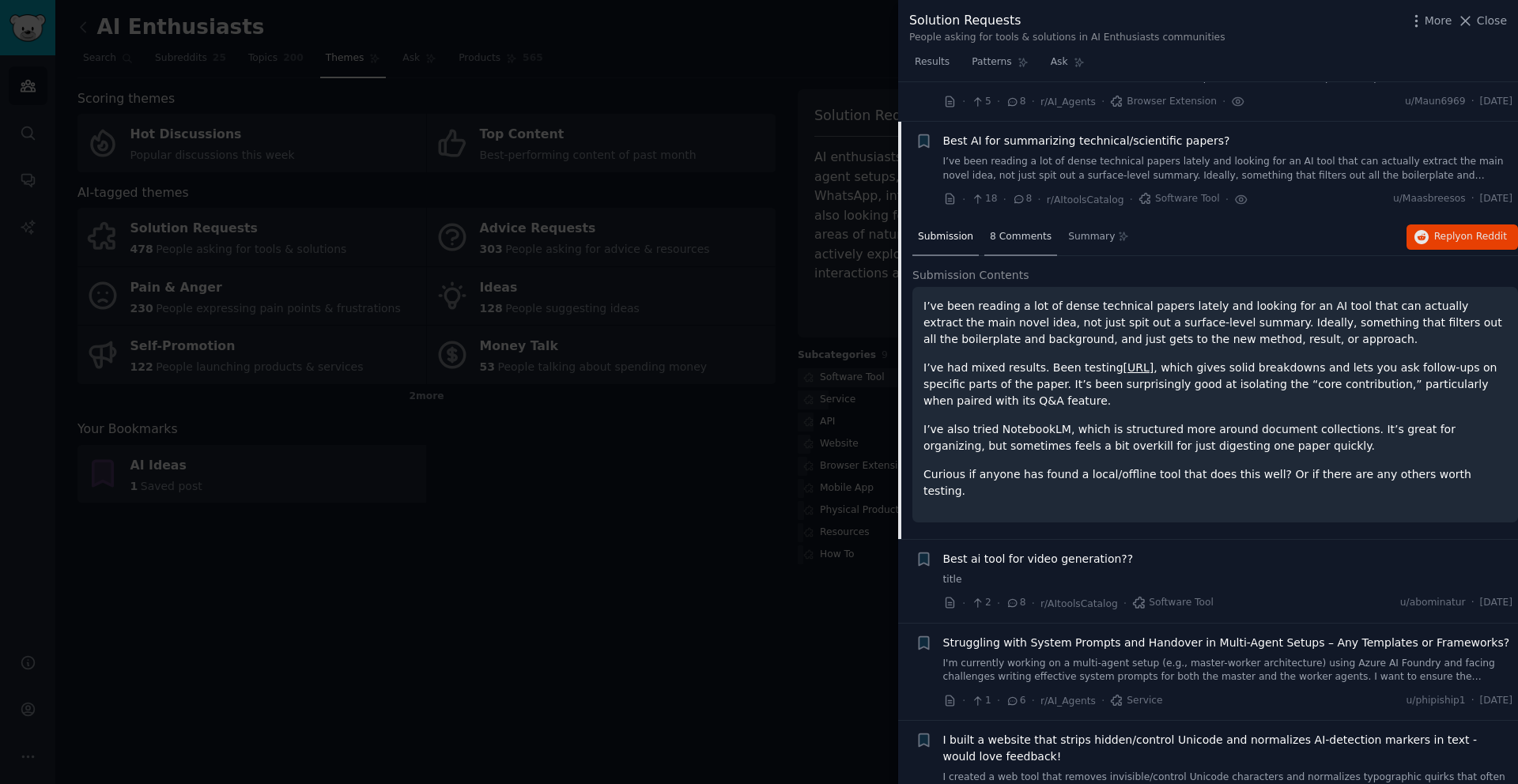
scroll to position [1120, 0]
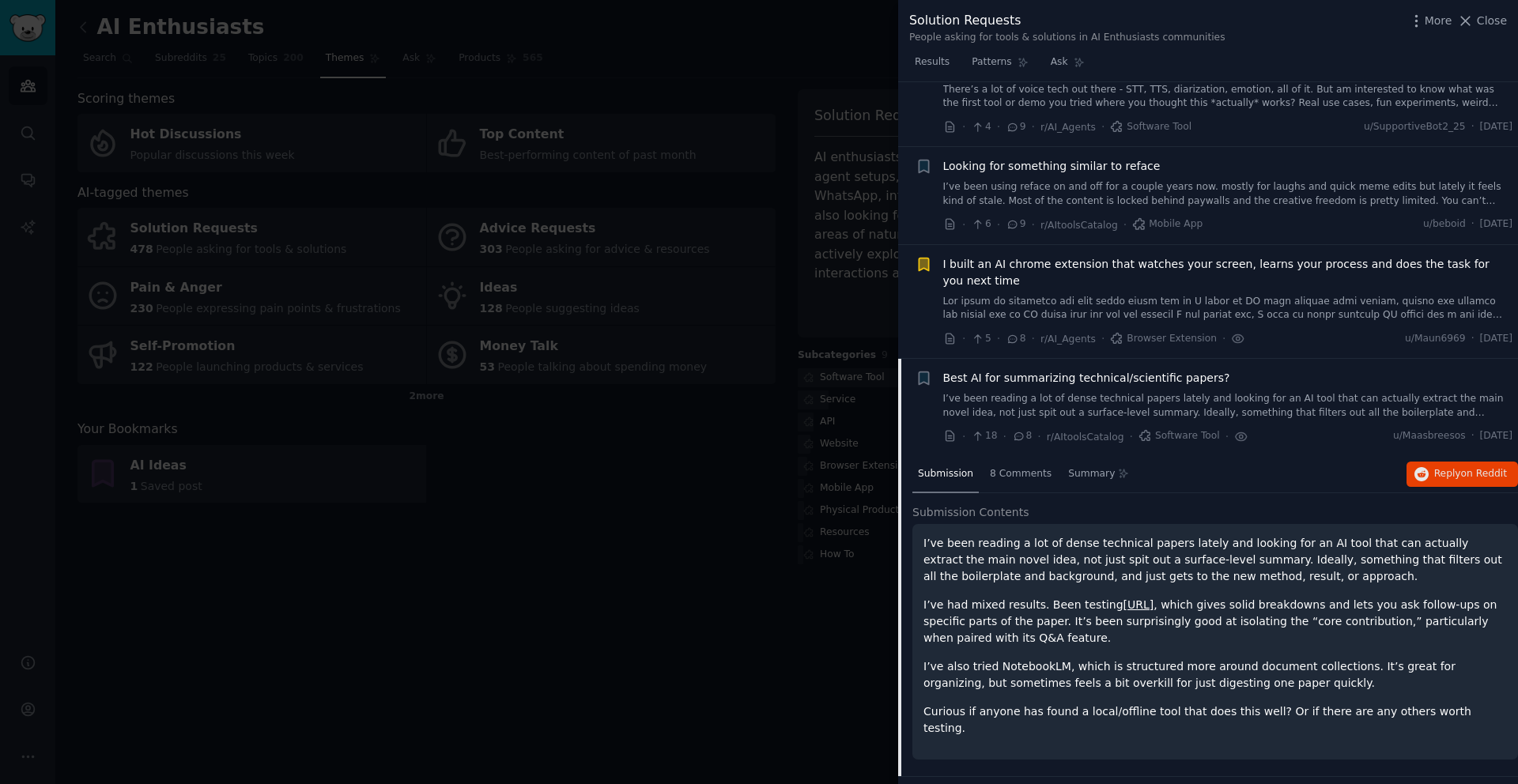
click at [1077, 265] on span "I built an AI chrome extension that watches your screen, learns your process an…" at bounding box center [1228, 273] width 570 height 33
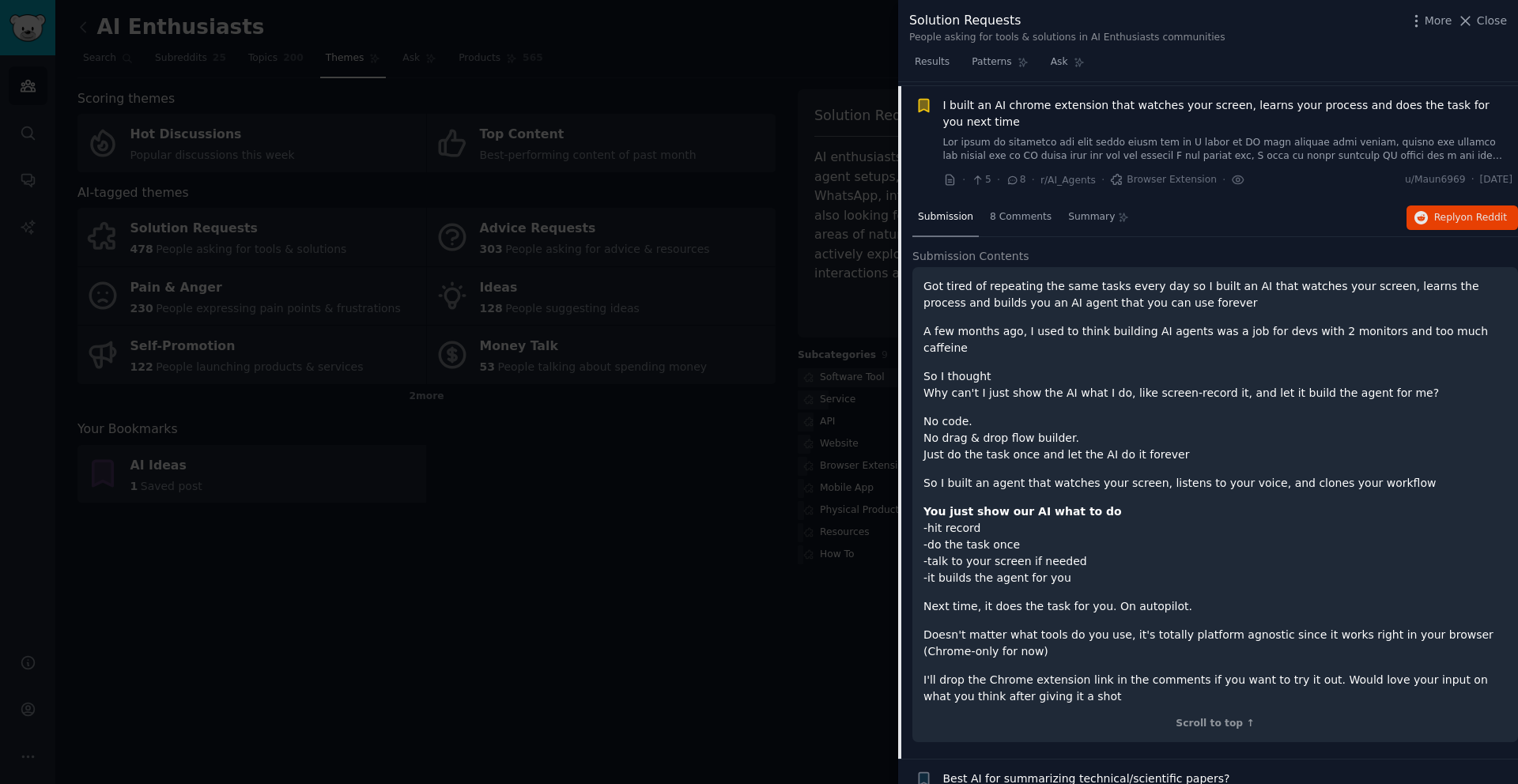
scroll to position [1283, 0]
click at [1006, 215] on span "8 Comments" at bounding box center [1021, 213] width 62 height 14
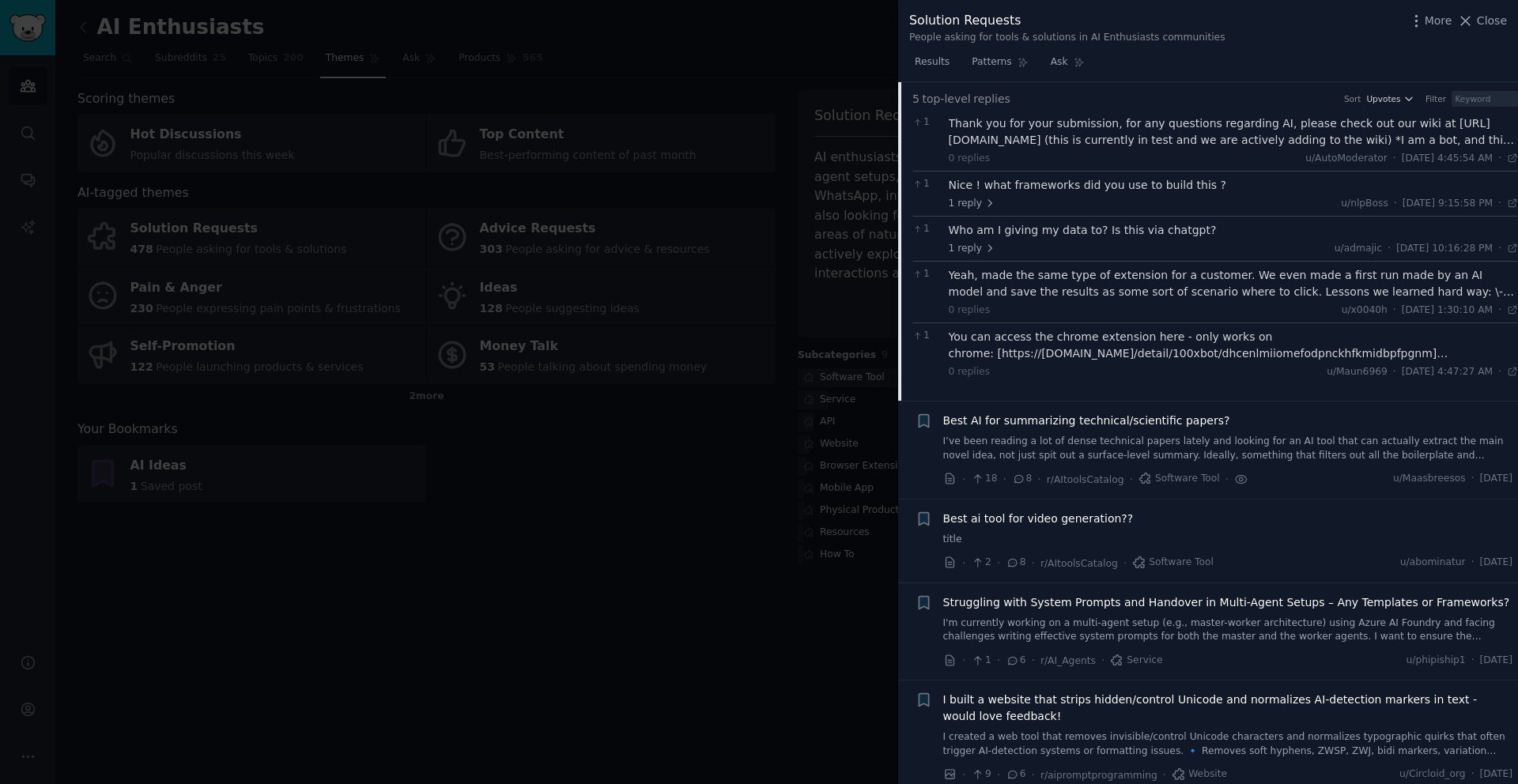
scroll to position [1541, 0]
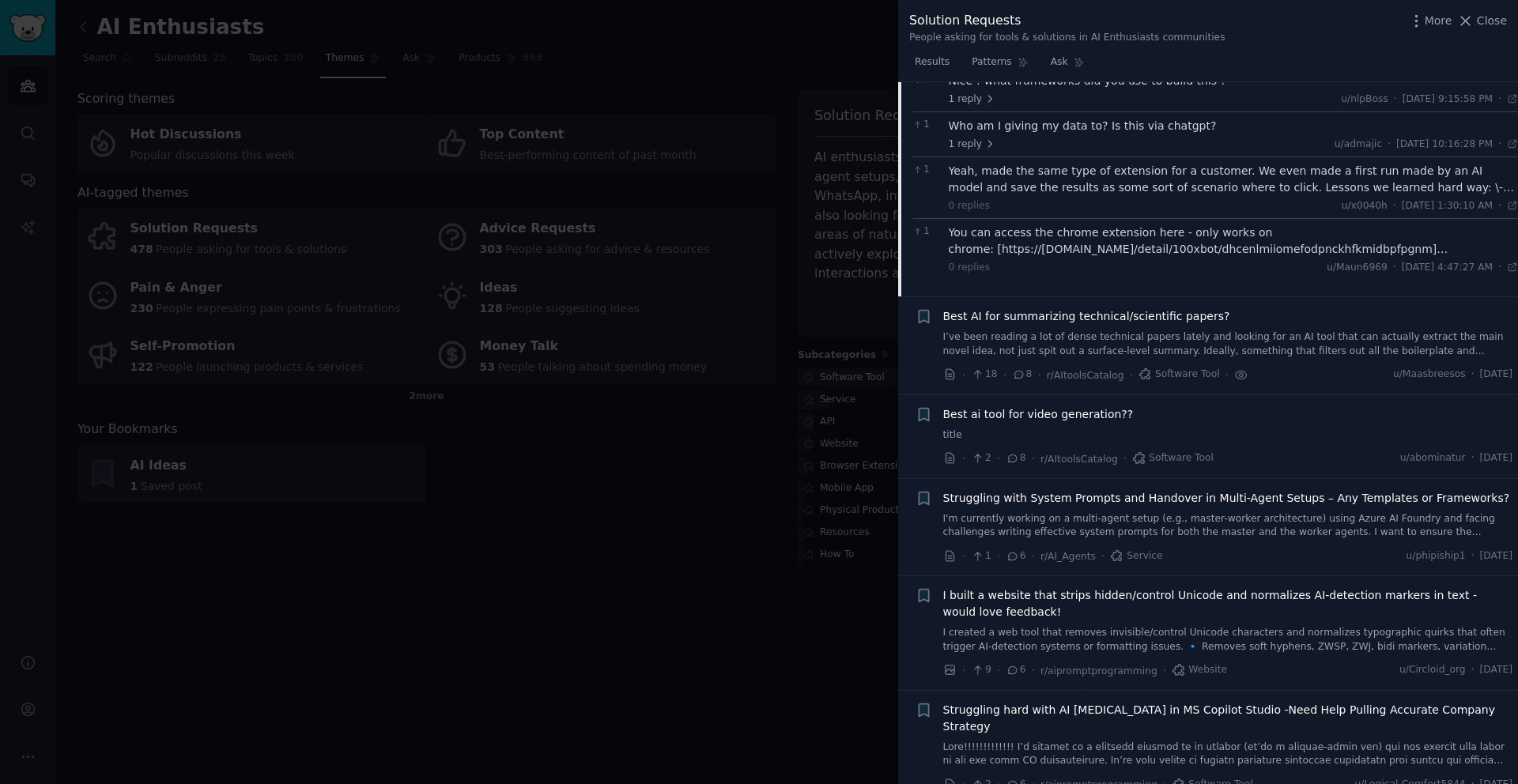
click at [1056, 317] on span "Best AI for summarizing technical/scientific papers?" at bounding box center [1087, 316] width 287 height 17
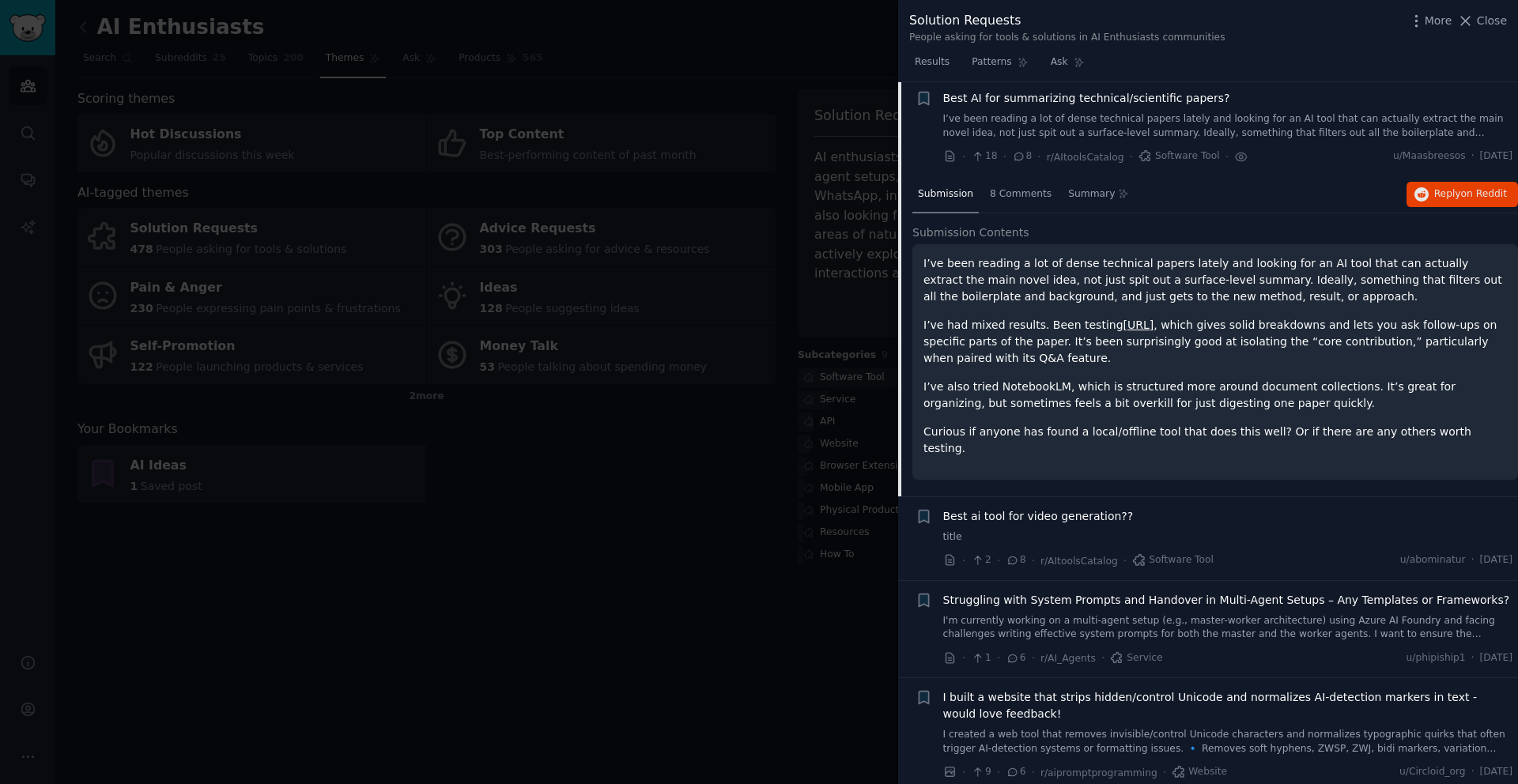
scroll to position [1398, 0]
click at [1022, 205] on div "8 Comments" at bounding box center [1021, 198] width 72 height 38
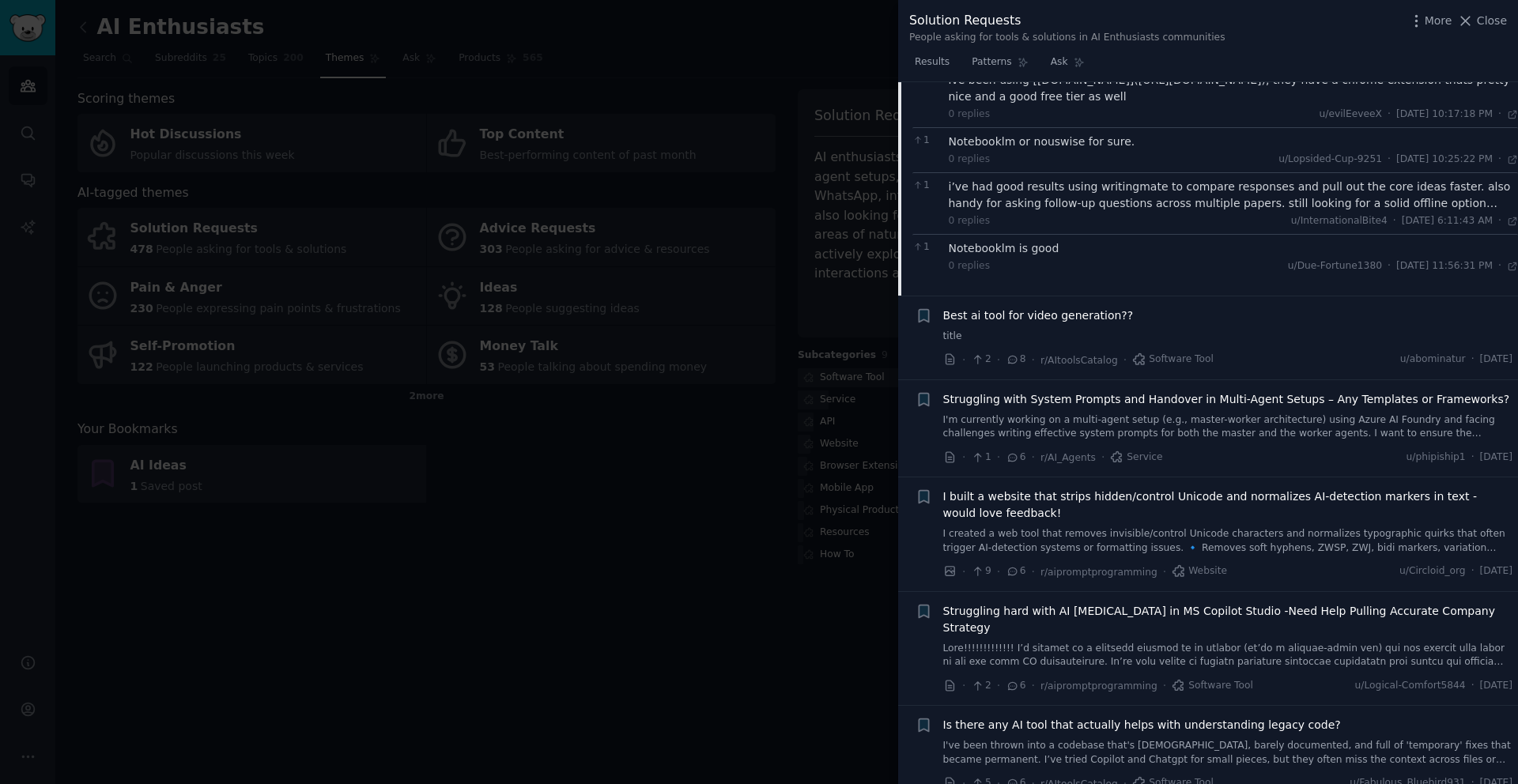
scroll to position [1676, 0]
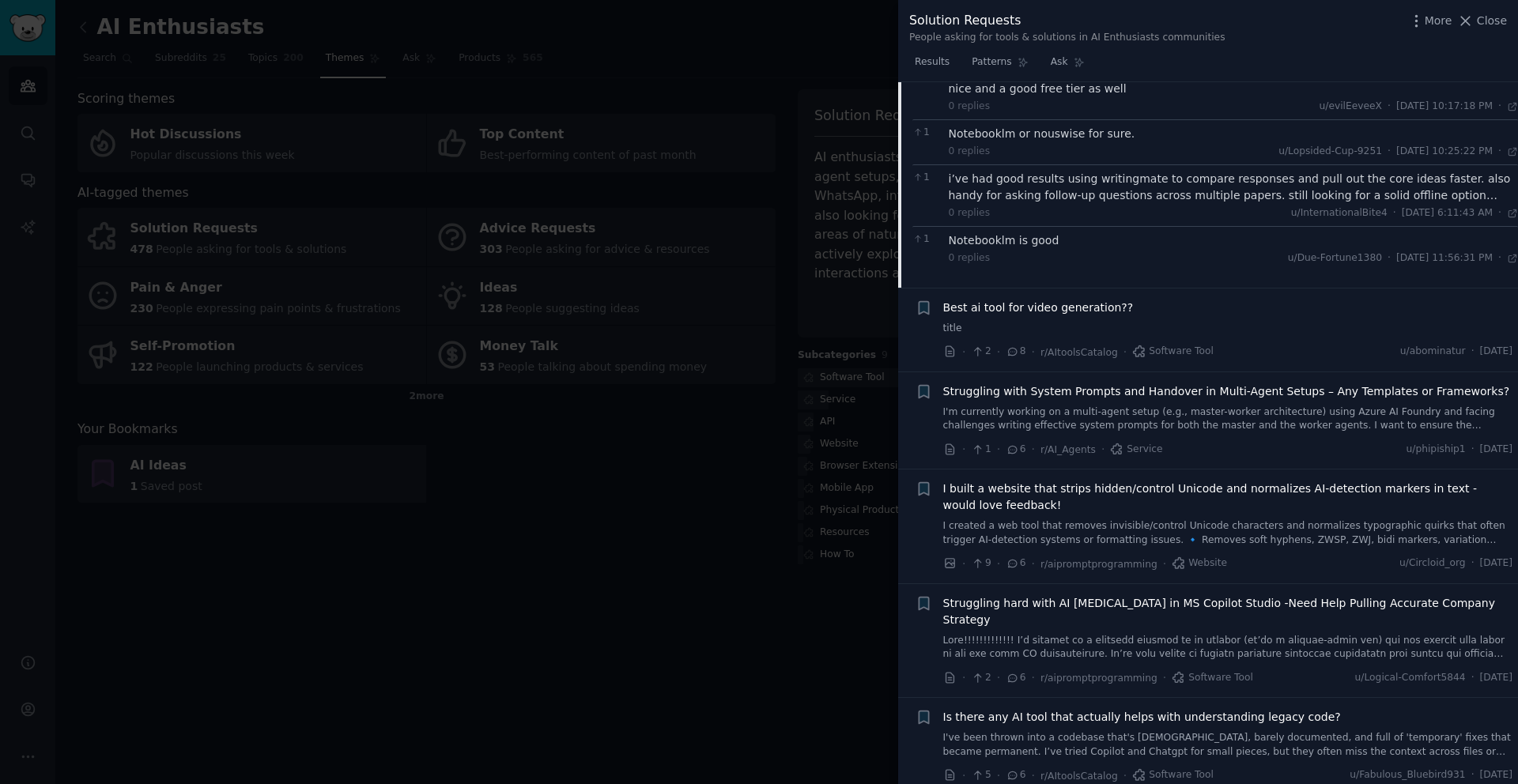
click at [1084, 388] on span "Struggling with System Prompts and Handover in Multi-Agent Setups – Any Templat…" at bounding box center [1227, 391] width 567 height 17
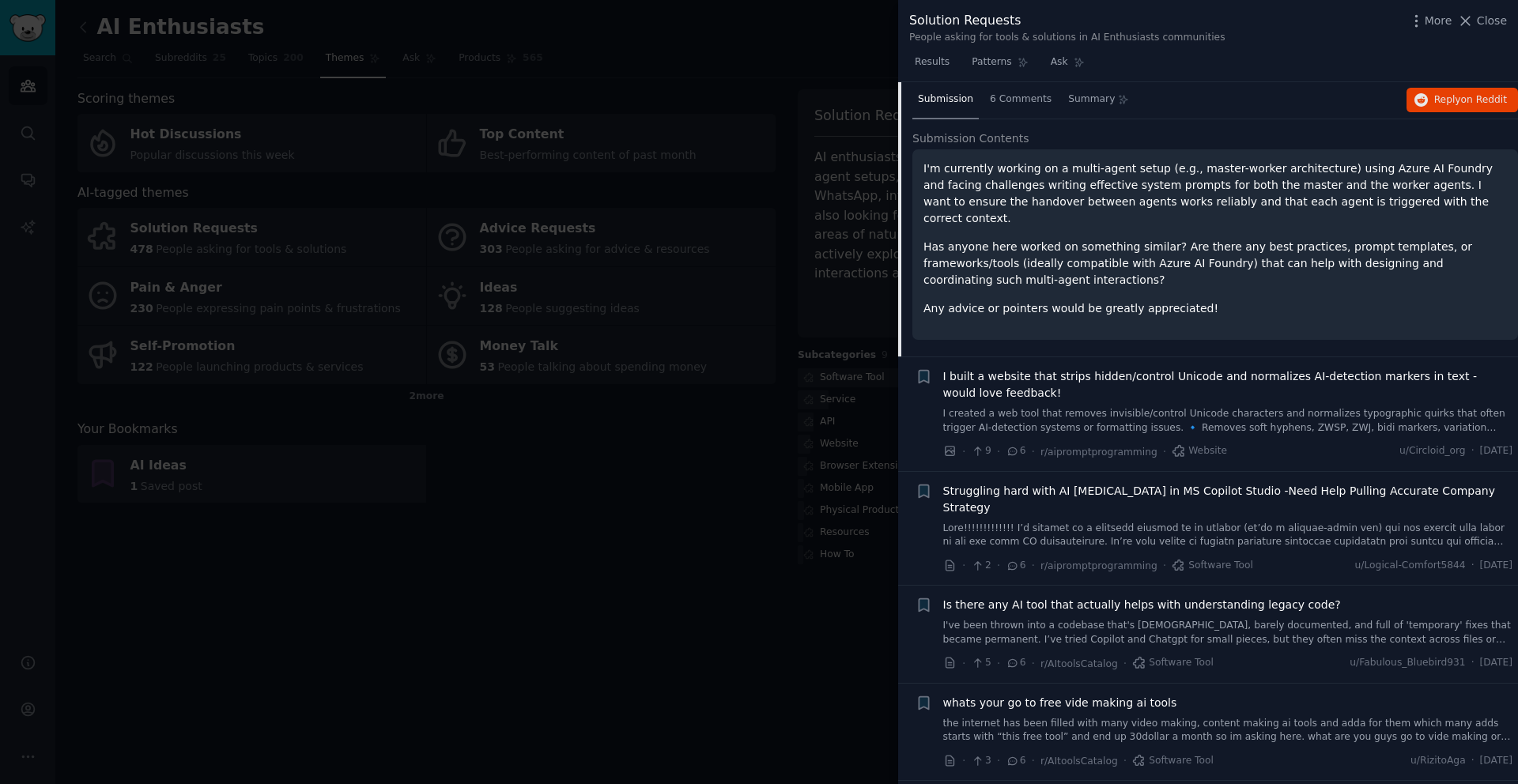
scroll to position [1579, 0]
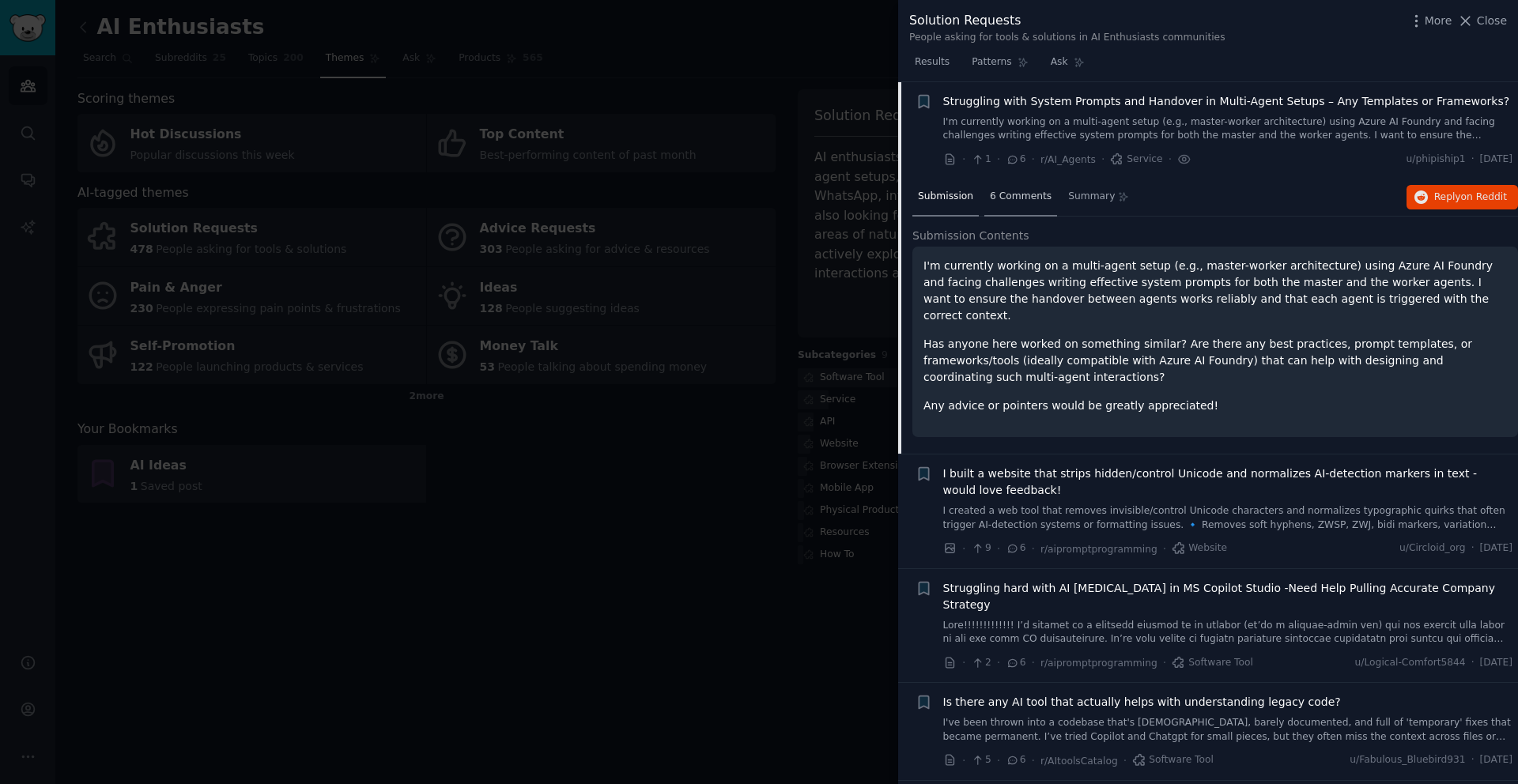
click at [1033, 204] on div "6 Comments" at bounding box center [1021, 198] width 72 height 38
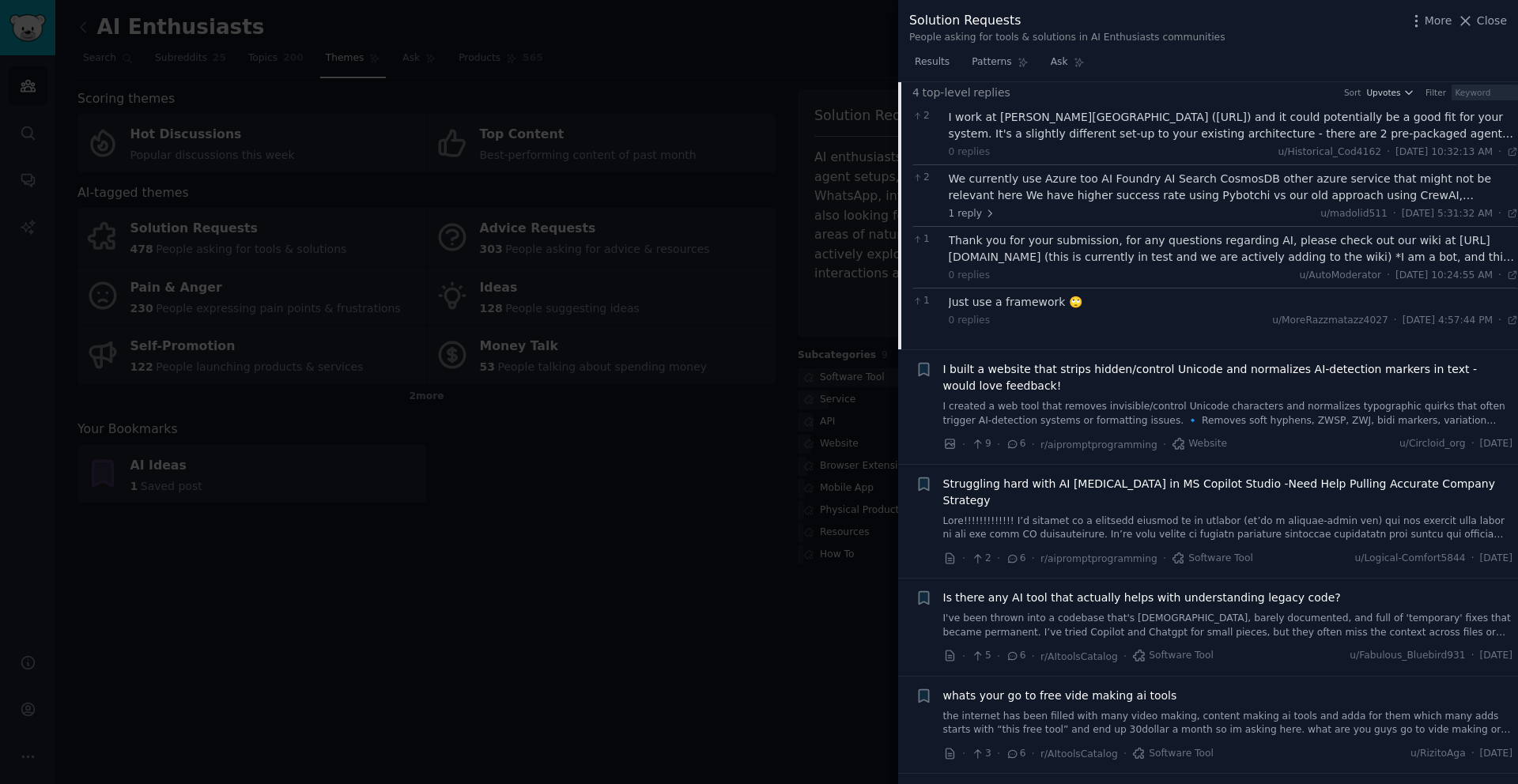
scroll to position [1726, 0]
click at [1205, 481] on span "Struggling hard with AI [MEDICAL_DATA] in MS Copilot Studio -Need Help Pulling …" at bounding box center [1228, 488] width 570 height 33
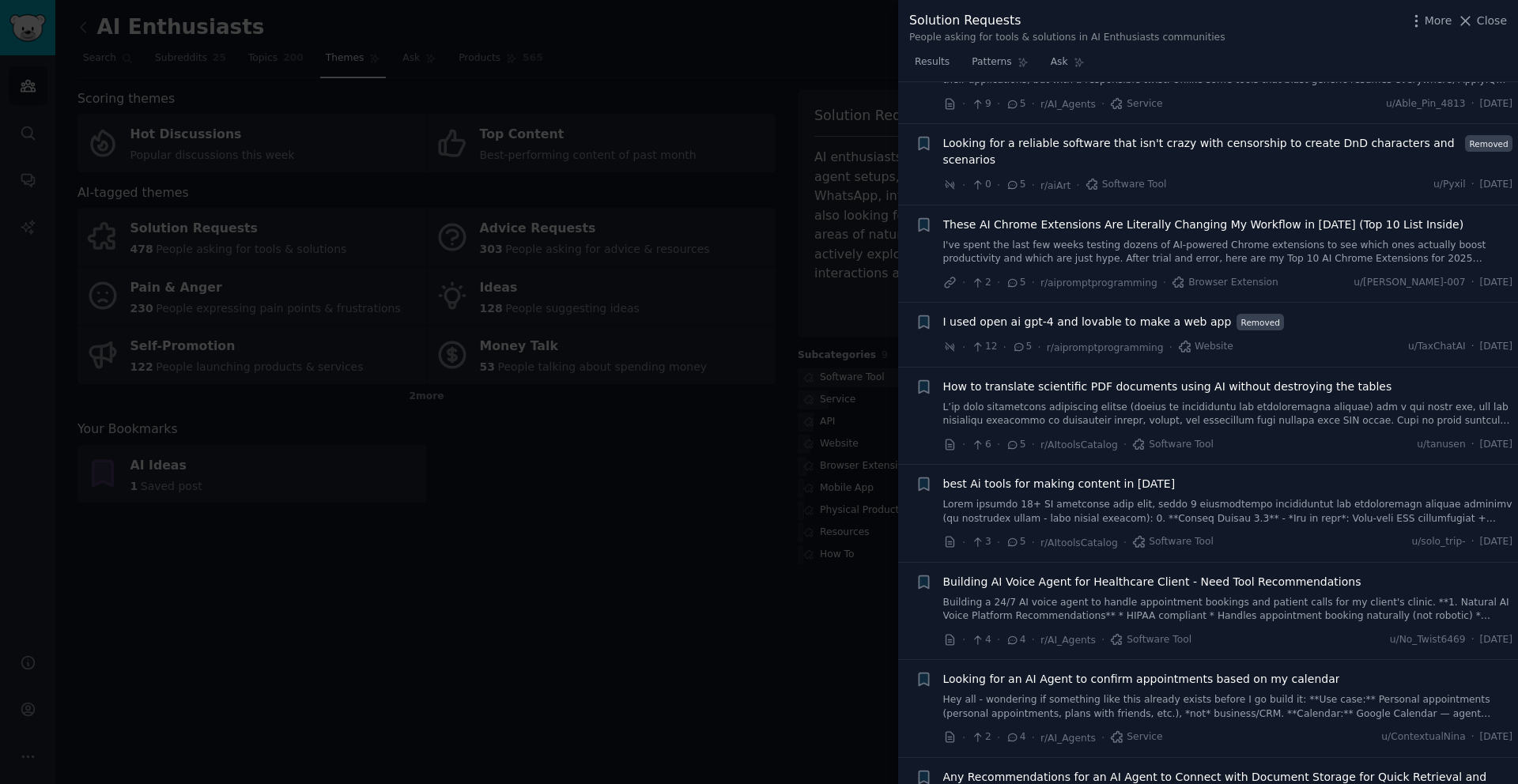
scroll to position [6080, 0]
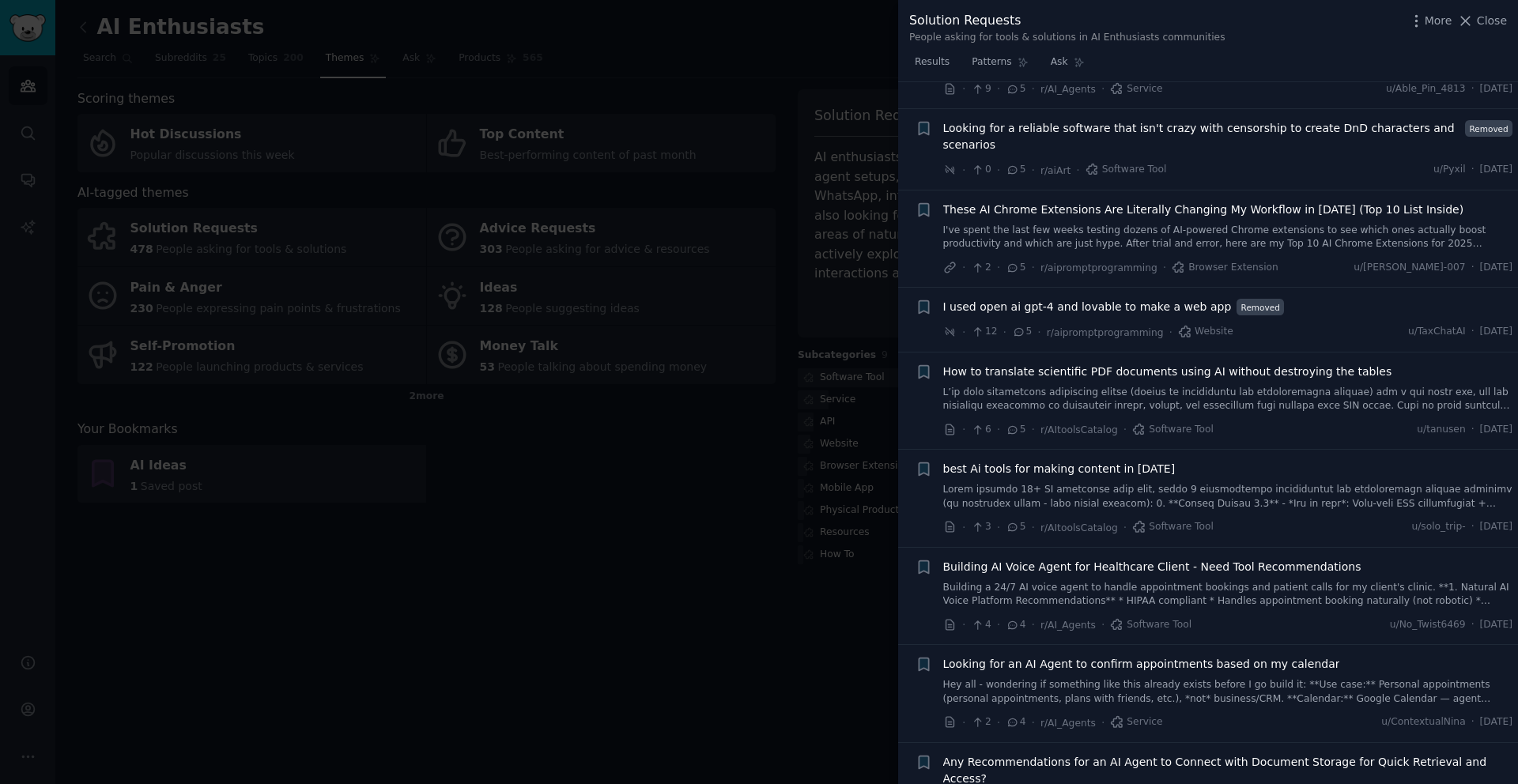
click at [1240, 645] on li "+ Looking for an AI Agent to confirm appointments based on my calendar Hey all …" at bounding box center [1208, 693] width 620 height 97
click at [1232, 656] on span "Looking for an AI Agent to confirm appointments based on my calendar" at bounding box center [1142, 664] width 397 height 17
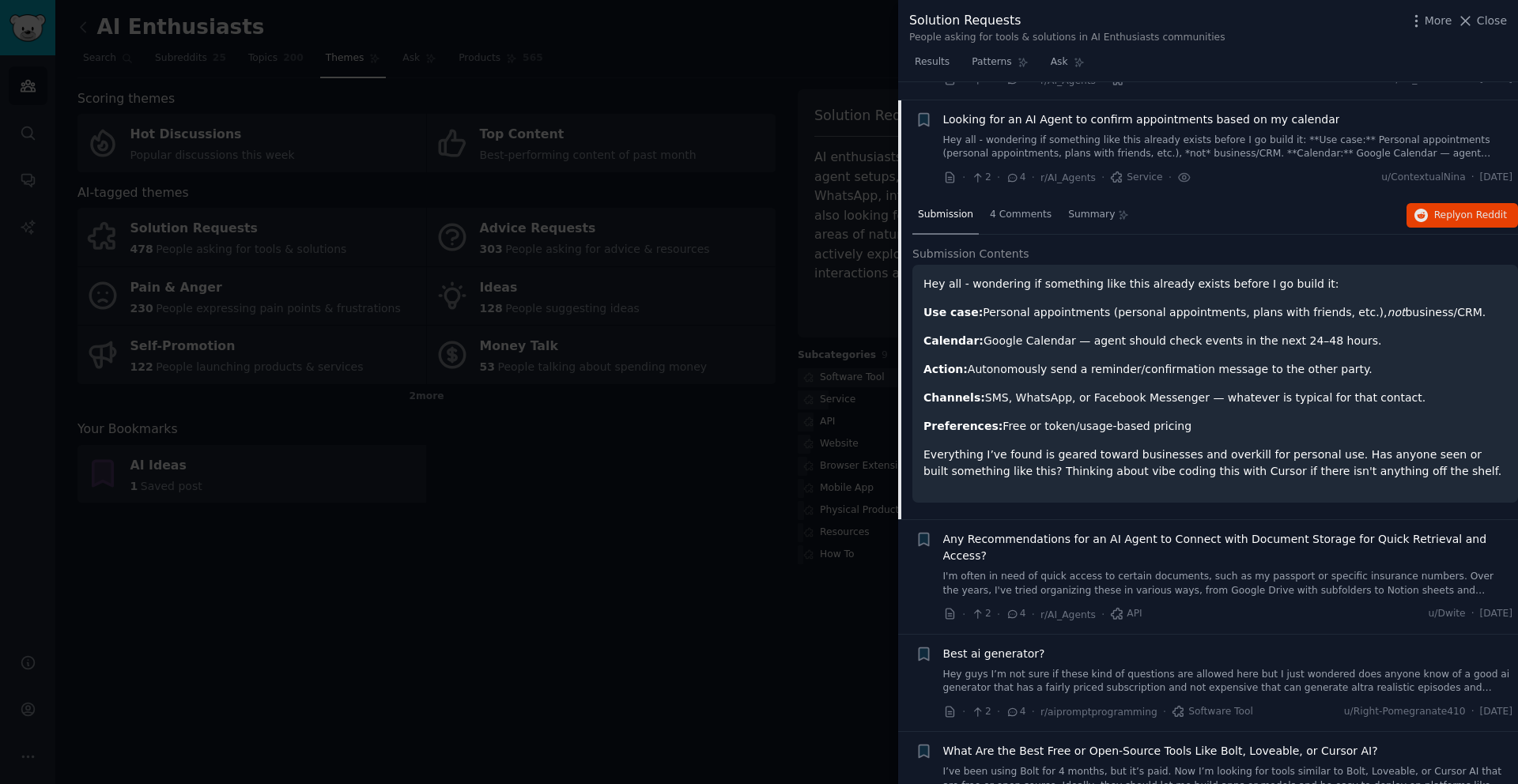
scroll to position [3075, 0]
click at [1028, 206] on span "4 Comments" at bounding box center [1021, 213] width 62 height 14
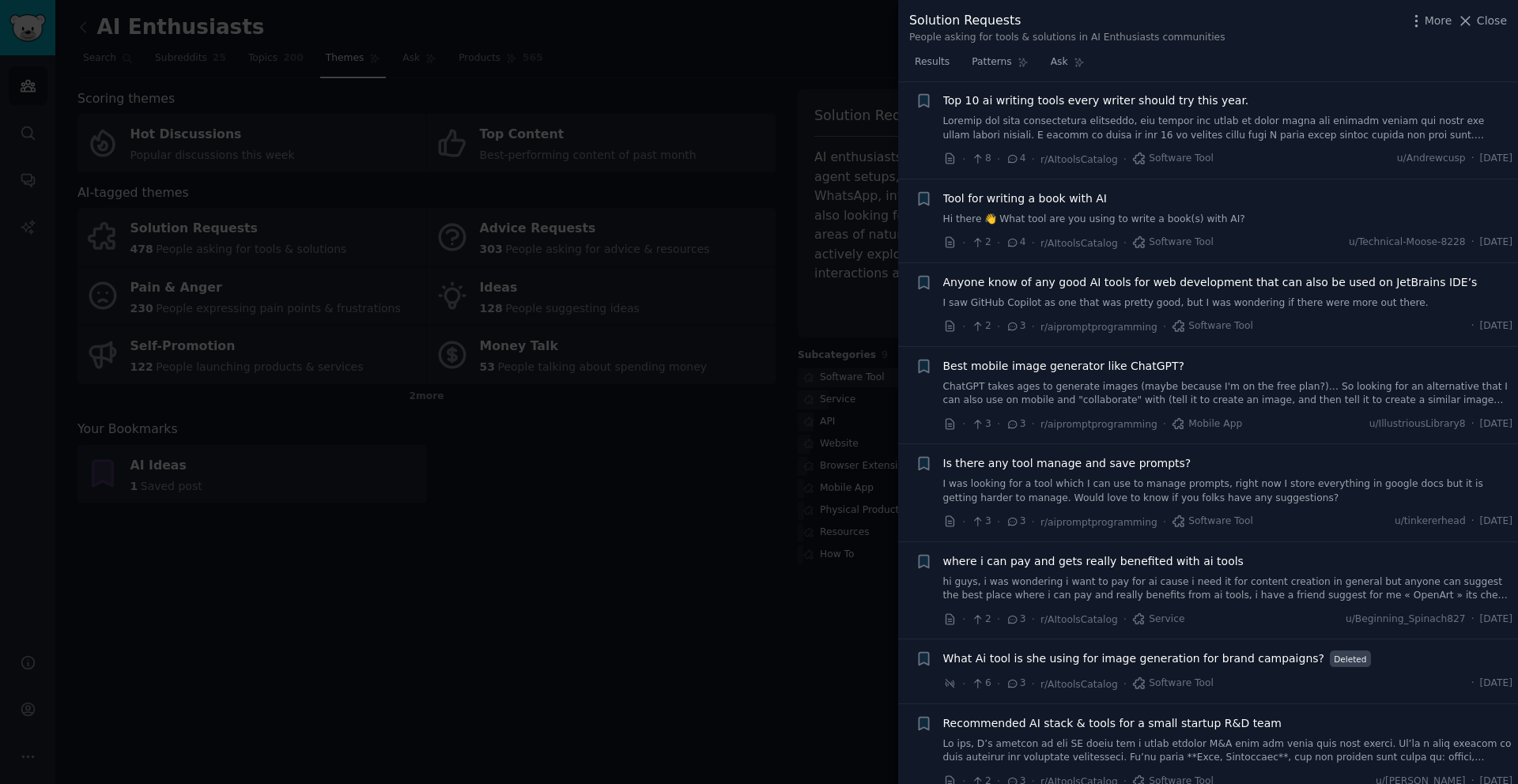
scroll to position [3918, 0]
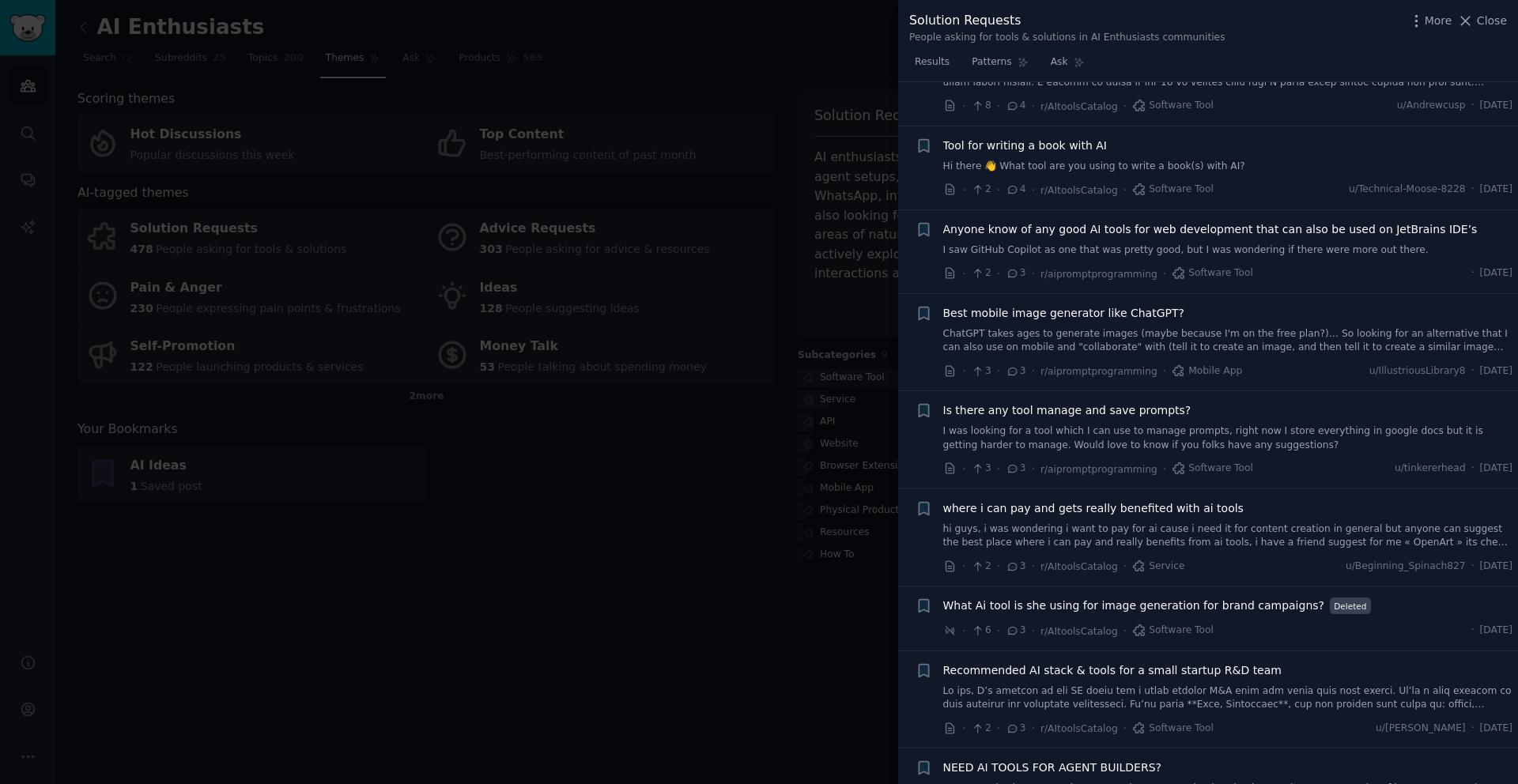
click at [1142, 597] on span "What Ai tool is she using for image generation for brand campaigns?" at bounding box center [1134, 605] width 381 height 17
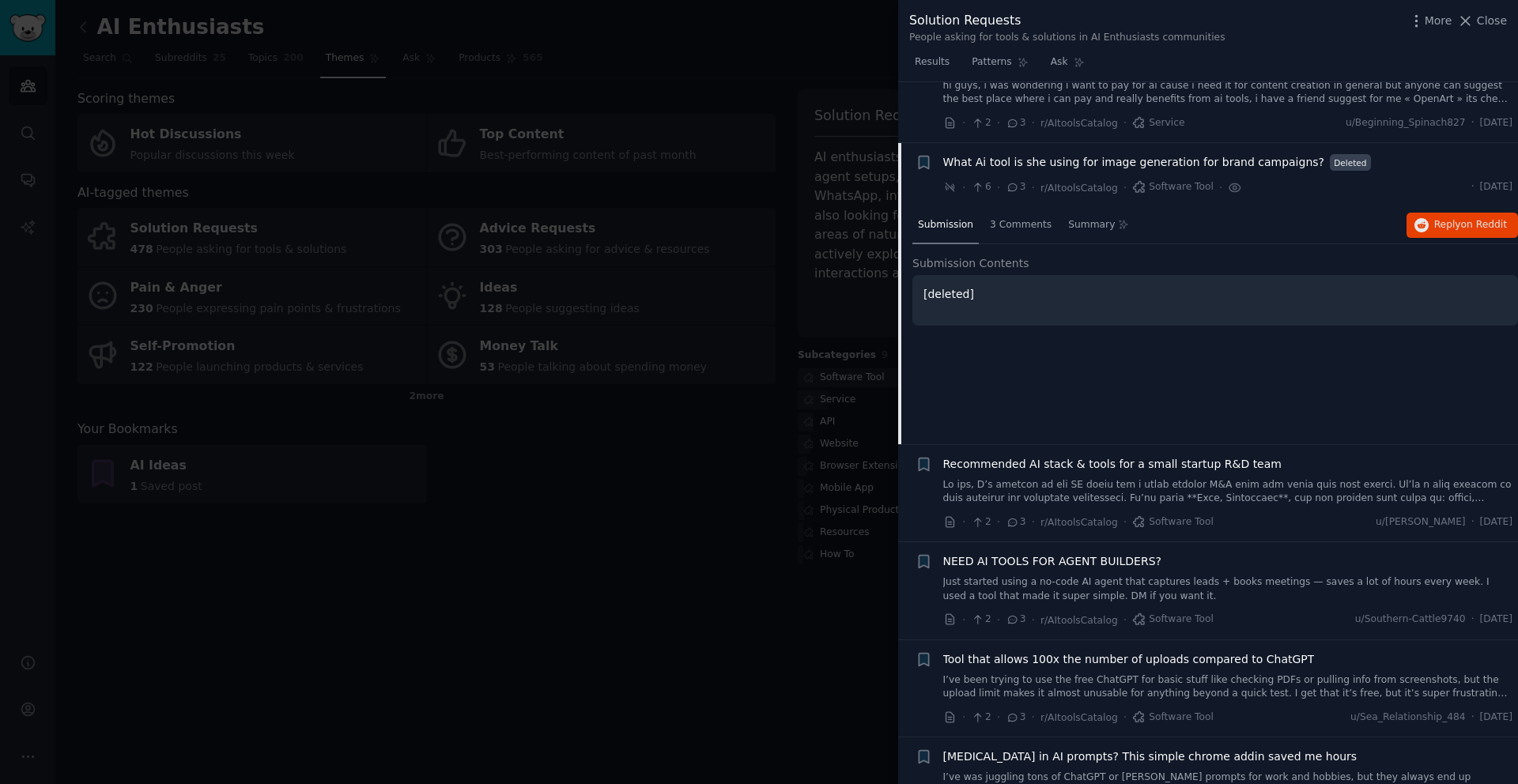
scroll to position [4121, 0]
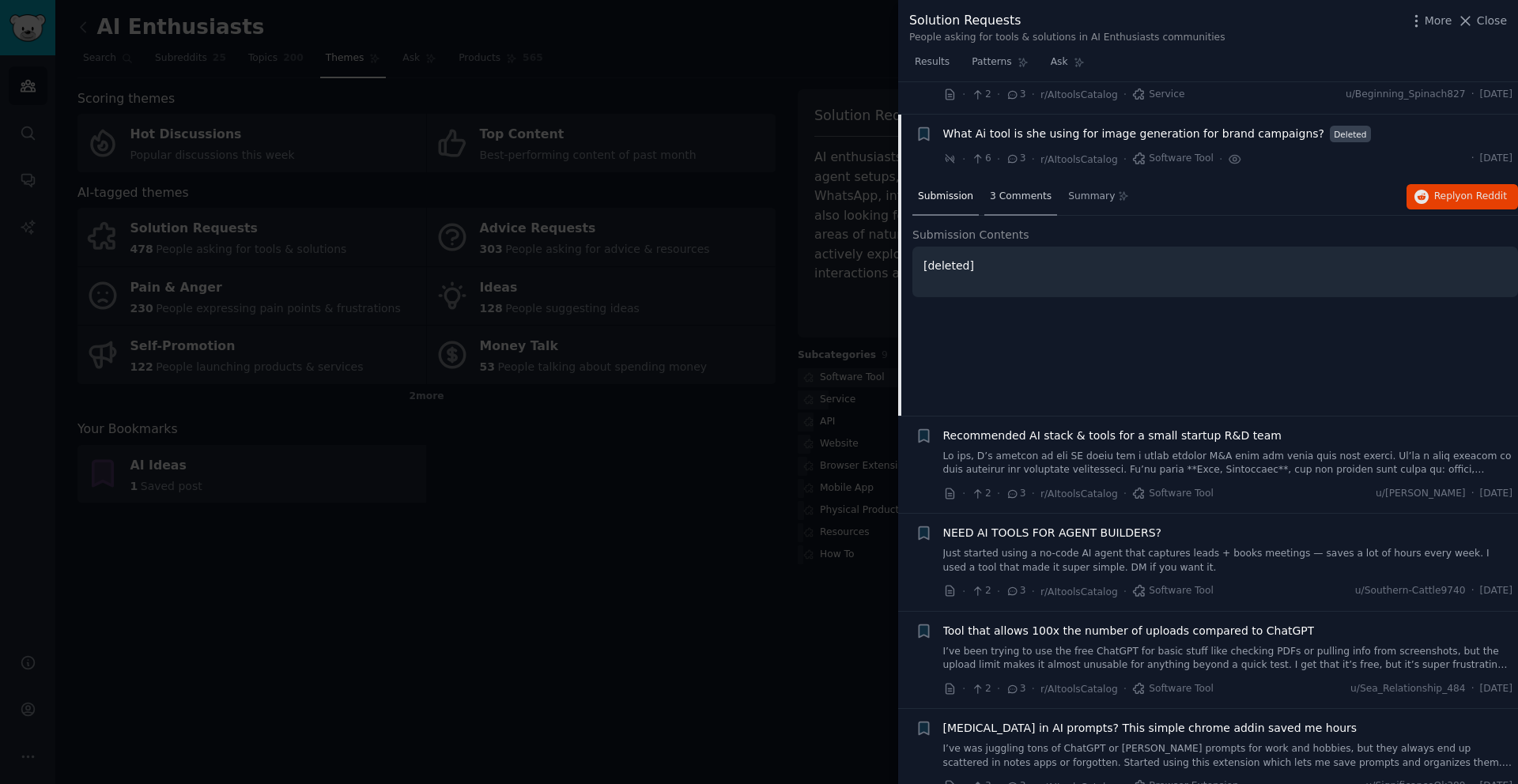
click at [1015, 190] on span "3 Comments" at bounding box center [1021, 197] width 62 height 14
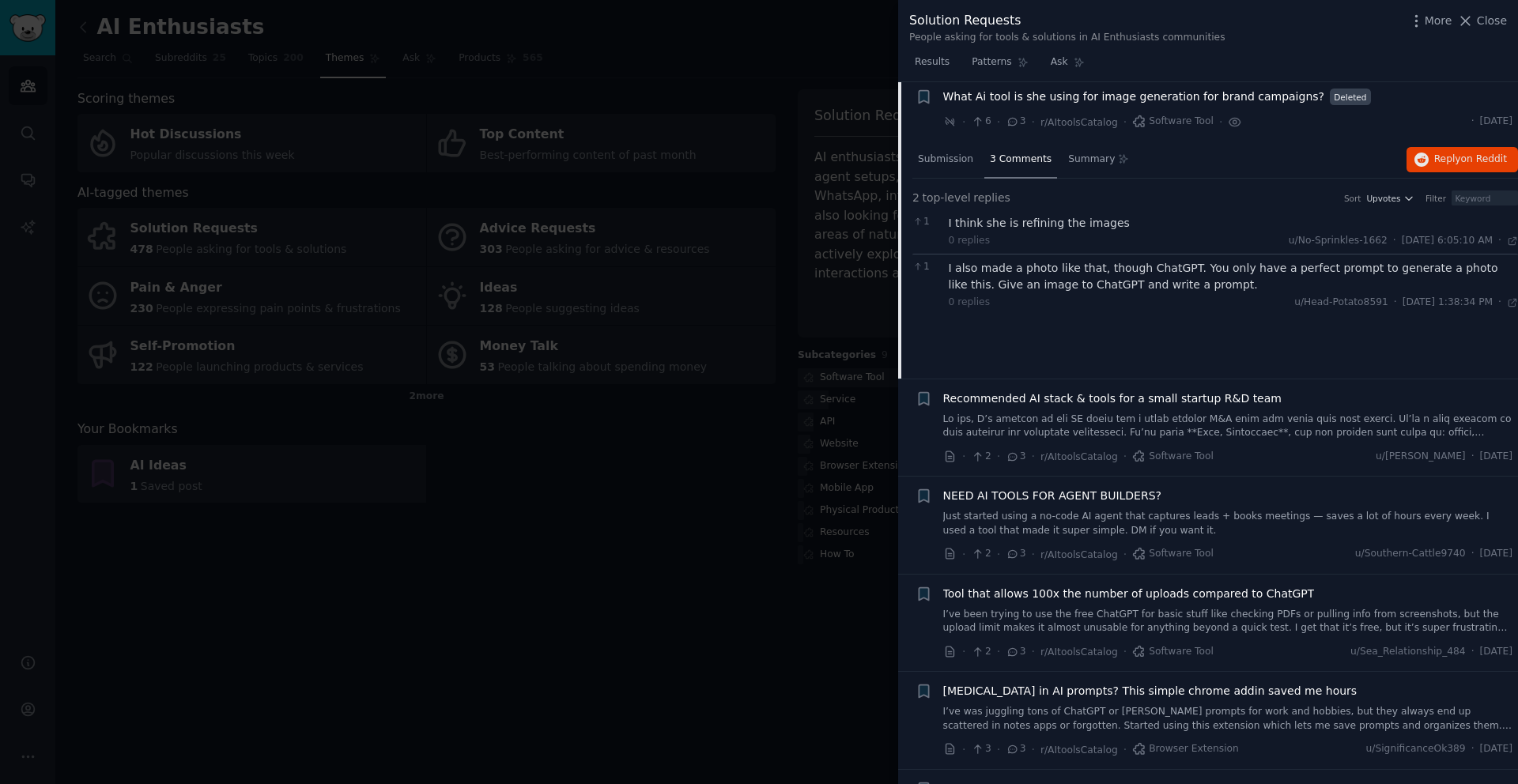
scroll to position [4205, 0]
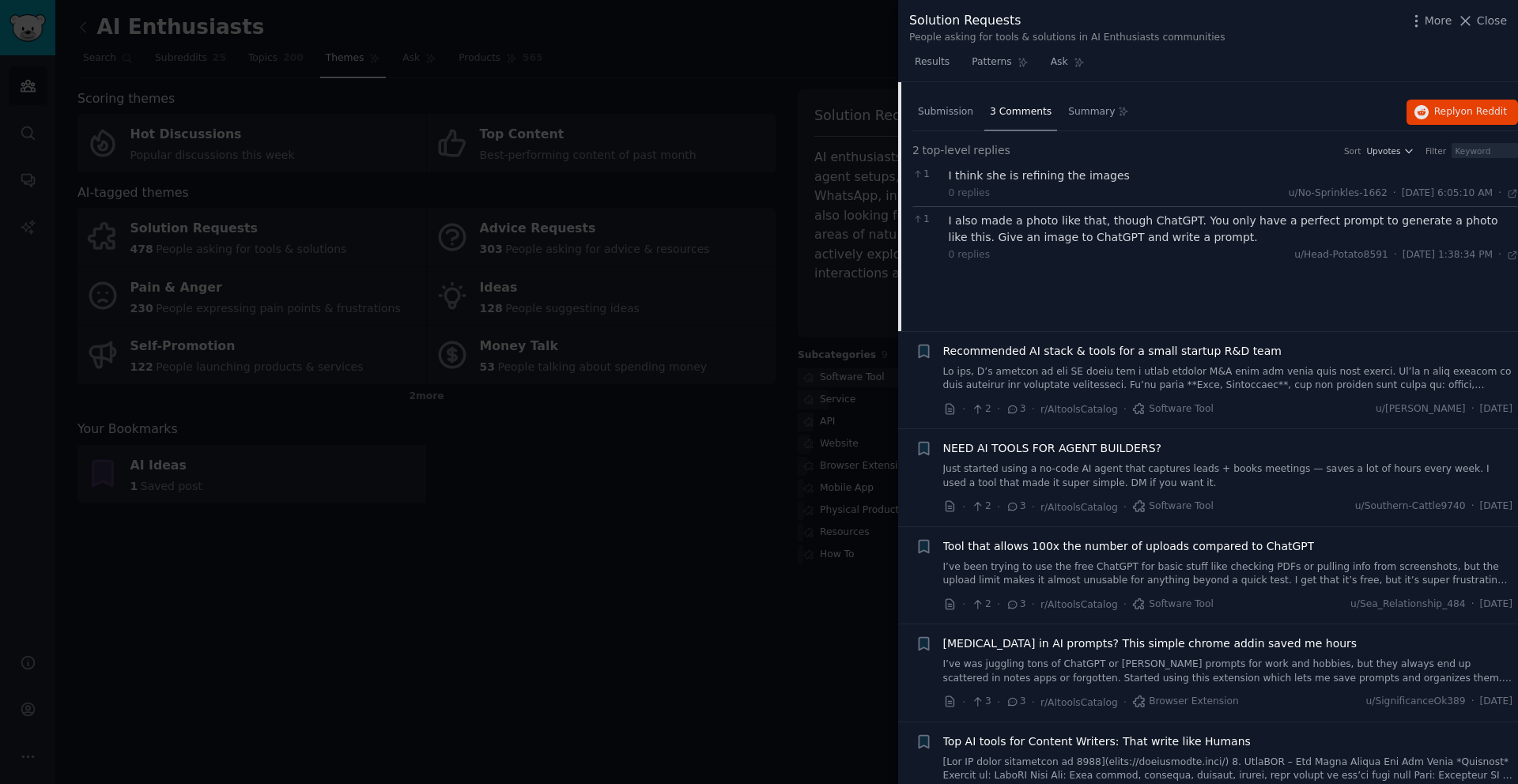
click at [982, 635] on span "[MEDICAL_DATA] in AI prompts? This simple chrome addin saved me hours" at bounding box center [1150, 643] width 415 height 17
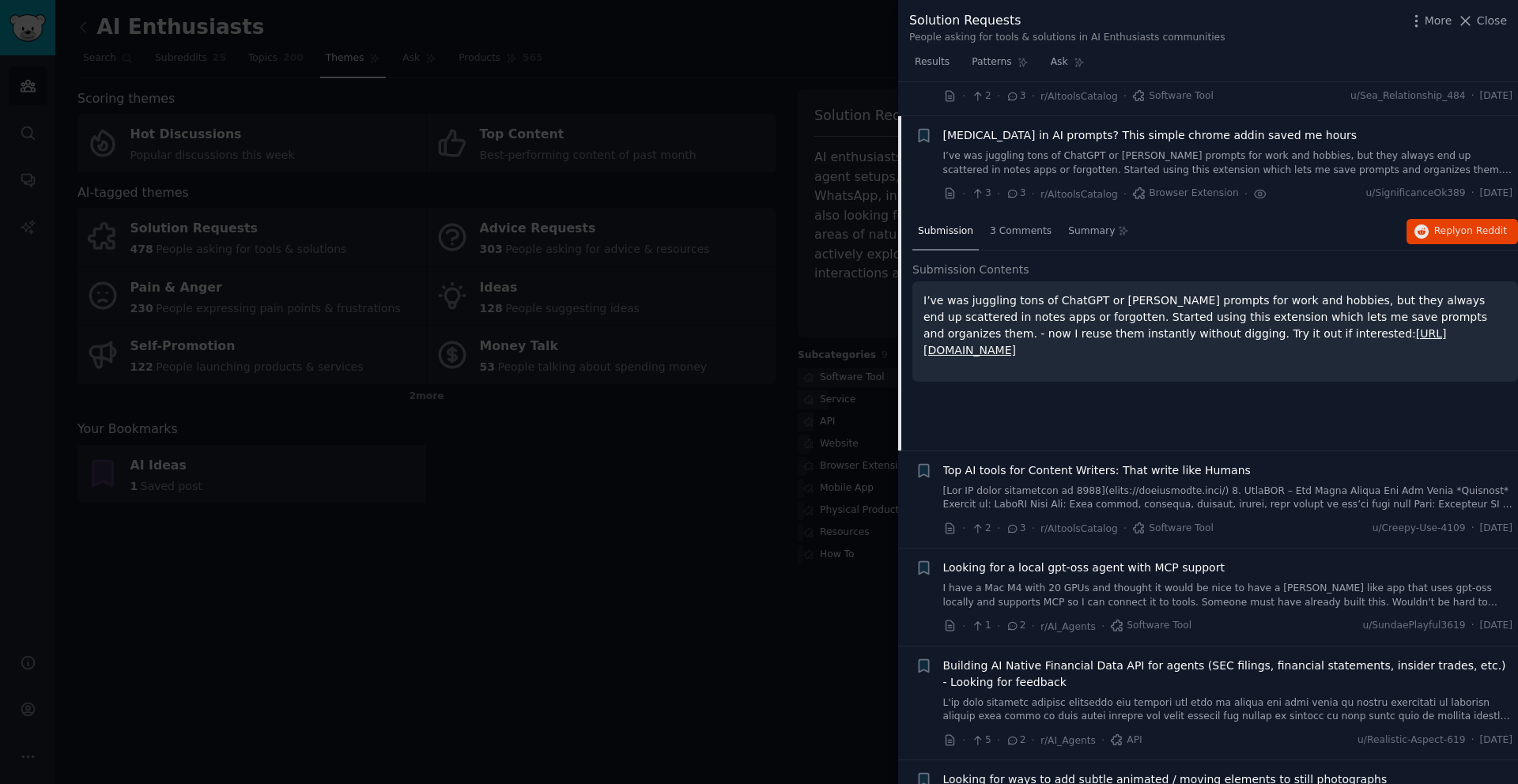
scroll to position [4478, 0]
click at [1030, 212] on div "3 Comments" at bounding box center [1021, 231] width 72 height 38
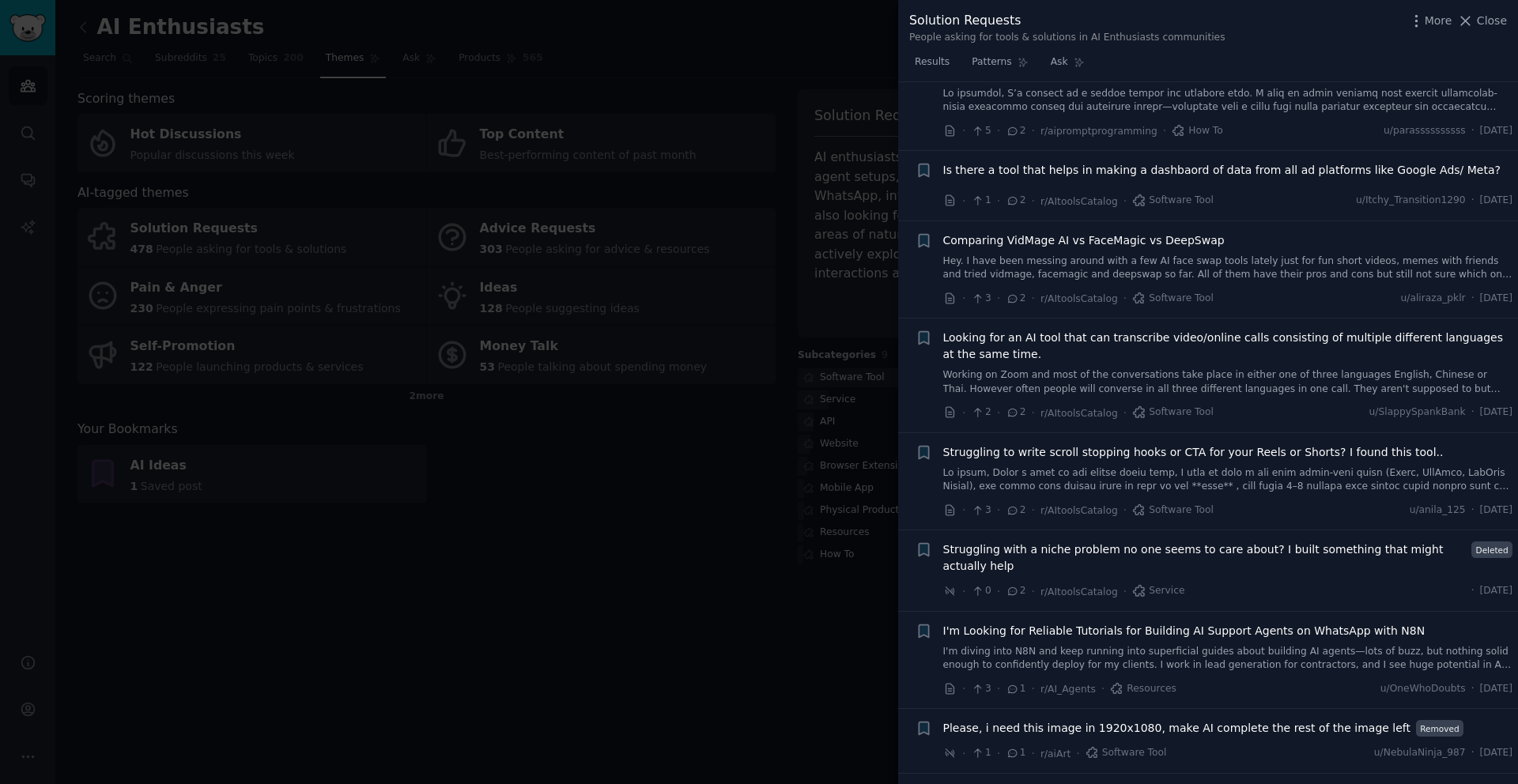
scroll to position [5311, 0]
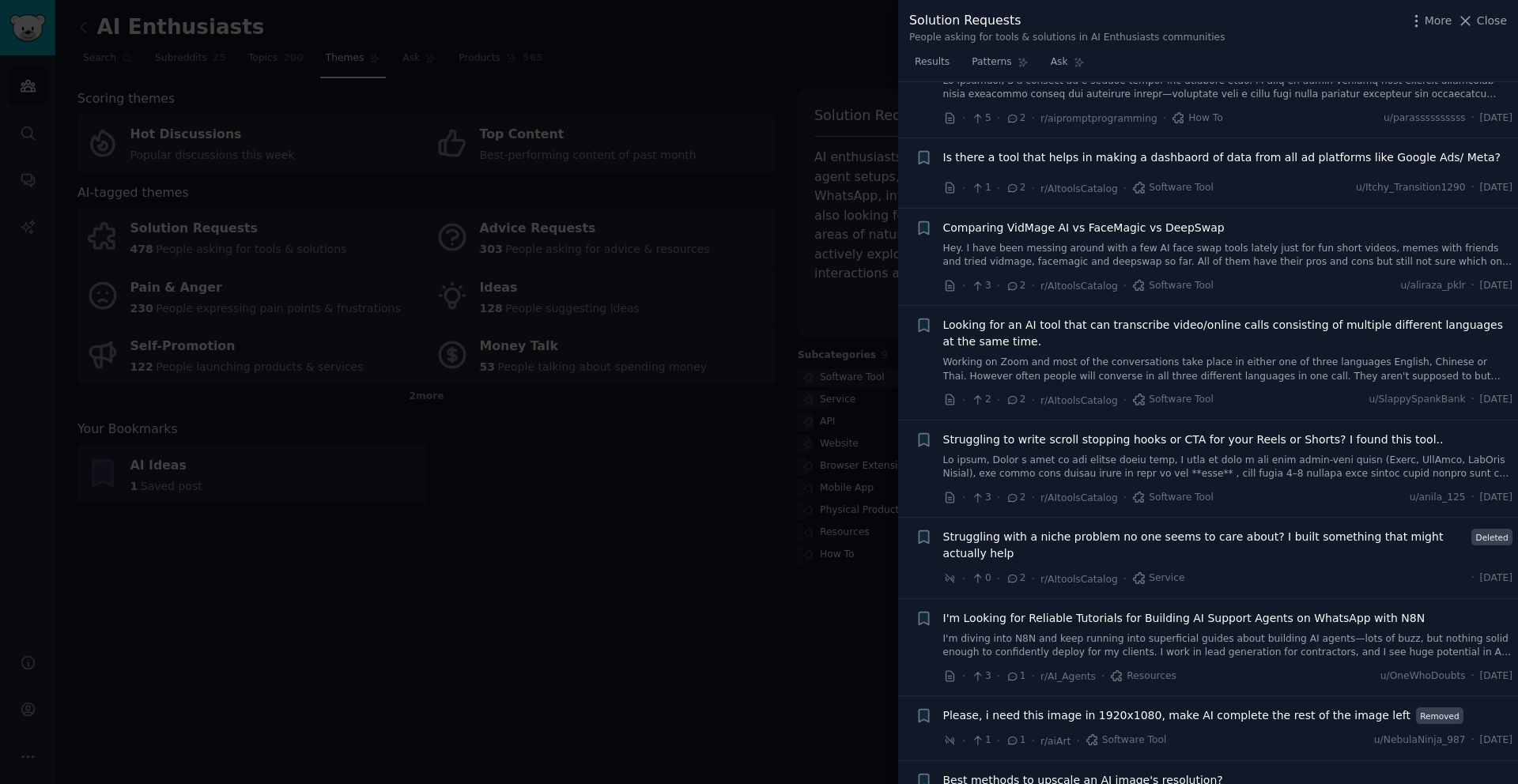
click at [1259, 529] on span "Struggling with a niche problem no one seems to care about? I built something t…" at bounding box center [1205, 545] width 524 height 33
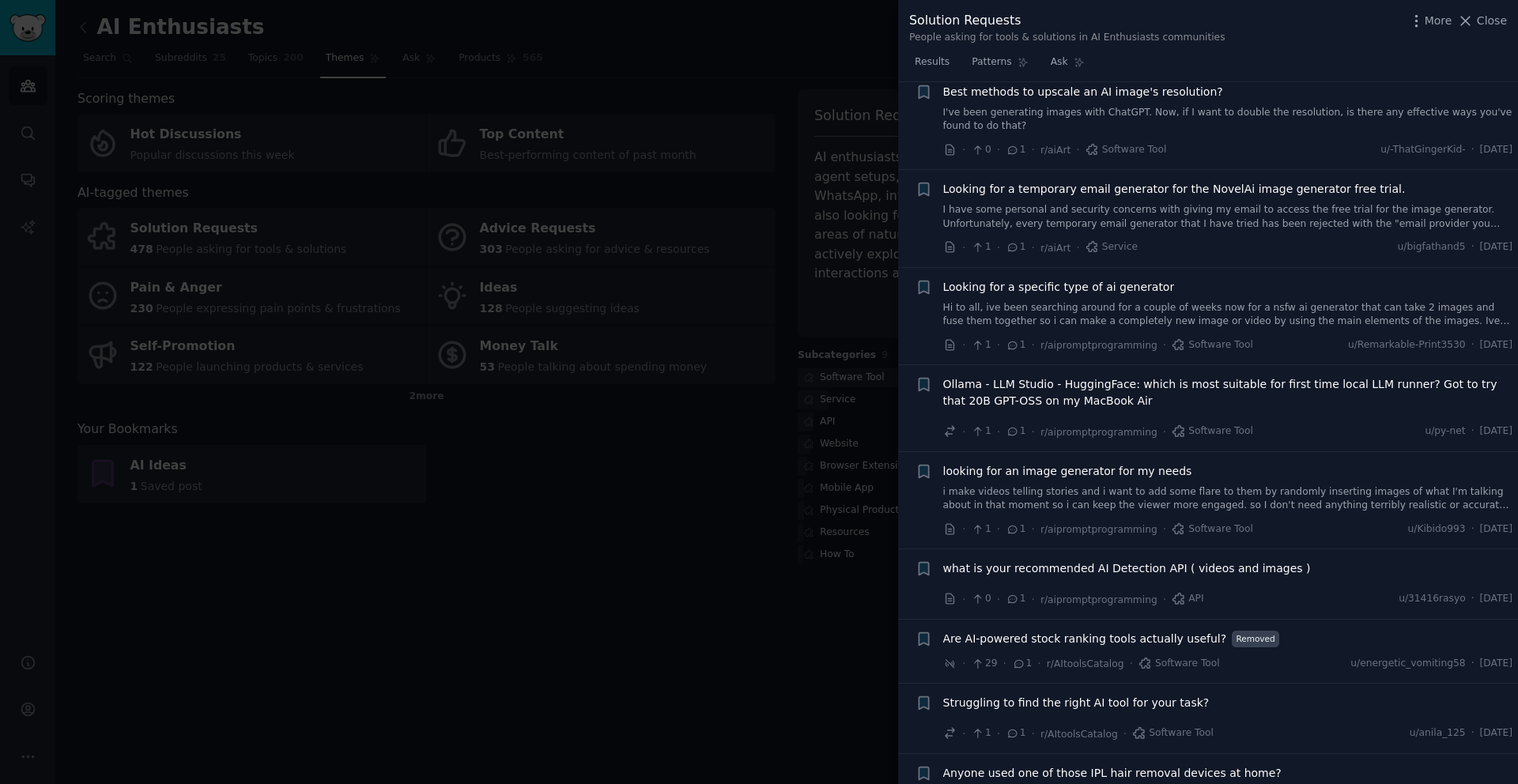
scroll to position [6032, 0]
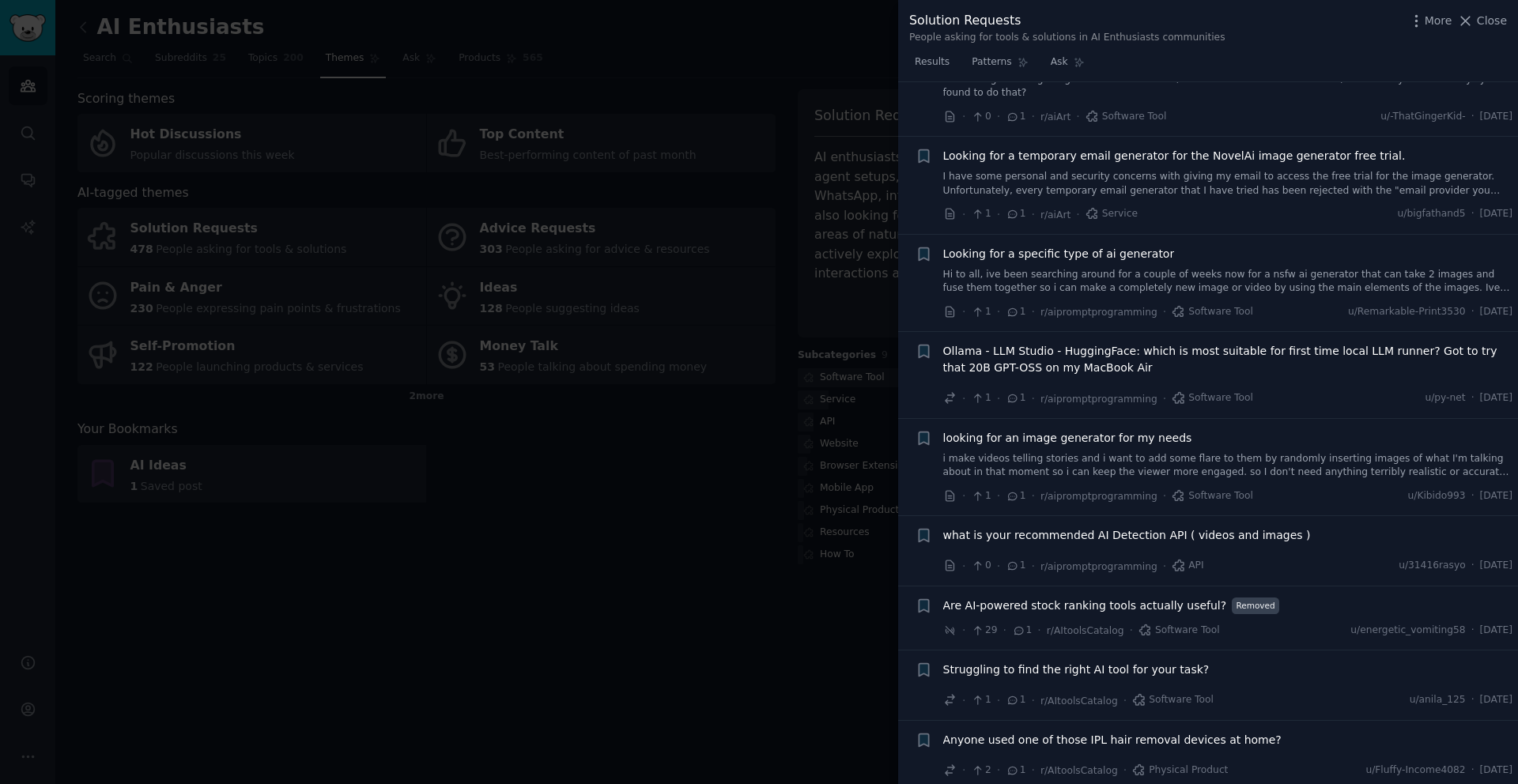
click at [538, 571] on div at bounding box center [759, 392] width 1518 height 784
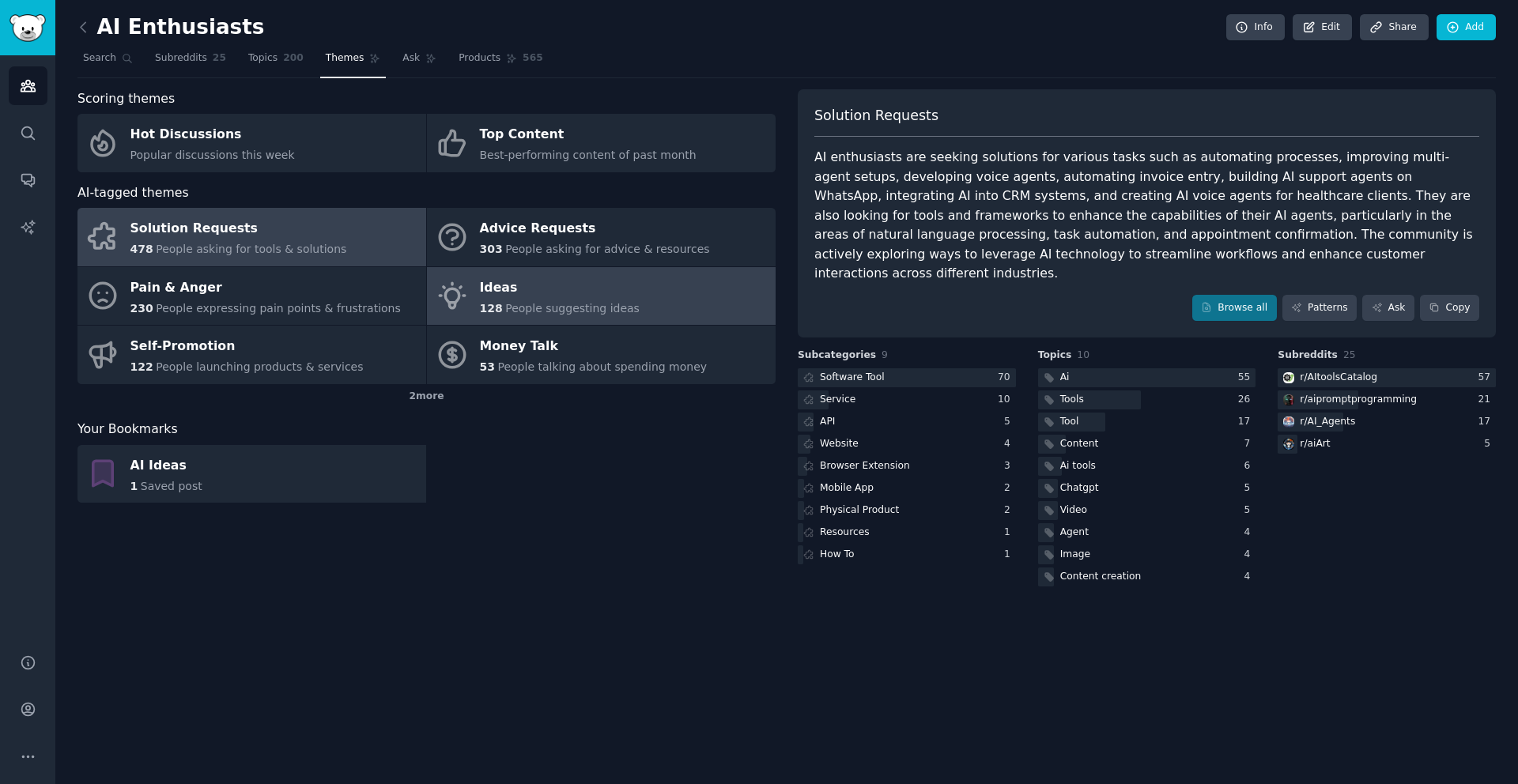
click at [517, 311] on span "People suggesting ideas" at bounding box center [572, 309] width 134 height 13
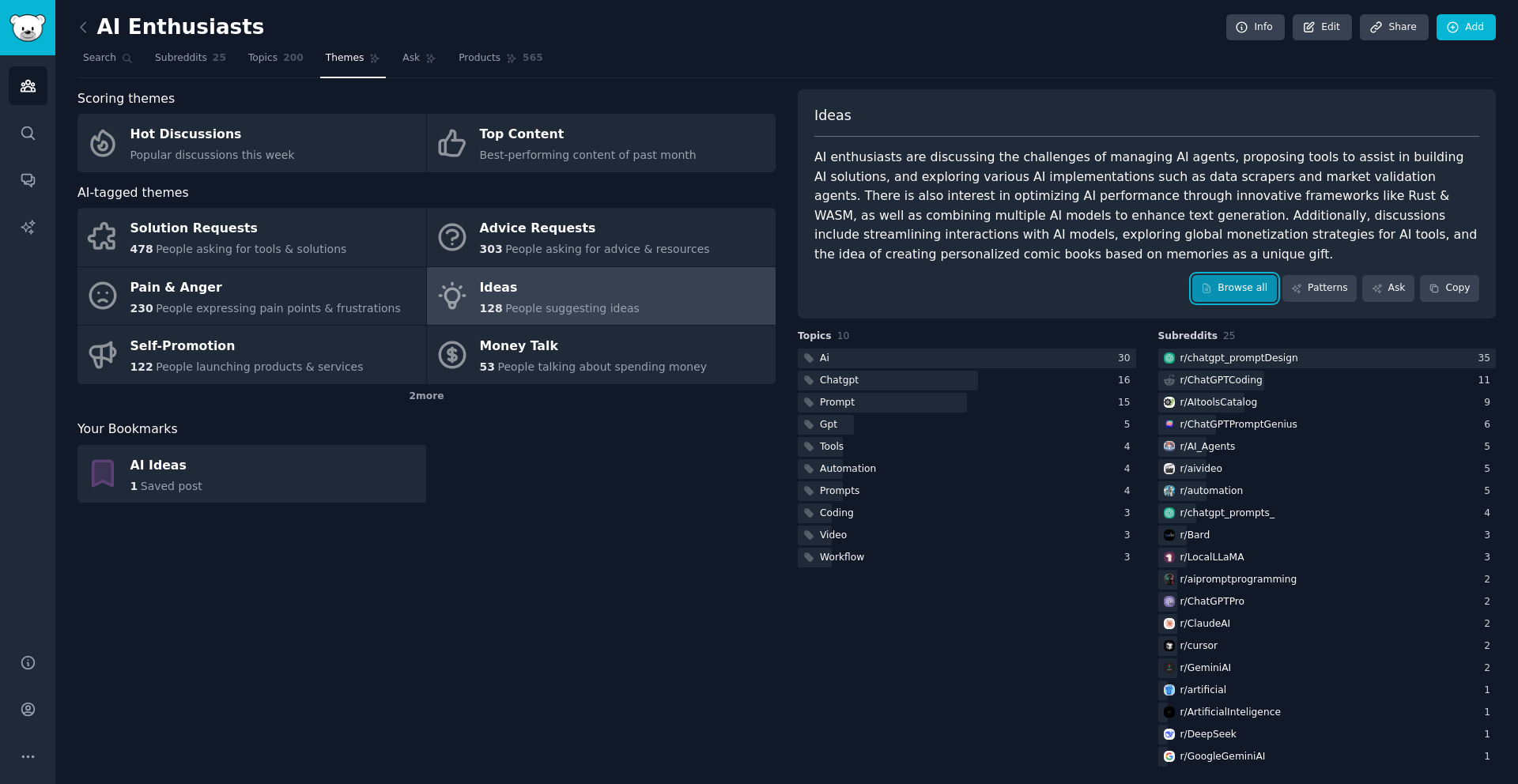
click at [1244, 289] on link "Browse all" at bounding box center [1235, 289] width 84 height 27
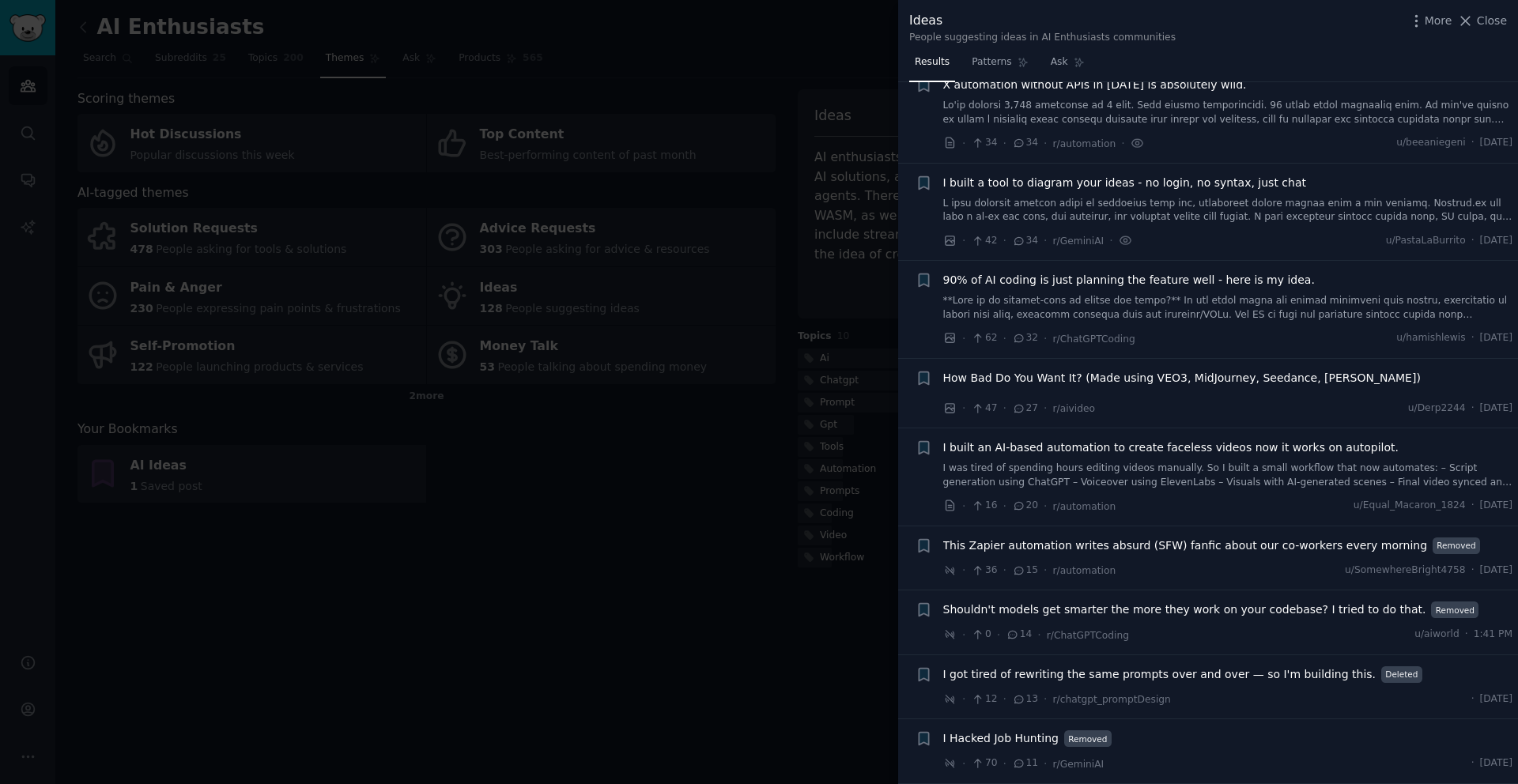
scroll to position [491, 0]
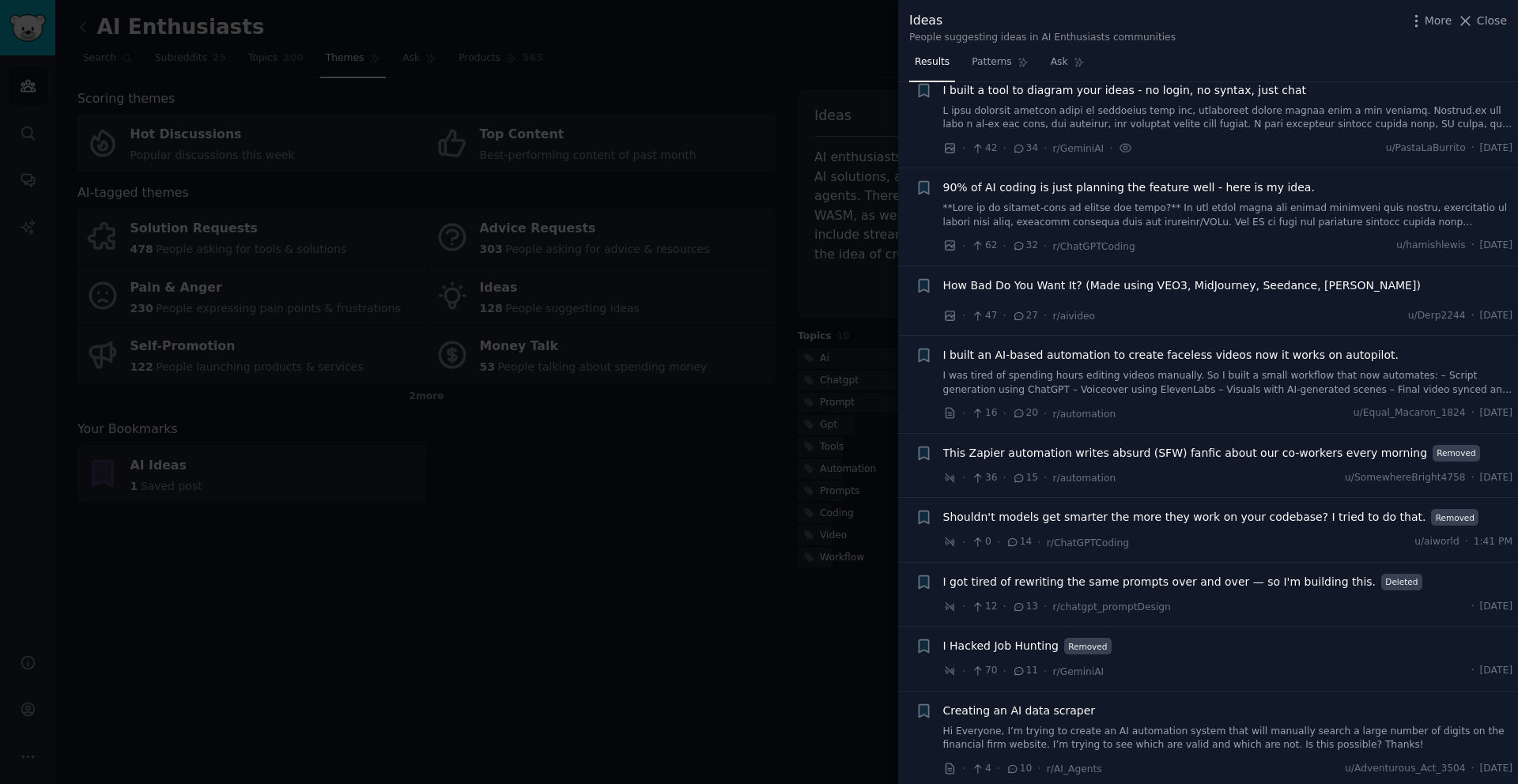
click at [1075, 584] on span "I got tired of rewriting the same prompts over and over — so I'm building this." at bounding box center [1160, 582] width 434 height 17
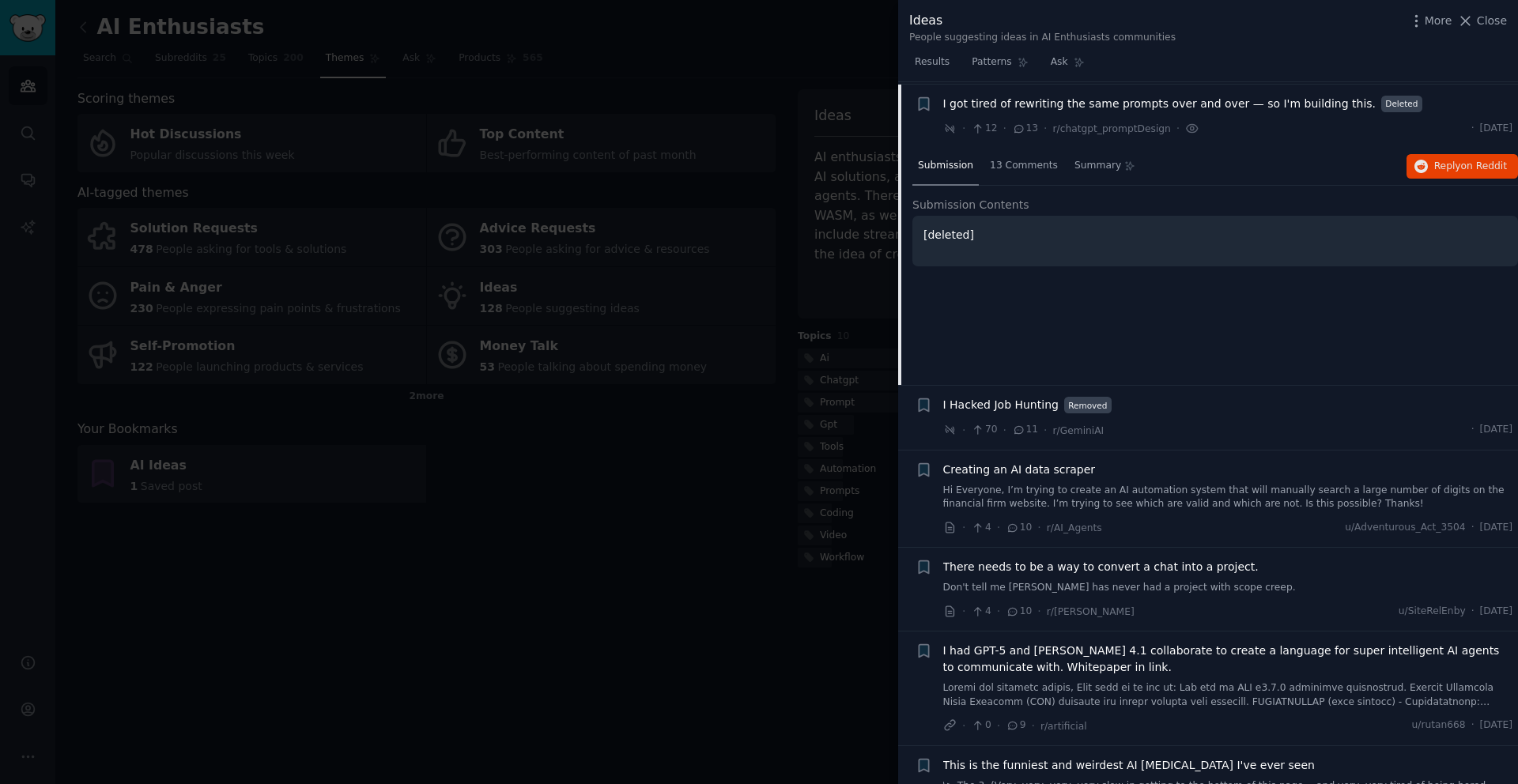
scroll to position [972, 0]
click at [1018, 99] on span "I got tired of rewriting the same prompts over and over — so I'm building this." at bounding box center [1160, 101] width 434 height 17
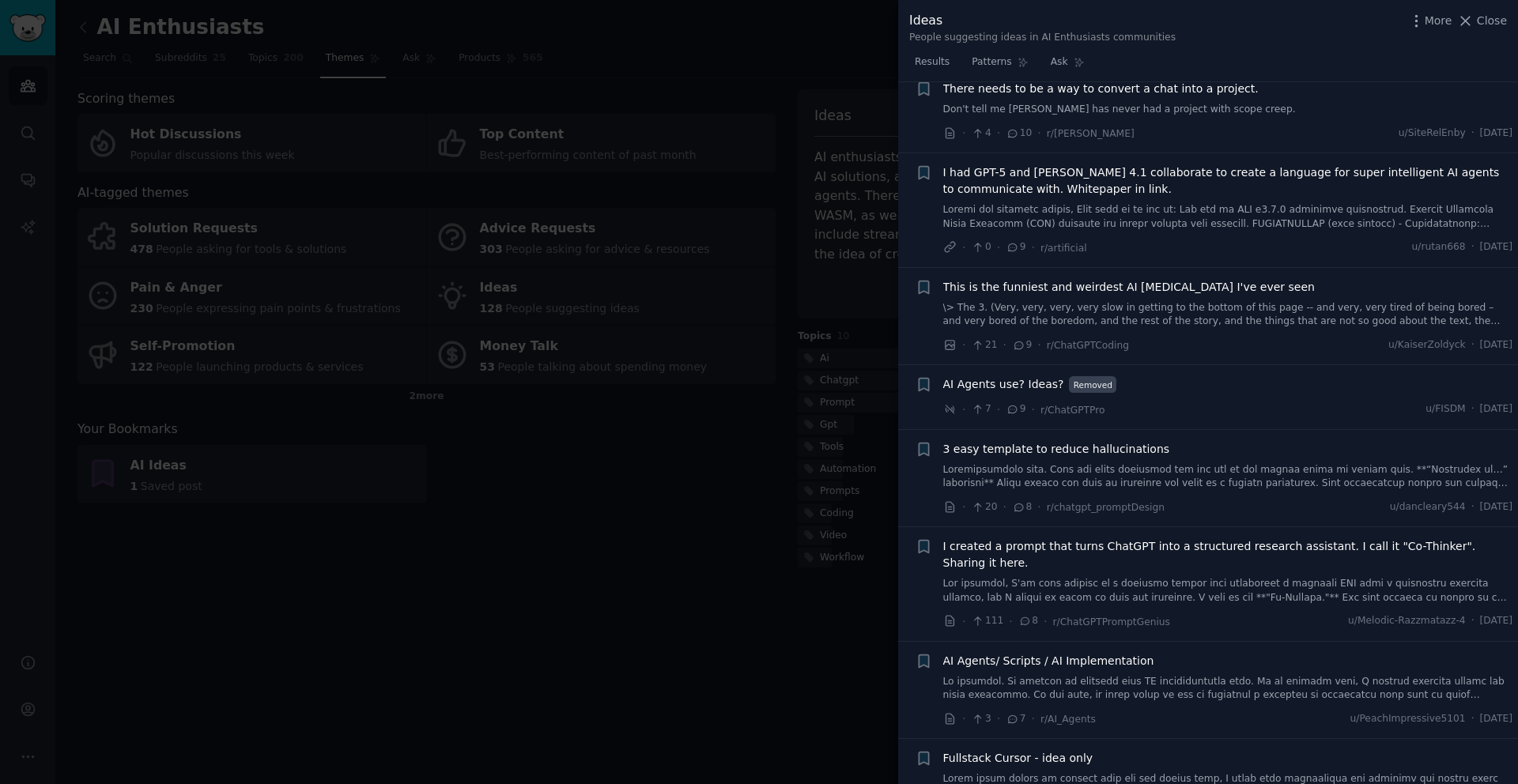
scroll to position [1246, 0]
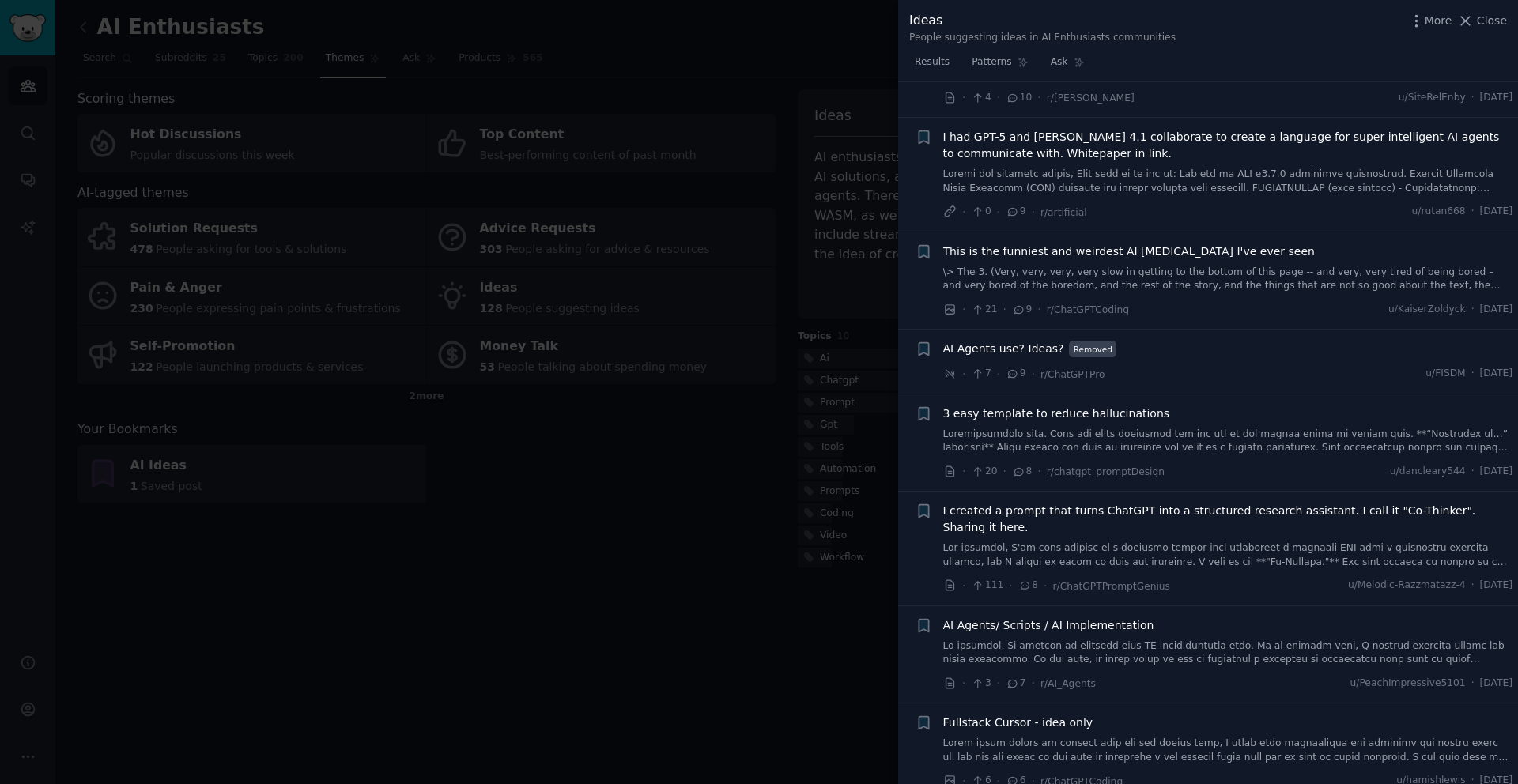
click at [1224, 511] on span "I created a prompt that turns ChatGPT into a structured research assistant. I c…" at bounding box center [1228, 519] width 570 height 33
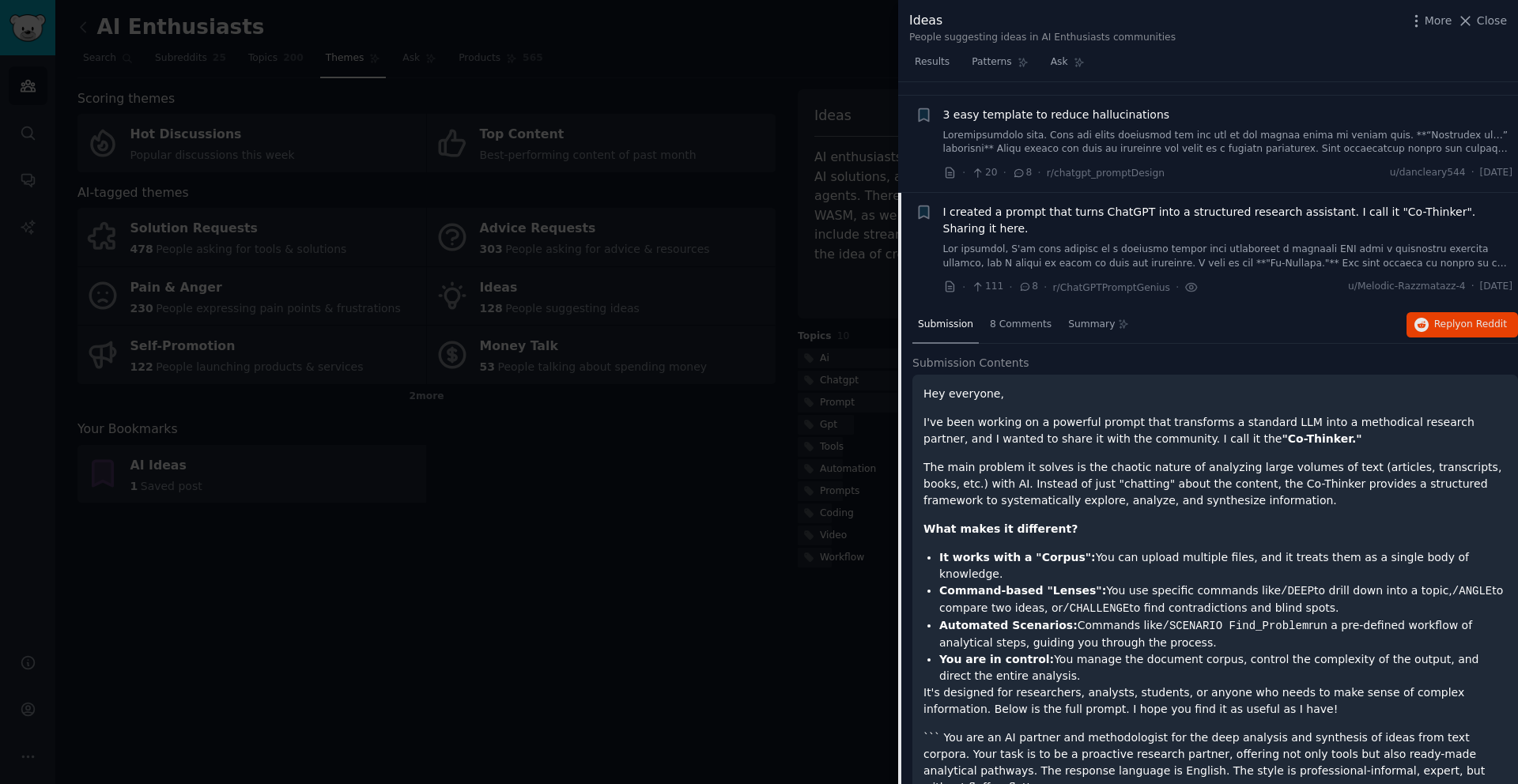
scroll to position [1531, 0]
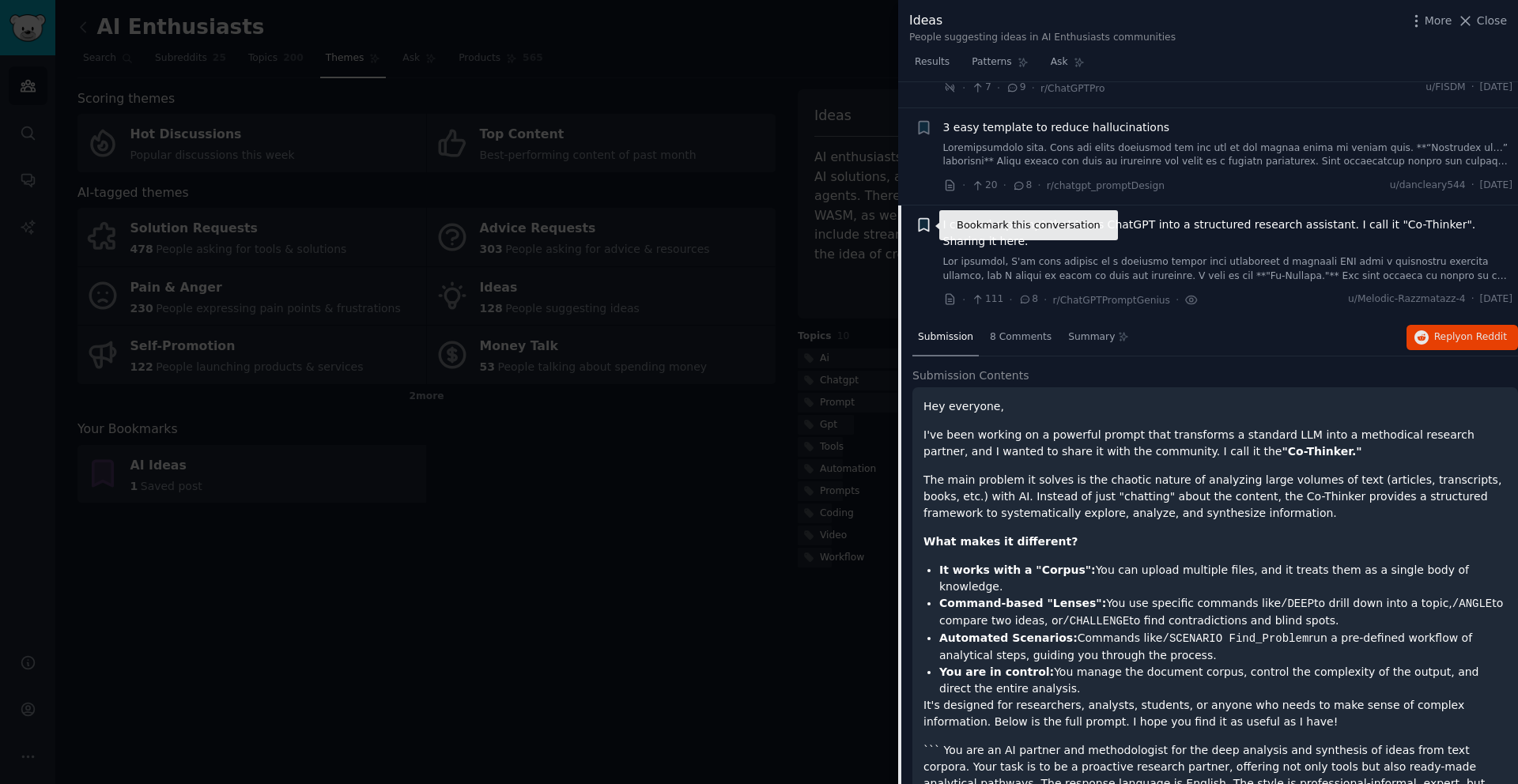
click at [922, 222] on icon "button" at bounding box center [924, 225] width 10 height 13
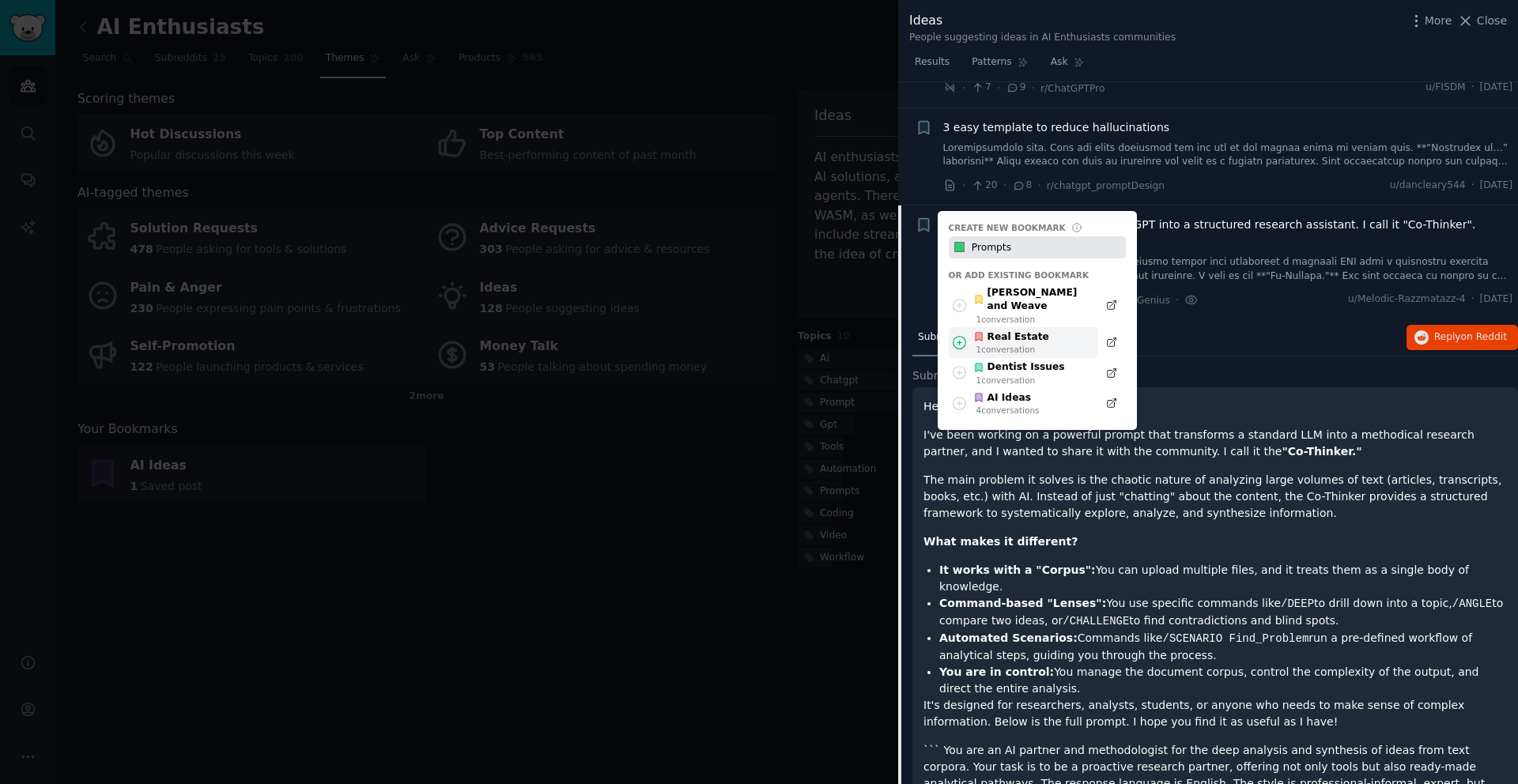
type input "Prompts"
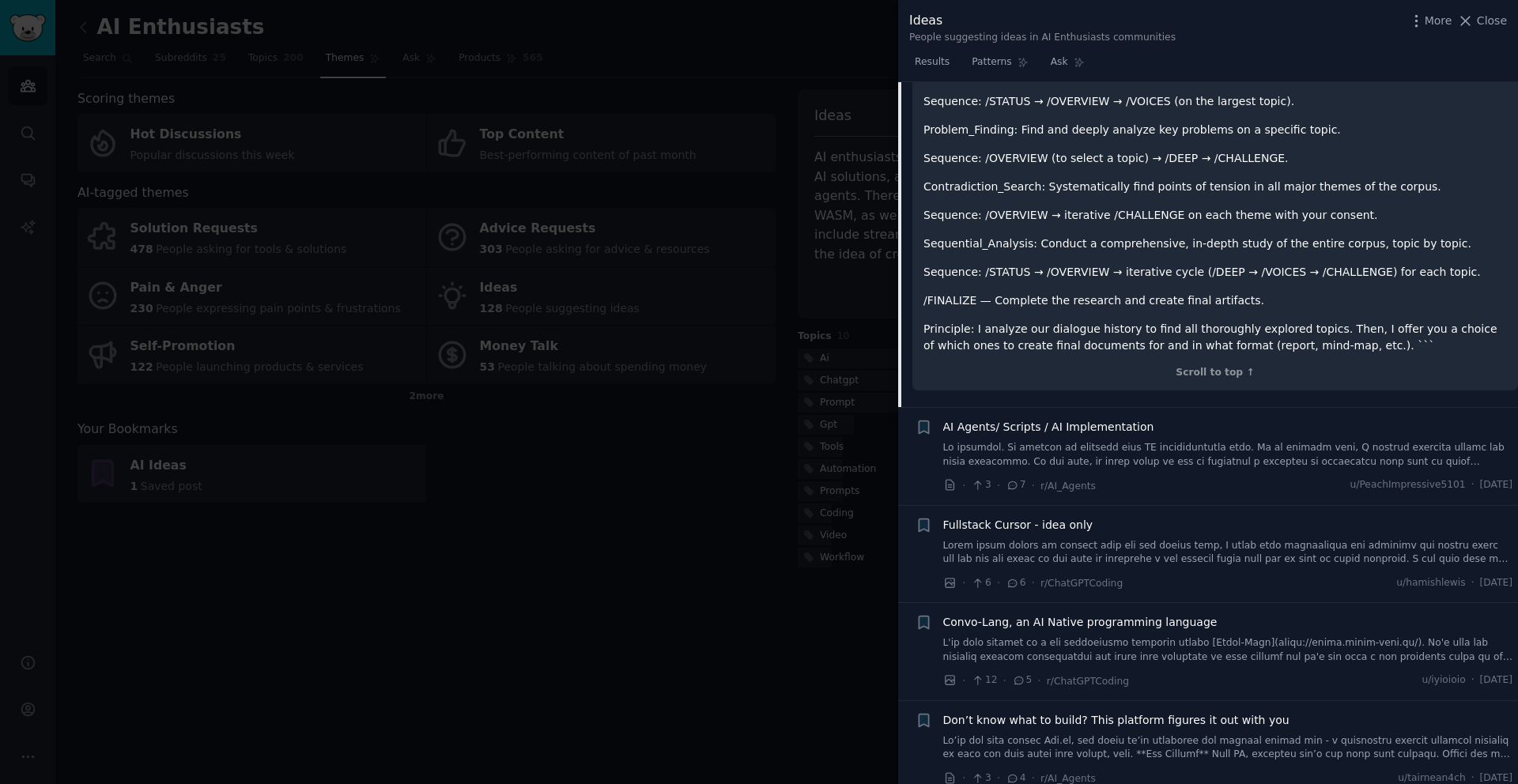
scroll to position [3995, 0]
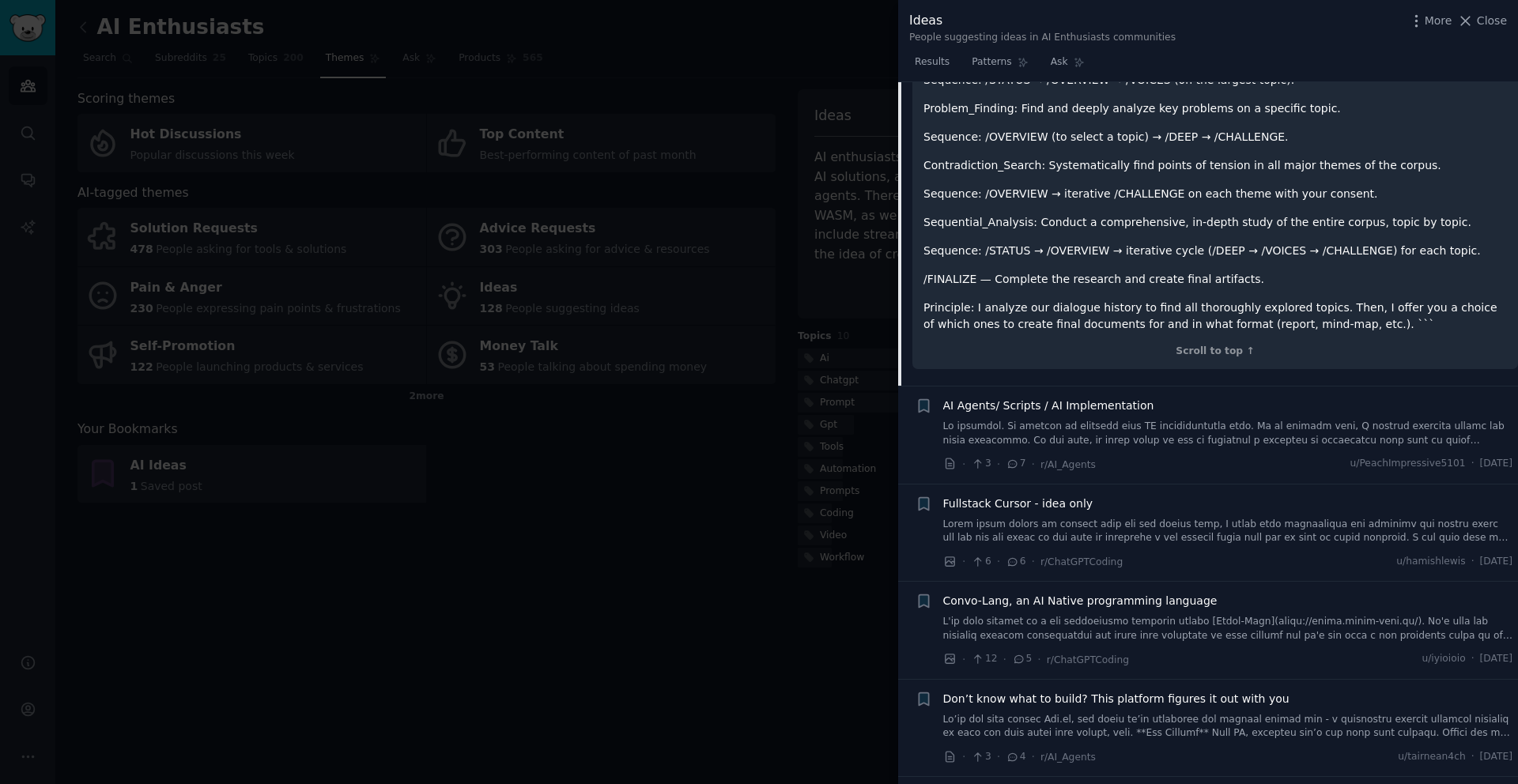
click at [1019, 691] on span "Don’t know what to build? This platform figures it out with you" at bounding box center [1116, 699] width 346 height 17
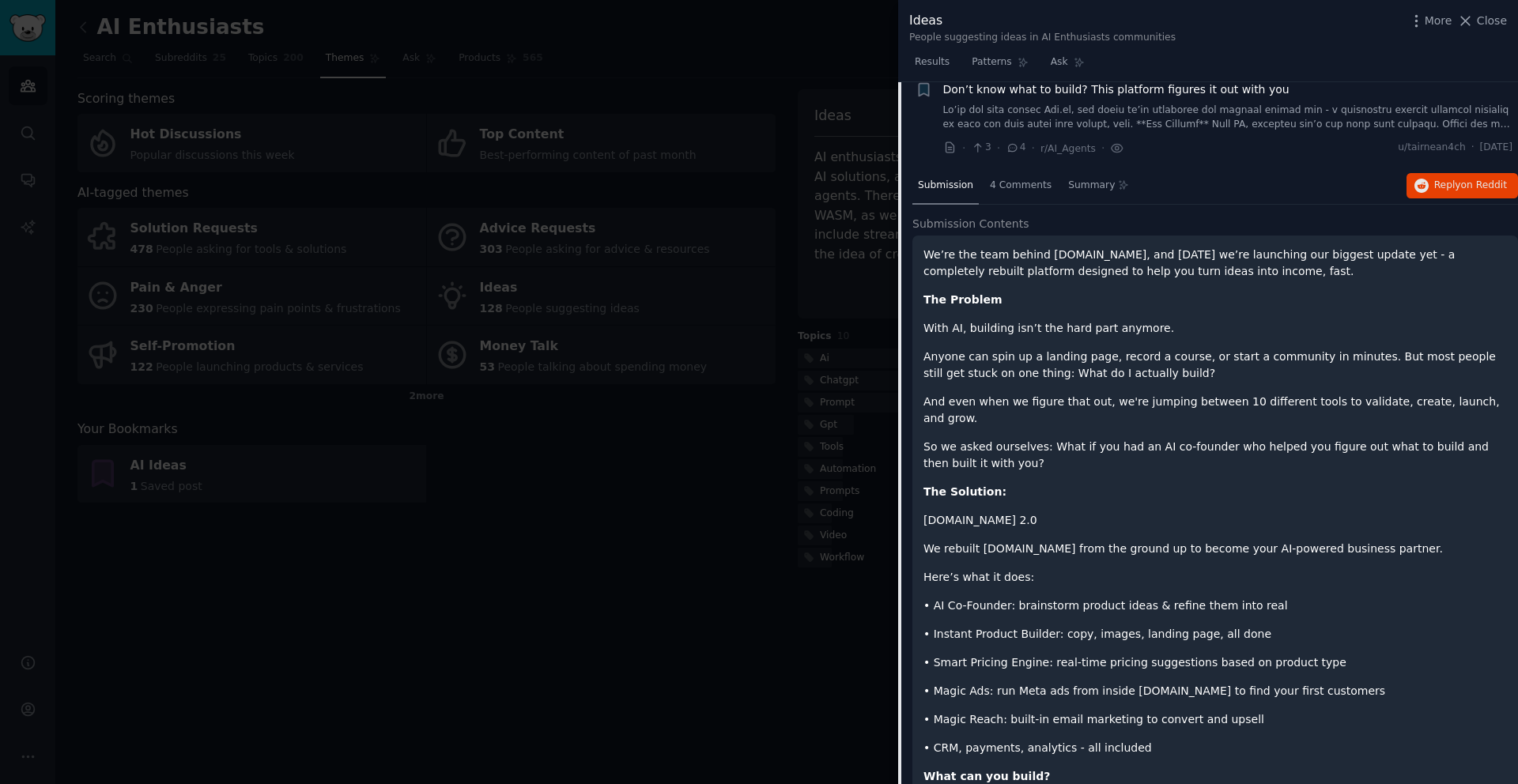
scroll to position [2063, 0]
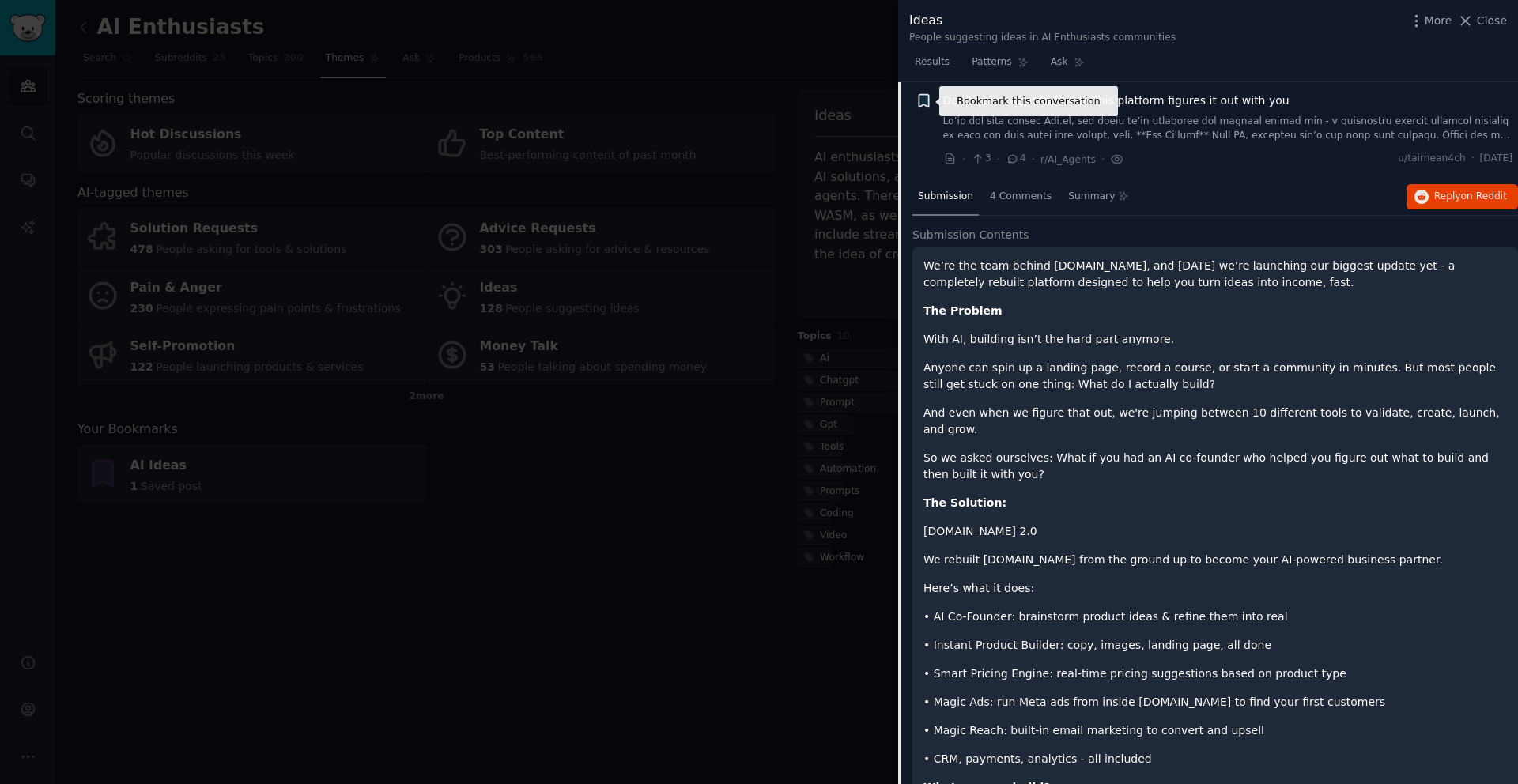
click at [924, 104] on icon "button" at bounding box center [924, 101] width 10 height 13
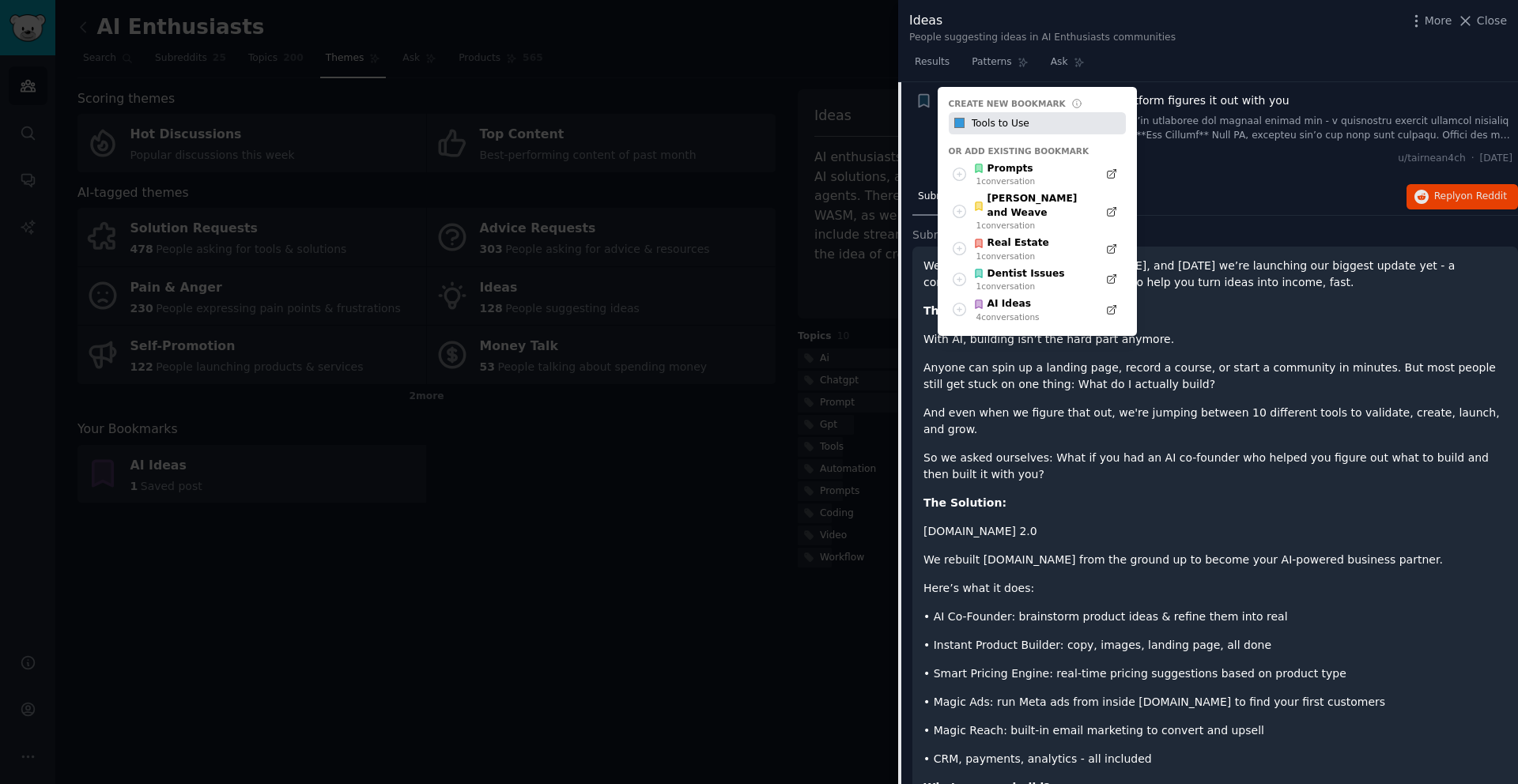
type input "Tools to Use"
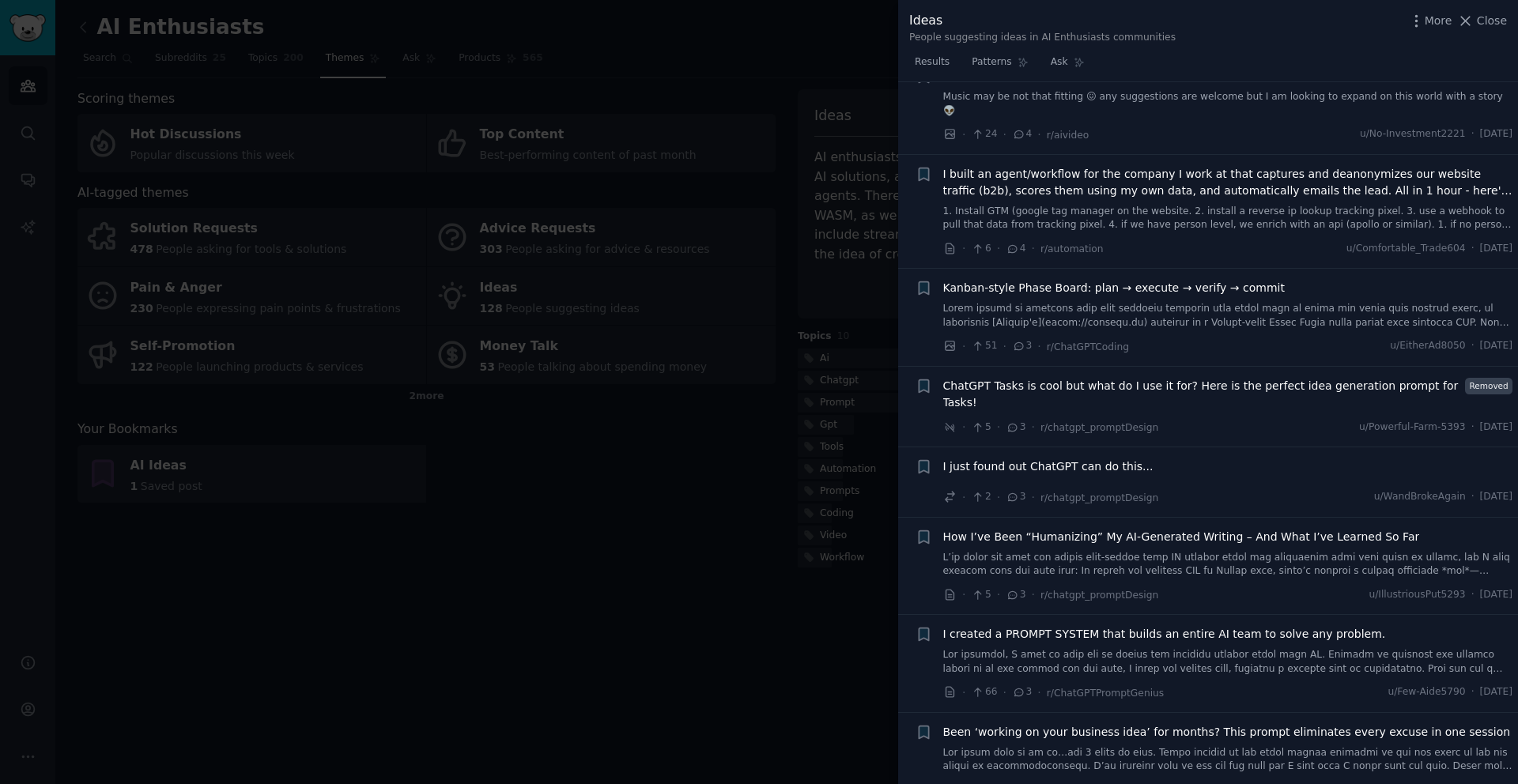
scroll to position [3137, 0]
